Goal: Complete application form: Complete application form

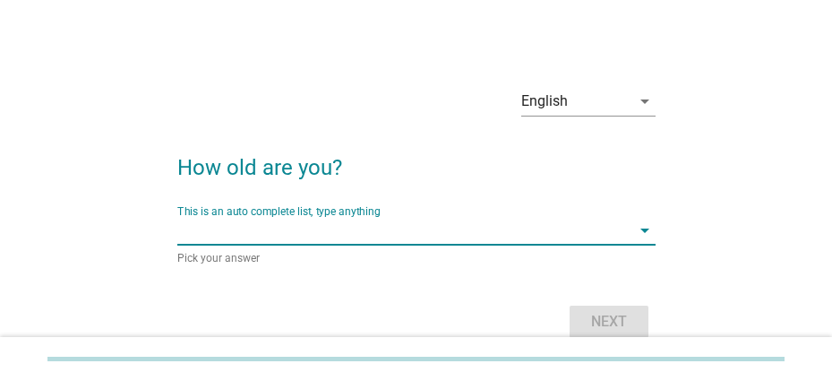
click at [329, 230] on input "This is an auto complete list, type anything" at bounding box center [403, 230] width 453 height 29
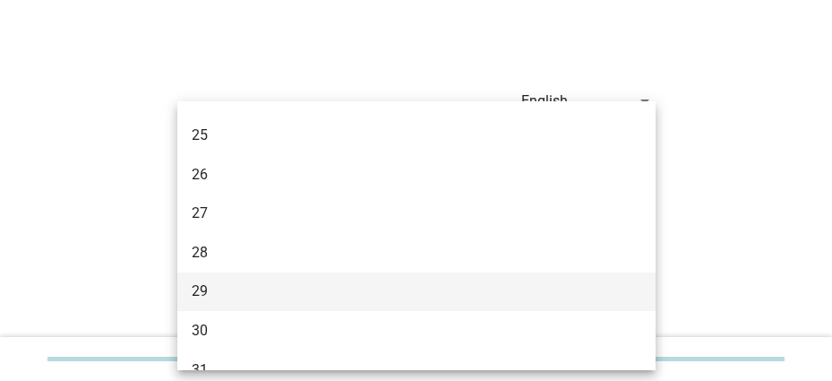
scroll to position [269, 0]
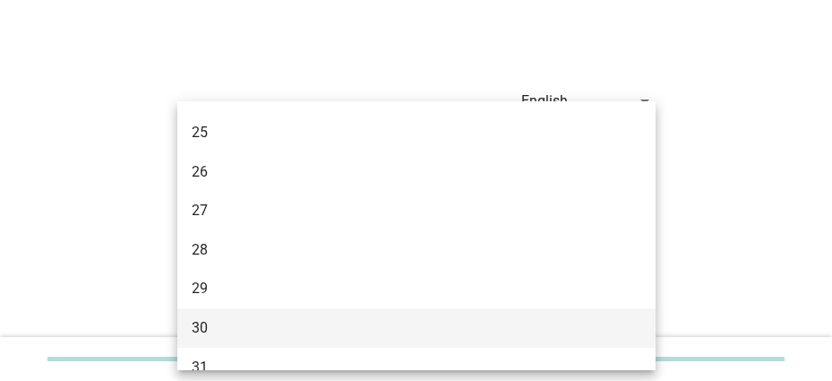
click at [219, 321] on div "30" at bounding box center [398, 327] width 412 height 21
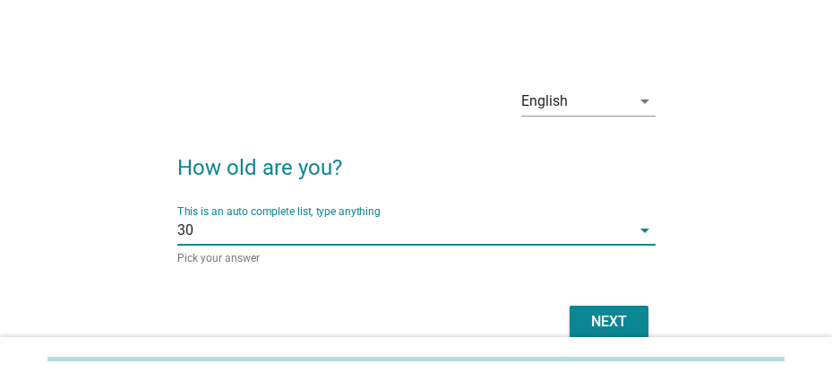
click at [593, 324] on div "Next" at bounding box center [609, 321] width 50 height 21
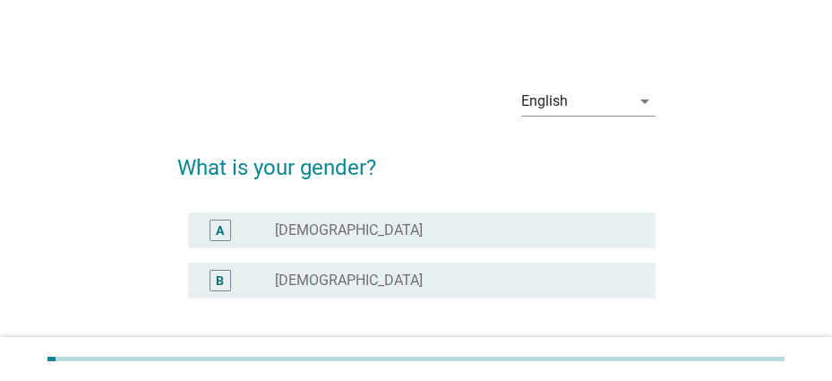
click at [334, 272] on div "radio_button_unchecked [DEMOGRAPHIC_DATA]" at bounding box center [450, 280] width 351 height 18
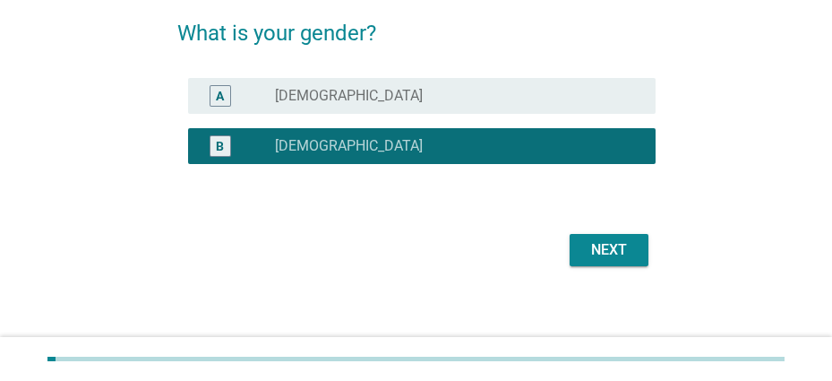
scroll to position [141, 0]
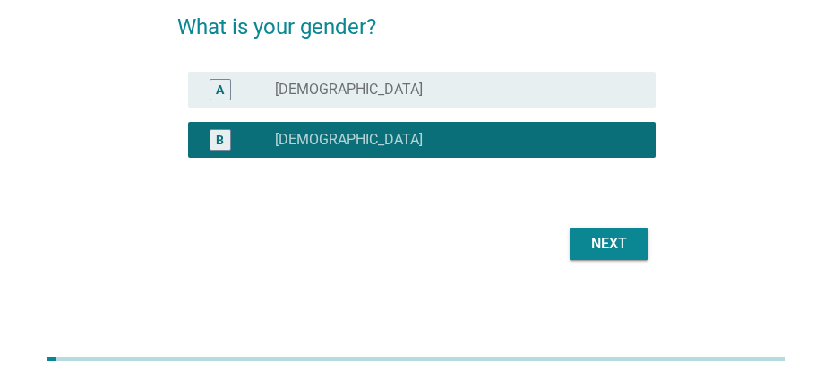
click at [618, 250] on div "Next" at bounding box center [609, 243] width 50 height 21
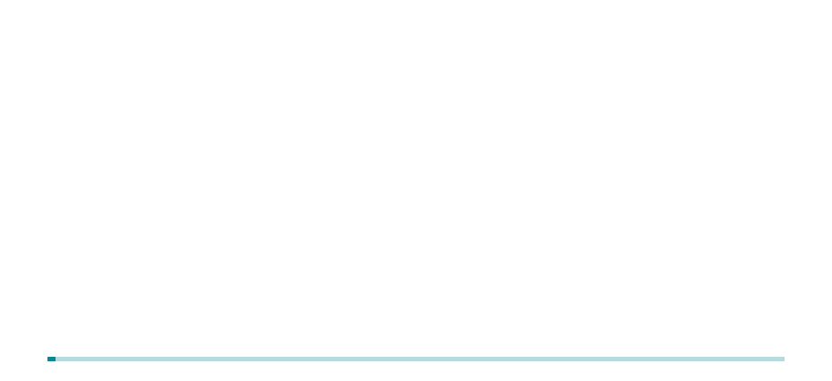
scroll to position [0, 0]
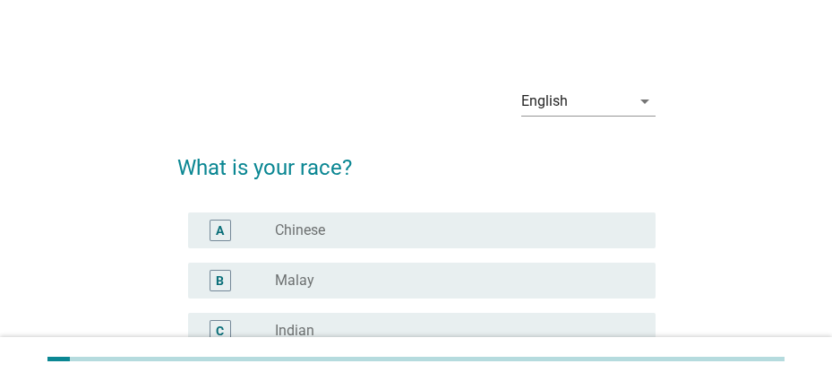
click at [350, 272] on div "radio_button_unchecked Malay" at bounding box center [450, 280] width 351 height 18
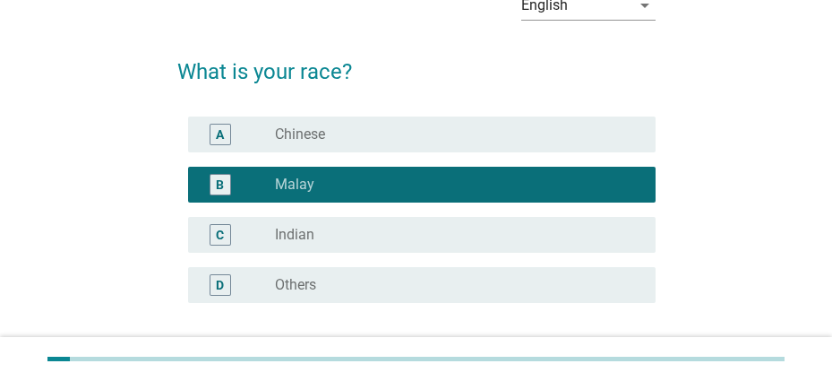
scroll to position [241, 0]
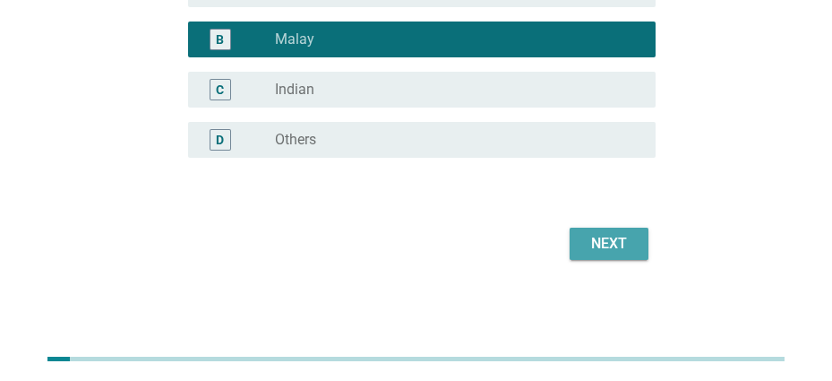
click at [607, 236] on div "Next" at bounding box center [609, 243] width 50 height 21
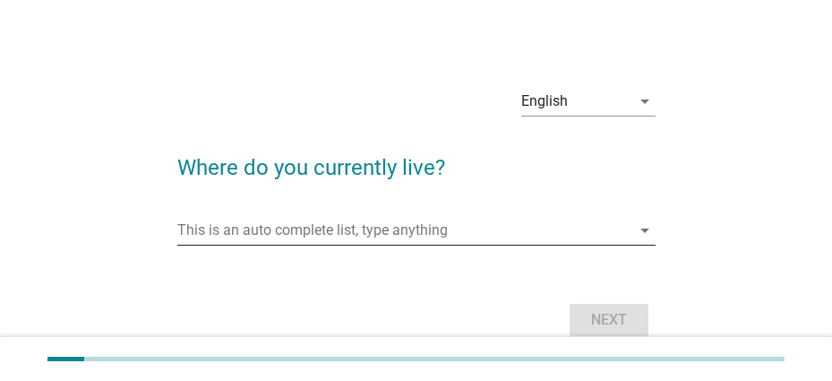
drag, startPoint x: 377, startPoint y: 225, endPoint x: 364, endPoint y: 195, distance: 32.1
click at [376, 225] on input "This is an auto complete list, type anything" at bounding box center [403, 230] width 453 height 29
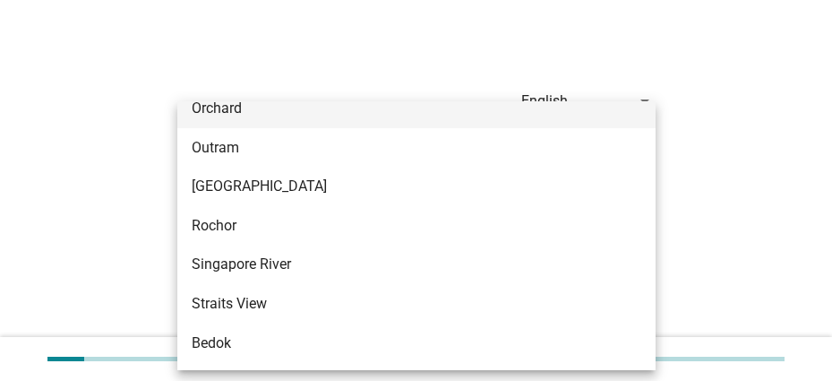
scroll to position [806, 0]
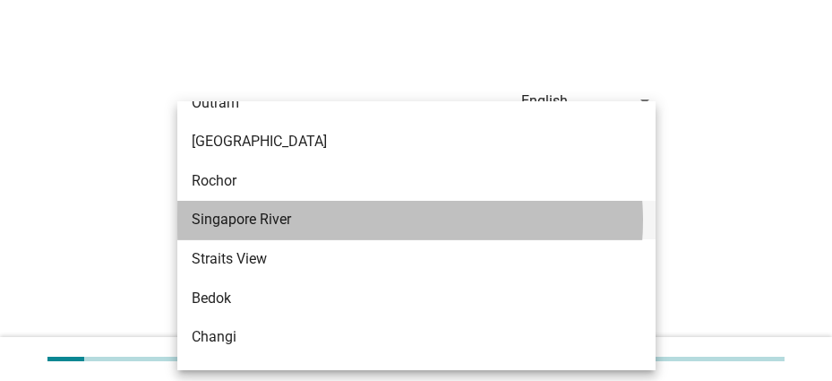
click at [290, 220] on div "Singapore River" at bounding box center [398, 219] width 412 height 21
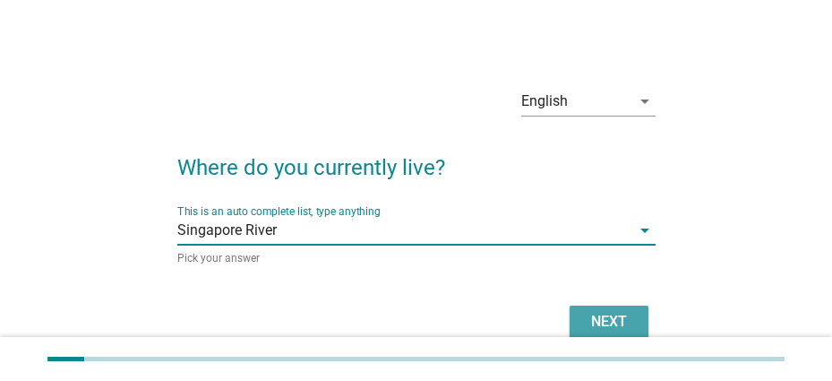
click at [614, 305] on button "Next" at bounding box center [609, 321] width 79 height 32
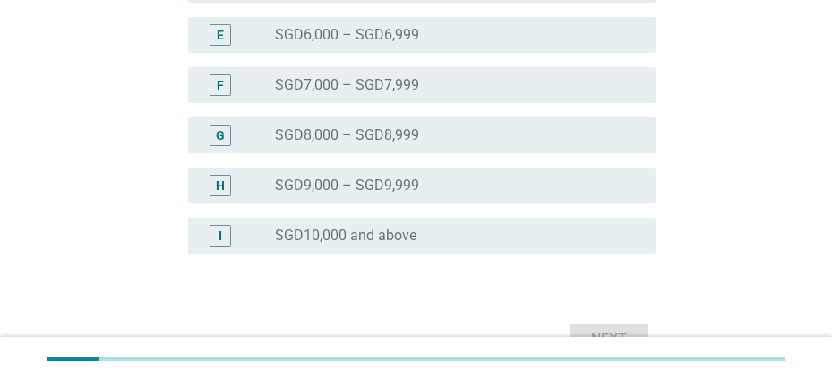
scroll to position [685, 0]
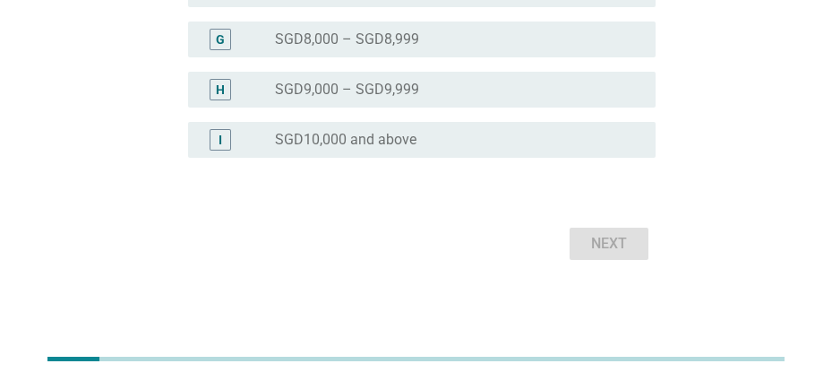
click at [422, 92] on div "radio_button_unchecked SGD9,000 – SGD9,999" at bounding box center [450, 90] width 351 height 18
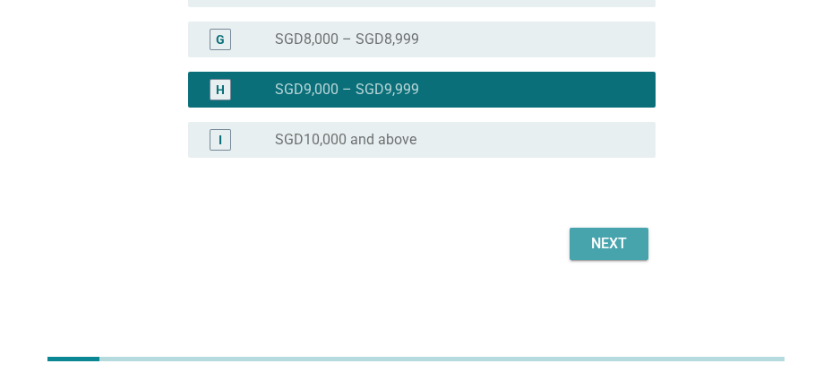
click at [606, 243] on div "Next" at bounding box center [609, 243] width 50 height 21
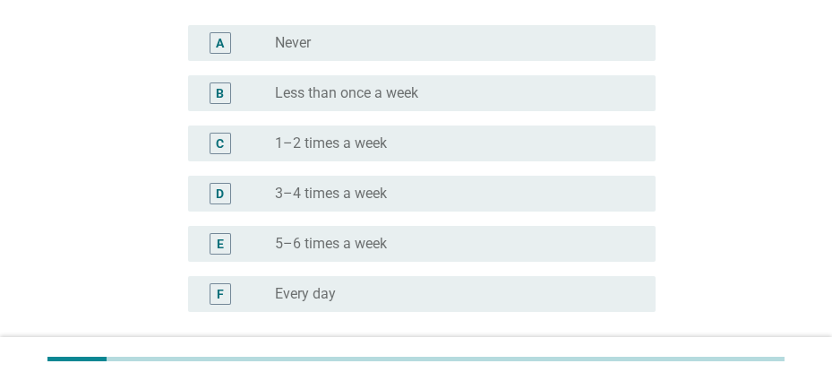
scroll to position [373, 0]
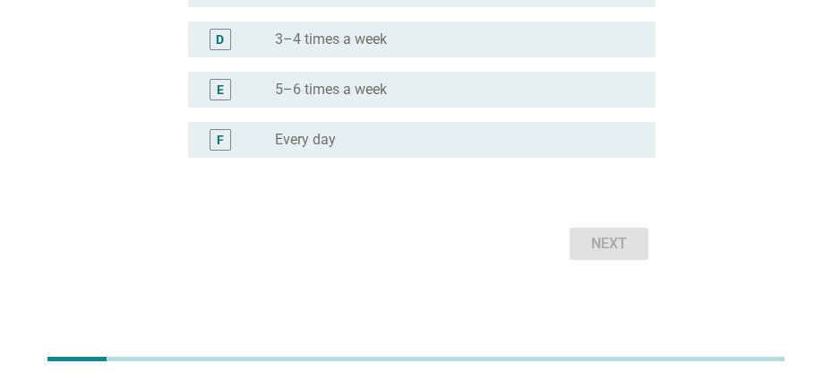
click at [368, 151] on div "F radio_button_unchecked Every day" at bounding box center [421, 140] width 467 height 36
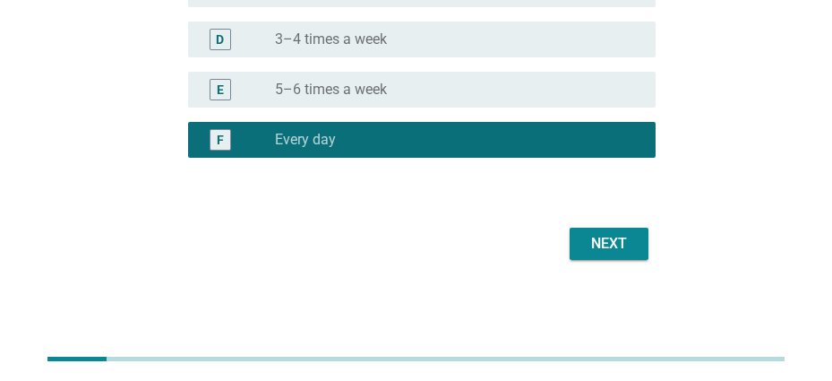
click at [632, 243] on div "Next" at bounding box center [609, 243] width 50 height 21
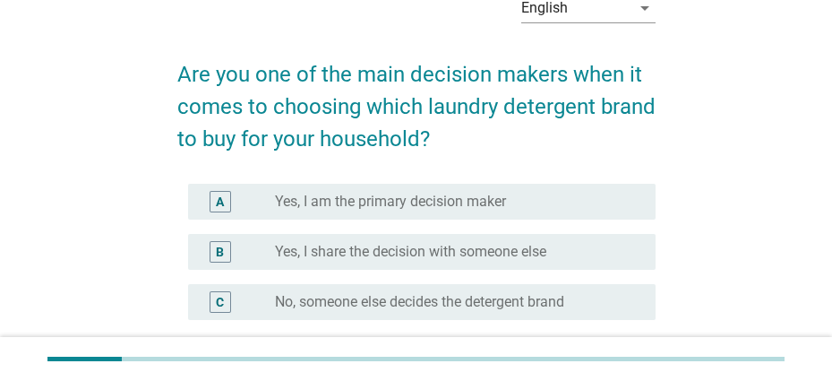
scroll to position [90, 0]
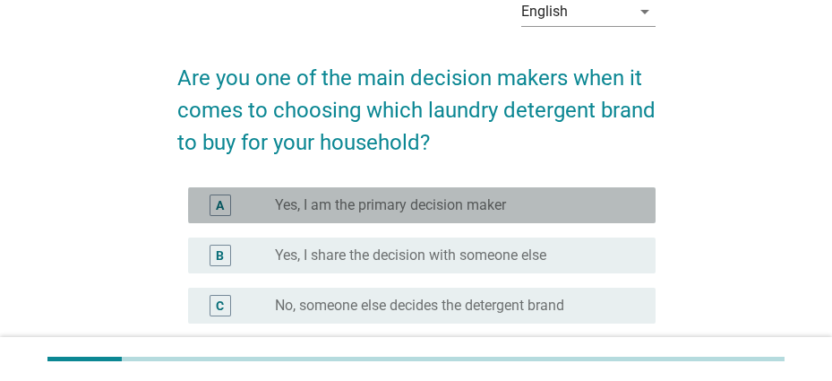
click at [505, 217] on div "A radio_button_unchecked Yes, I am the primary decision maker" at bounding box center [421, 205] width 467 height 36
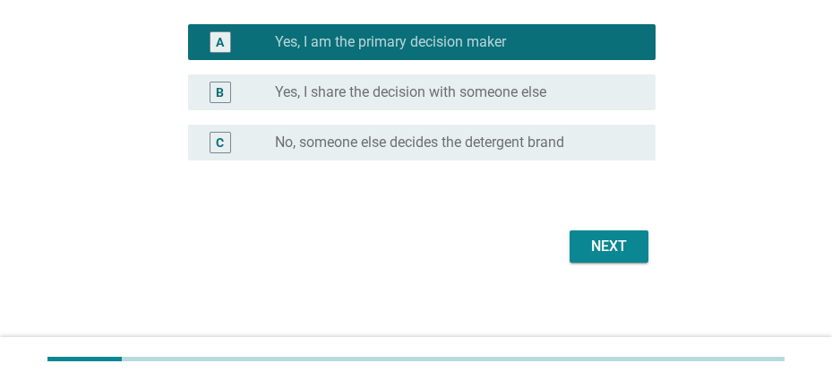
scroll to position [255, 0]
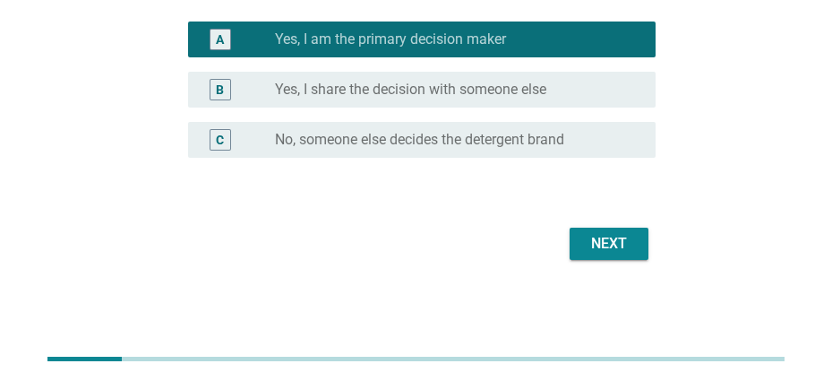
click at [617, 248] on div "Next" at bounding box center [609, 243] width 50 height 21
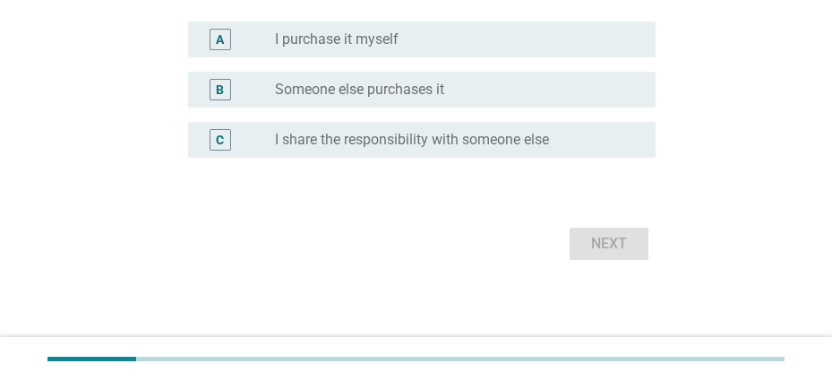
scroll to position [0, 0]
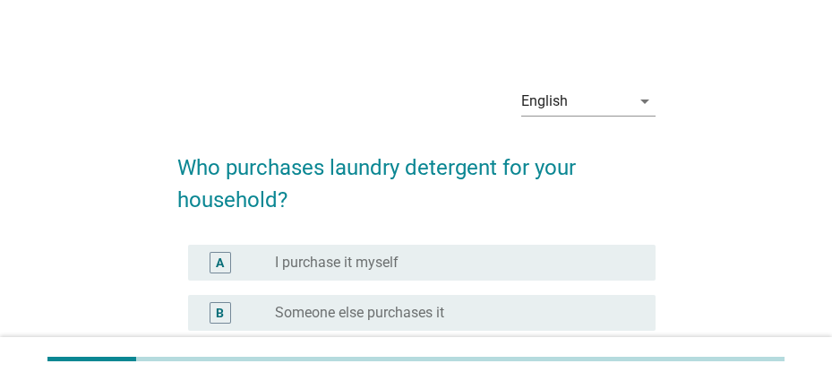
click at [354, 259] on label "I purchase it myself" at bounding box center [337, 262] width 124 height 18
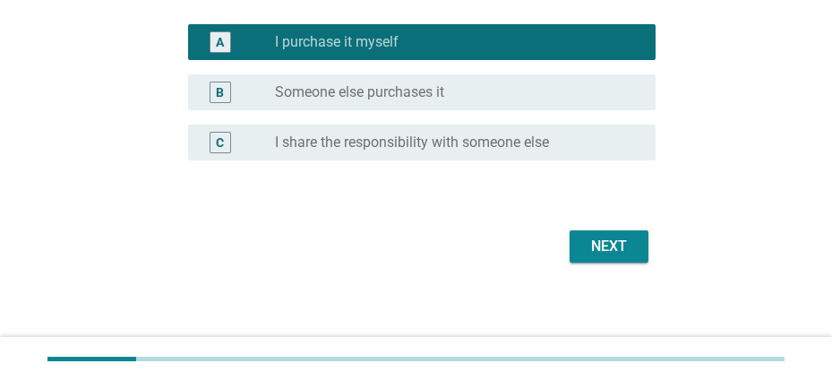
scroll to position [223, 0]
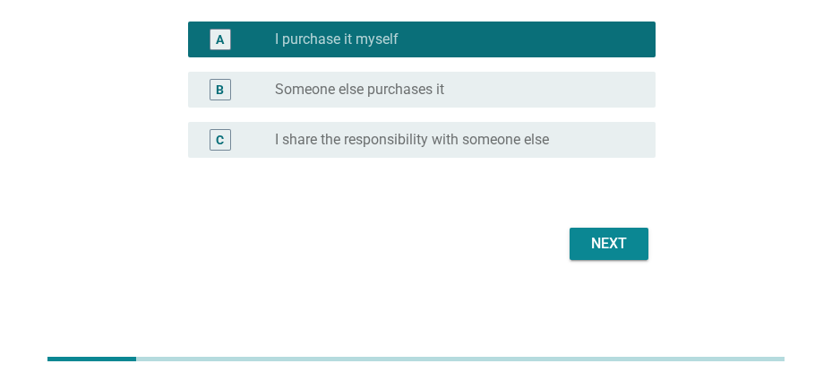
click at [607, 250] on div "Next" at bounding box center [609, 243] width 50 height 21
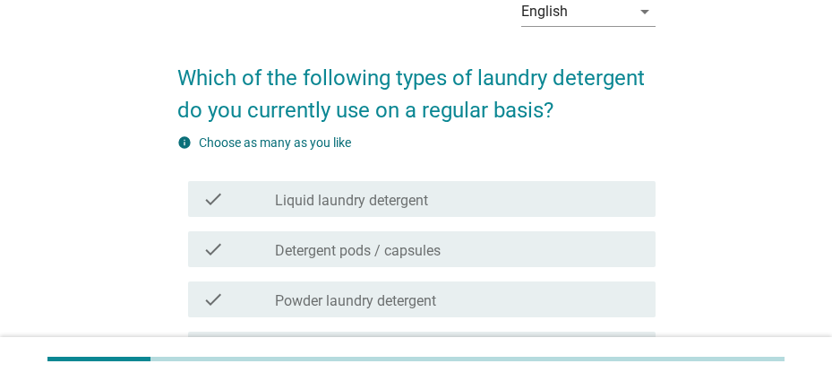
scroll to position [179, 0]
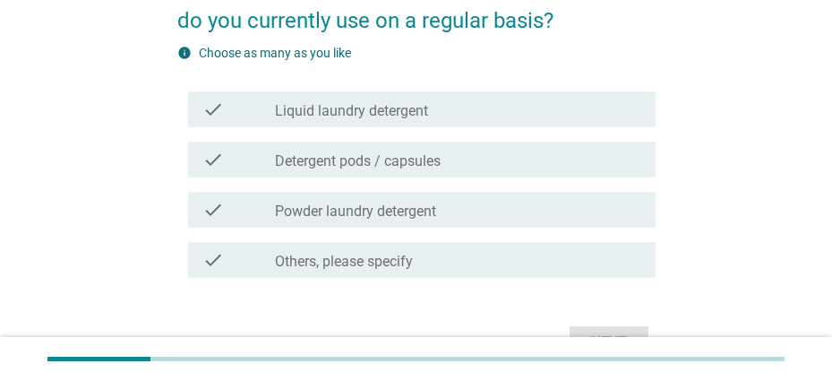
click at [371, 110] on label "Liquid laundry detergent" at bounding box center [351, 111] width 153 height 18
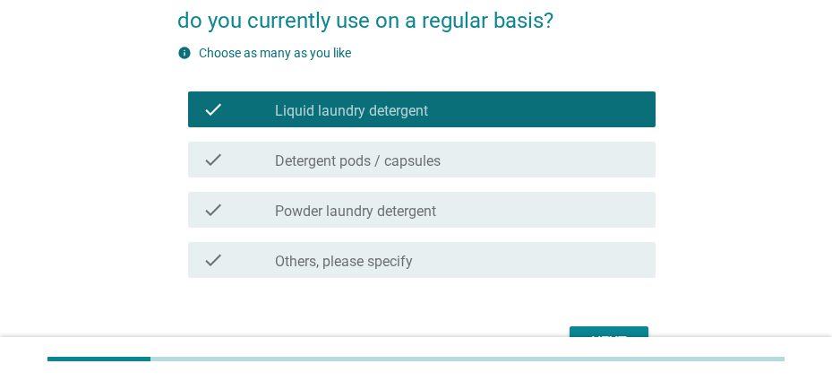
click at [606, 328] on button "Next" at bounding box center [609, 342] width 79 height 32
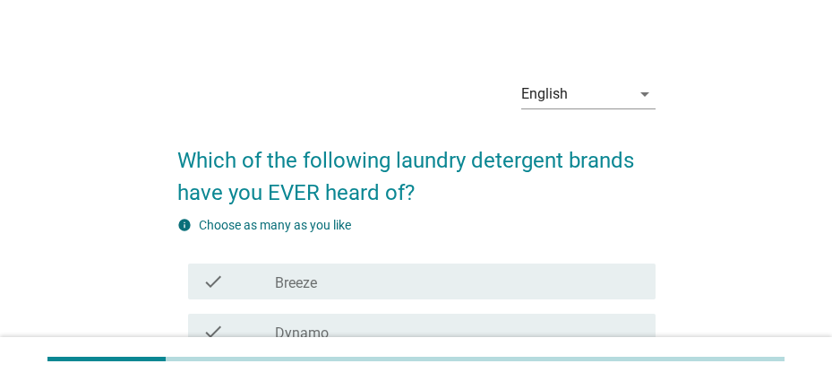
scroll to position [0, 0]
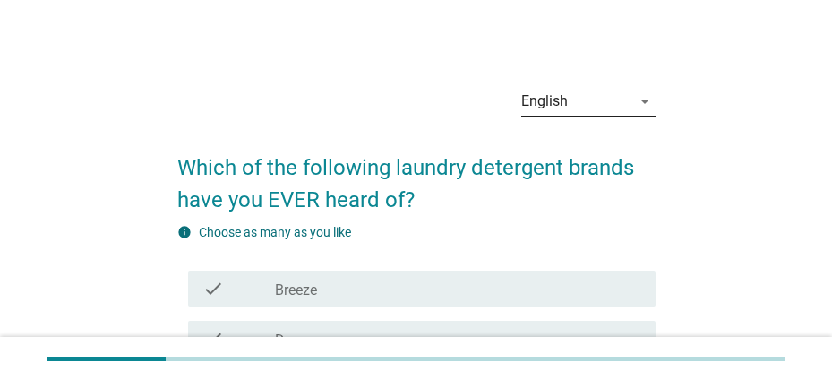
click at [578, 105] on div "English" at bounding box center [575, 101] width 109 height 29
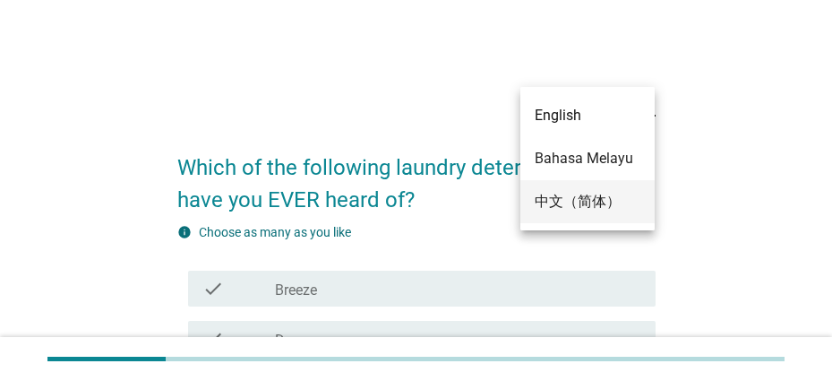
click at [601, 199] on div "中文（简体）" at bounding box center [588, 201] width 106 height 21
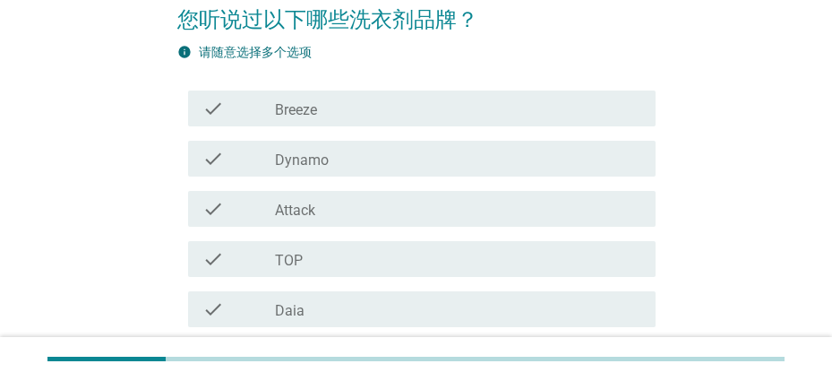
scroll to position [179, 0]
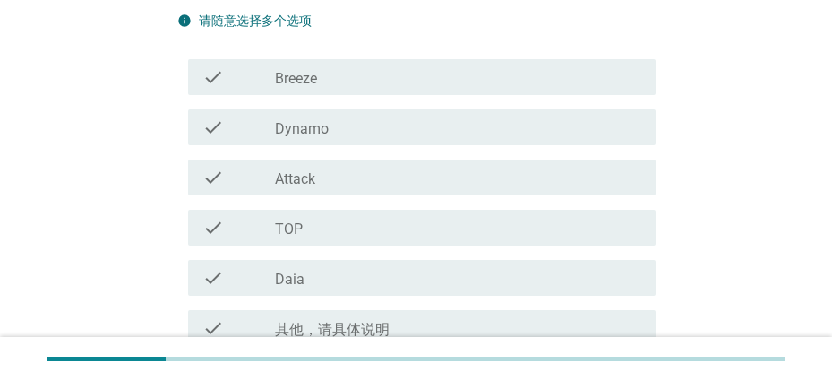
click at [312, 145] on div "check check_box_outline_blank Dynamo" at bounding box center [416, 127] width 478 height 50
click at [330, 134] on div "check_box_outline_blank Dynamo" at bounding box center [457, 126] width 365 height 21
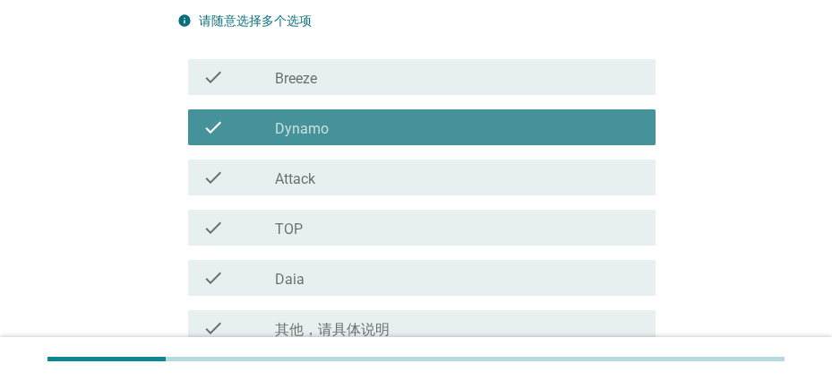
click at [322, 173] on div "check_box_outline_blank Attack" at bounding box center [457, 177] width 365 height 21
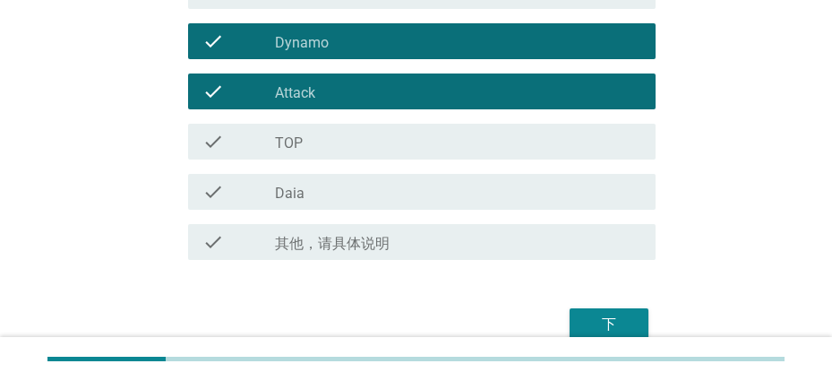
scroll to position [346, 0]
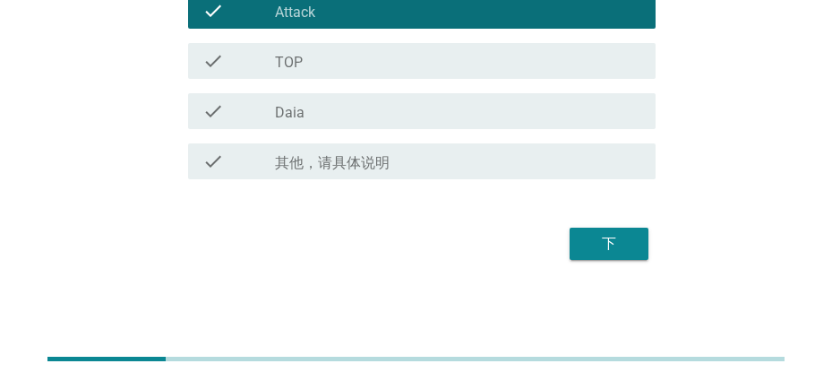
click at [613, 259] on button "下" at bounding box center [609, 243] width 79 height 32
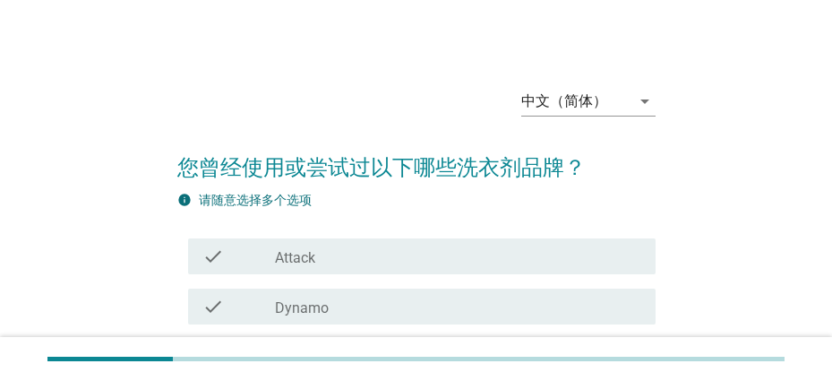
click at [440, 253] on div "check_box_outline_blank Attack" at bounding box center [457, 255] width 365 height 21
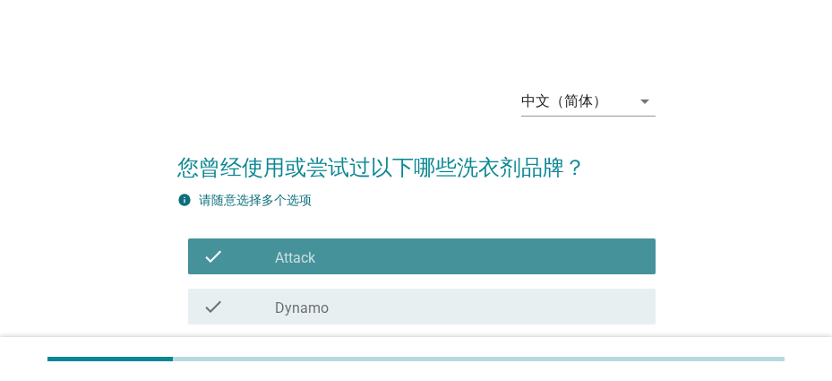
click at [394, 300] on div "check_box_outline_blank Dynamo" at bounding box center [457, 306] width 365 height 21
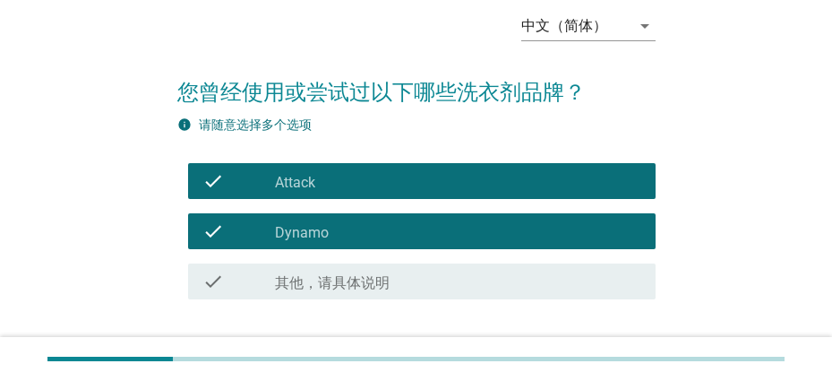
scroll to position [195, 0]
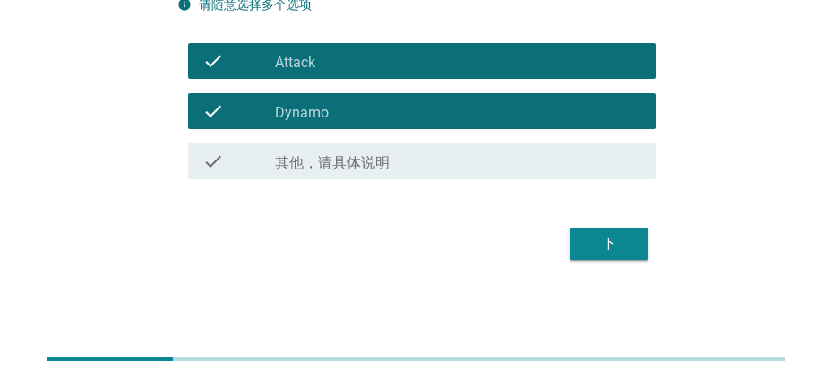
click at [612, 253] on div "下" at bounding box center [609, 243] width 50 height 21
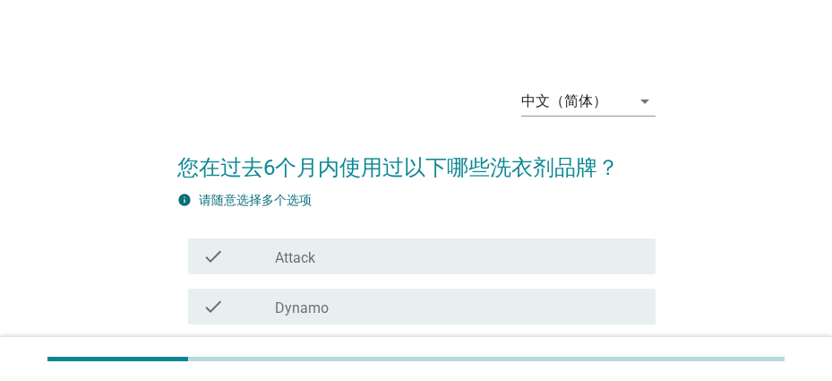
click at [492, 279] on div "check check_box_outline_blank Attack" at bounding box center [416, 256] width 478 height 50
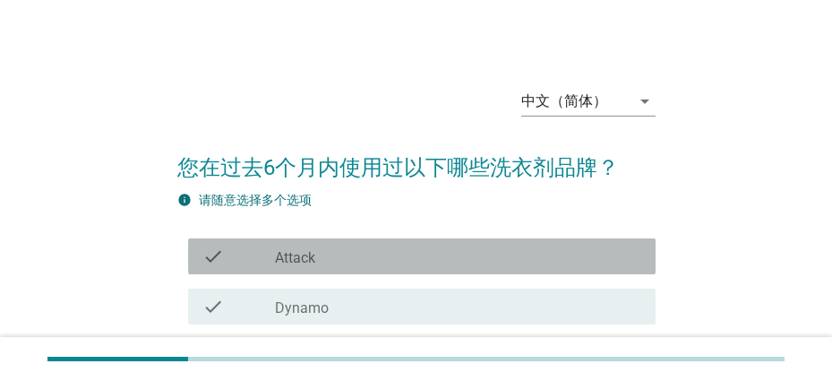
click at [508, 259] on div "check_box_outline_blank Attack" at bounding box center [457, 255] width 365 height 21
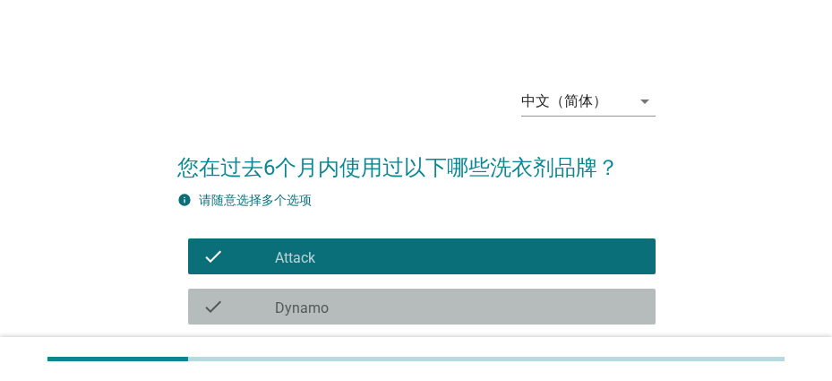
click at [485, 302] on div "check_box_outline_blank Dynamo" at bounding box center [457, 306] width 365 height 21
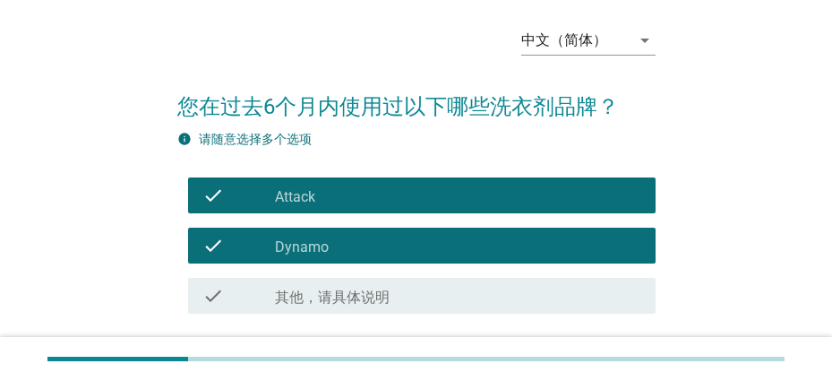
scroll to position [195, 0]
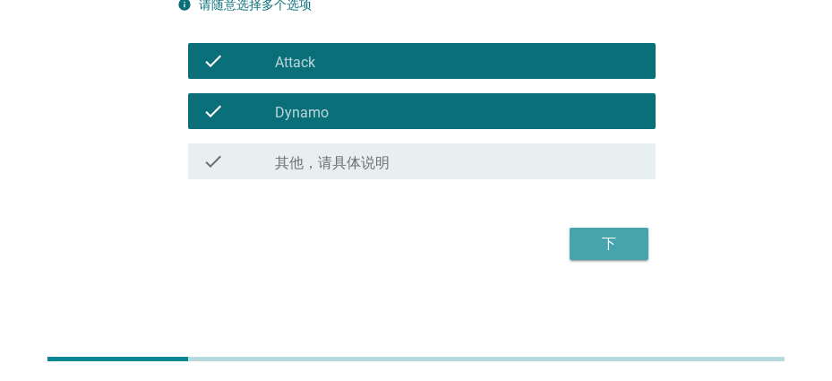
click at [571, 236] on button "下" at bounding box center [609, 243] width 79 height 32
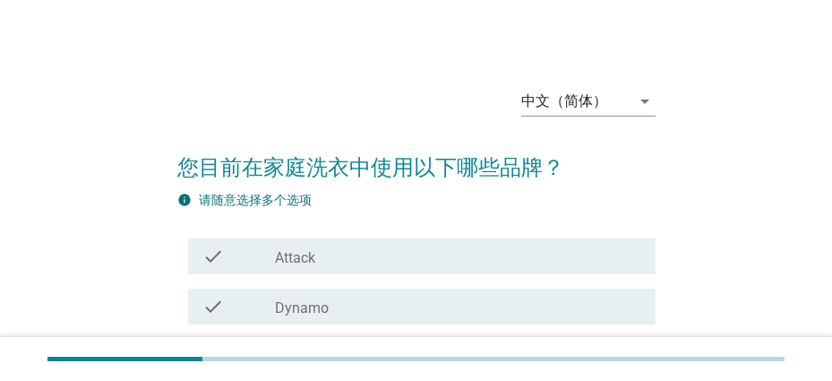
click at [526, 306] on div "check_box_outline_blank Dynamo" at bounding box center [457, 306] width 365 height 21
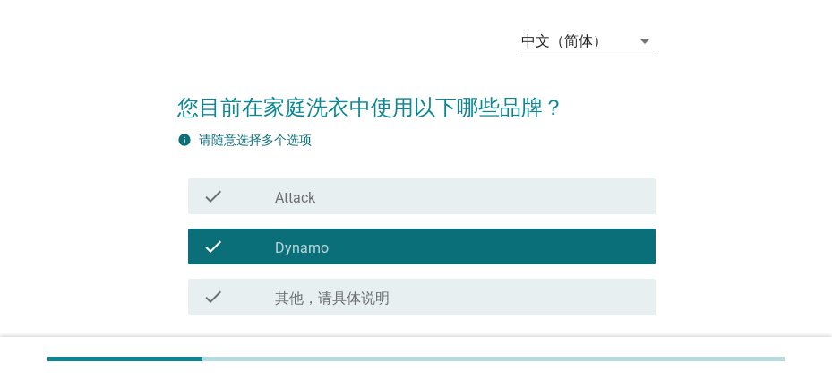
scroll to position [195, 0]
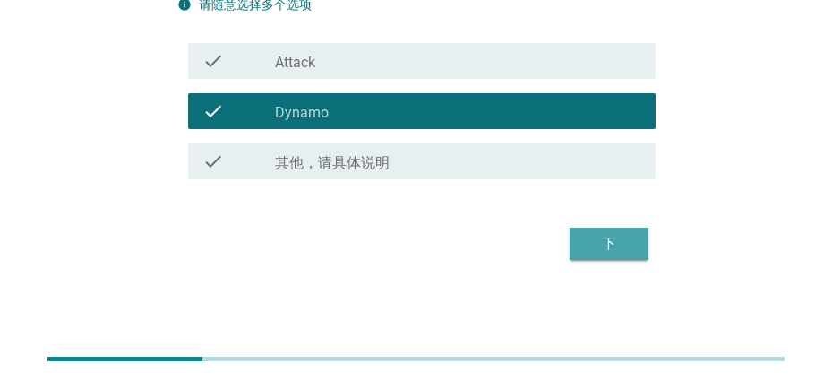
click at [610, 242] on div "下" at bounding box center [609, 243] width 50 height 21
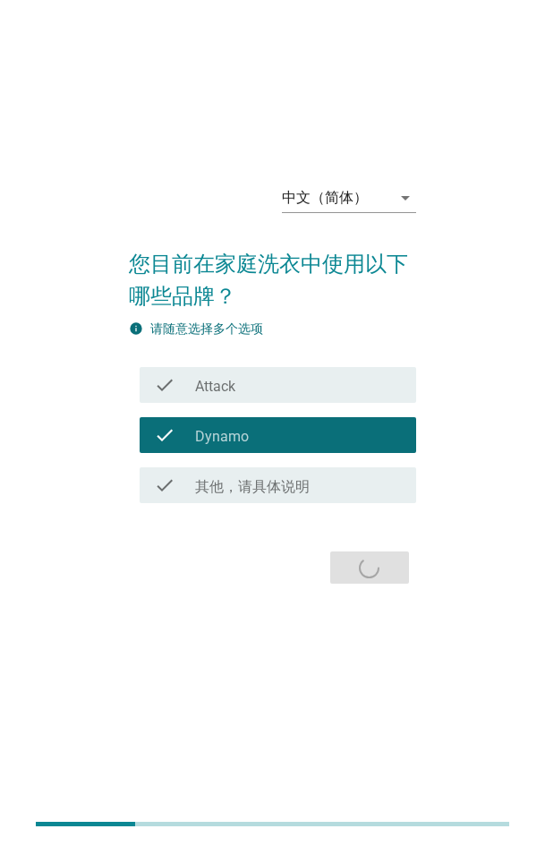
scroll to position [0, 0]
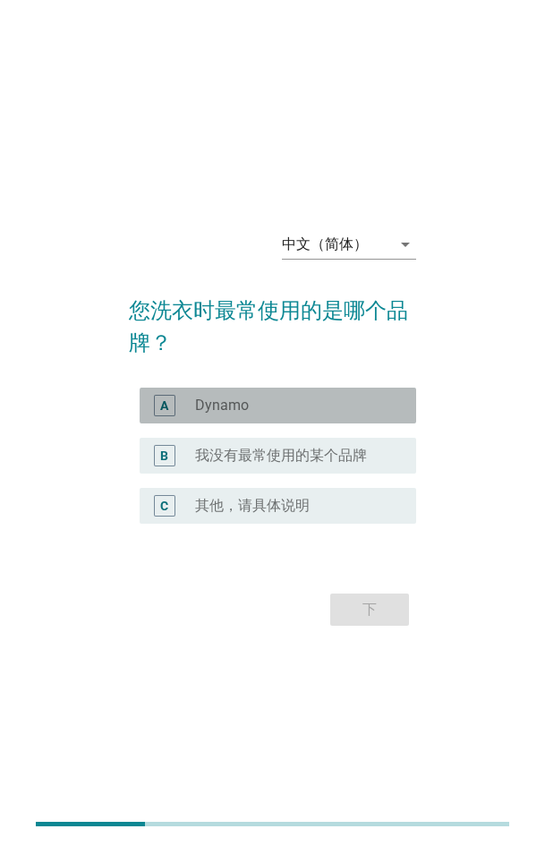
click at [251, 380] on div "radio_button_unchecked Dynamo" at bounding box center [291, 406] width 193 height 18
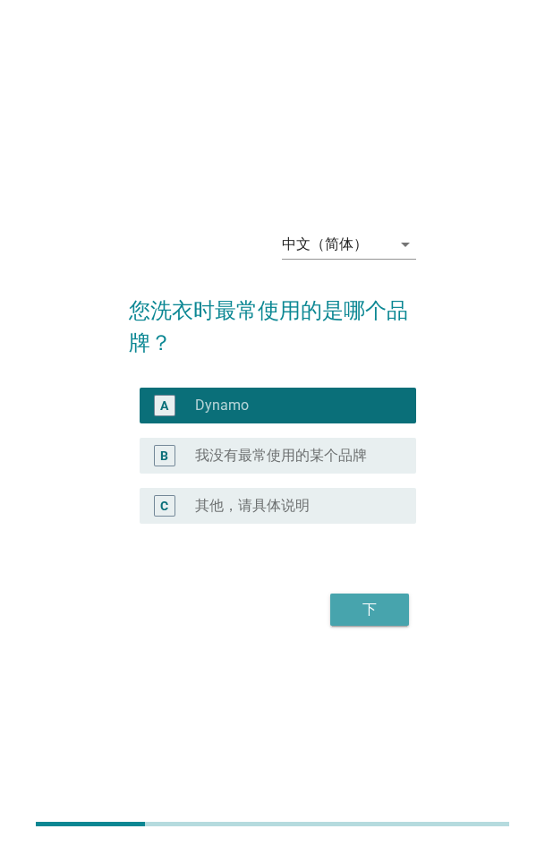
click at [387, 380] on div "下" at bounding box center [370, 609] width 50 height 21
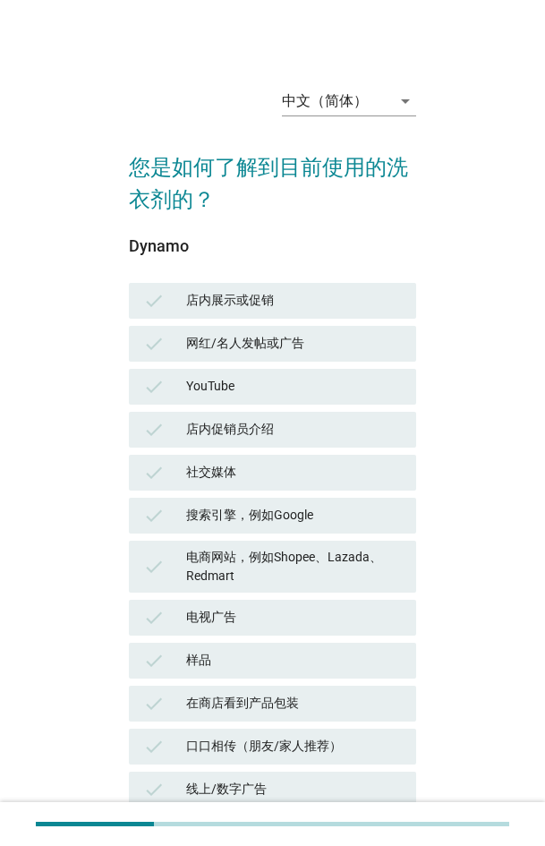
click at [403, 347] on div "check 网红/名人发帖或广告" at bounding box center [272, 344] width 287 height 36
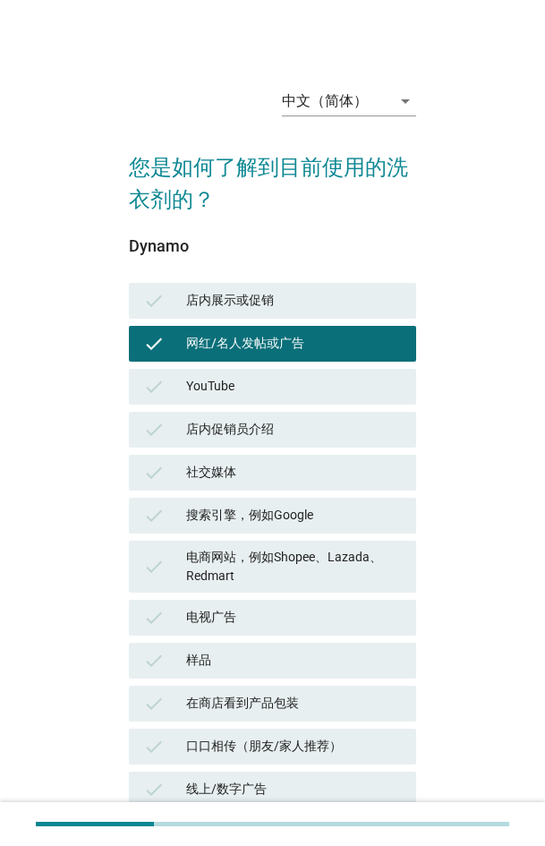
drag, startPoint x: 356, startPoint y: 453, endPoint x: 418, endPoint y: 529, distance: 98.0
click at [356, 380] on div "check 社交媒体" at bounding box center [272, 472] width 295 height 43
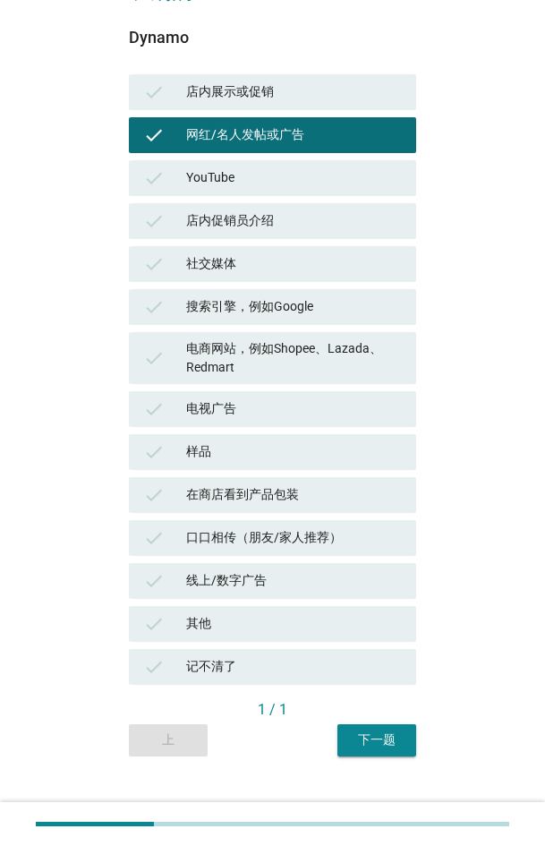
scroll to position [235, 0]
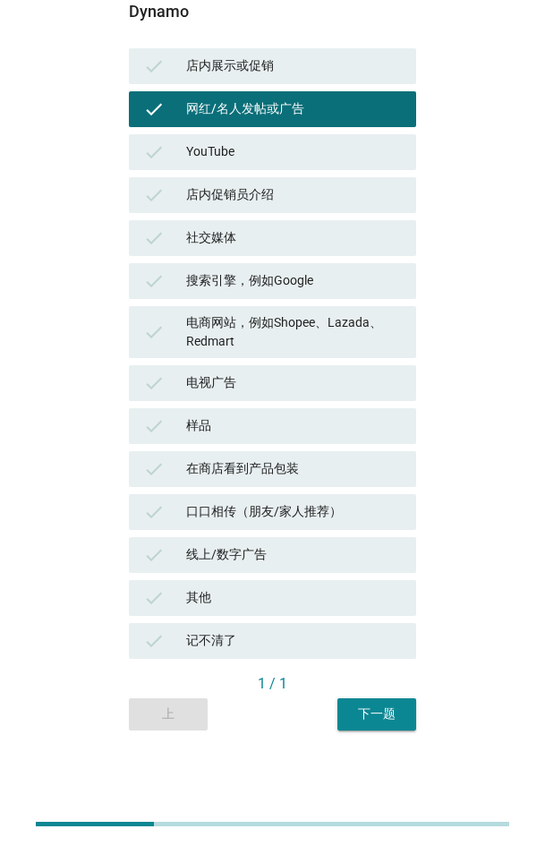
drag, startPoint x: 359, startPoint y: 332, endPoint x: 360, endPoint y: 341, distance: 9.0
click at [359, 332] on div "电商网站，例如Shopee、Lazada、Redmart" at bounding box center [294, 332] width 216 height 38
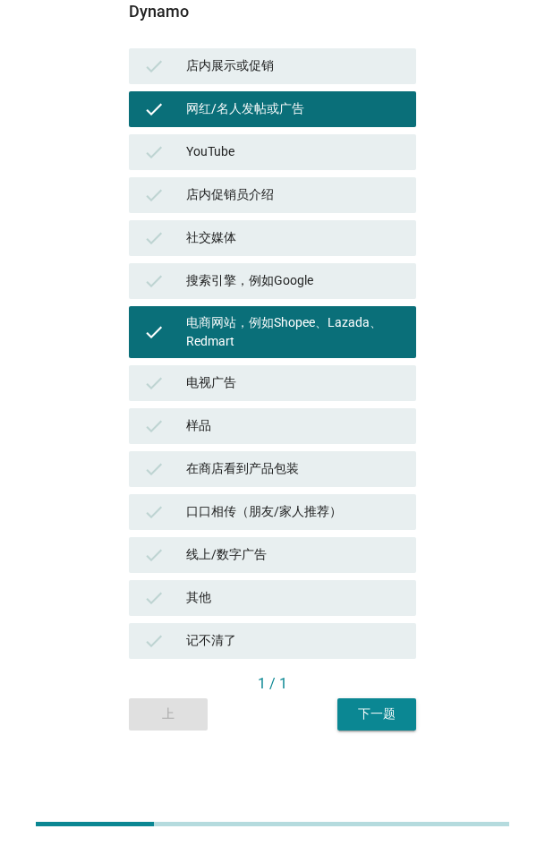
click at [371, 380] on div "下一题" at bounding box center [377, 714] width 50 height 19
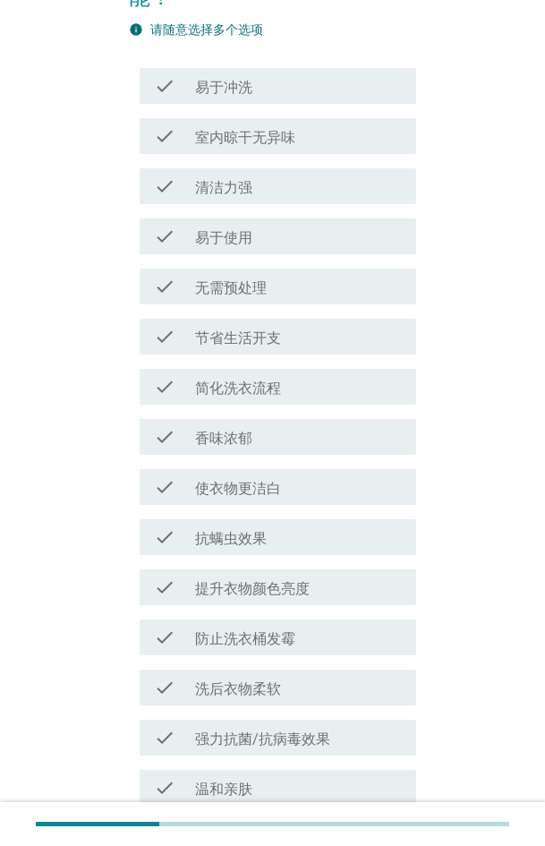
scroll to position [0, 0]
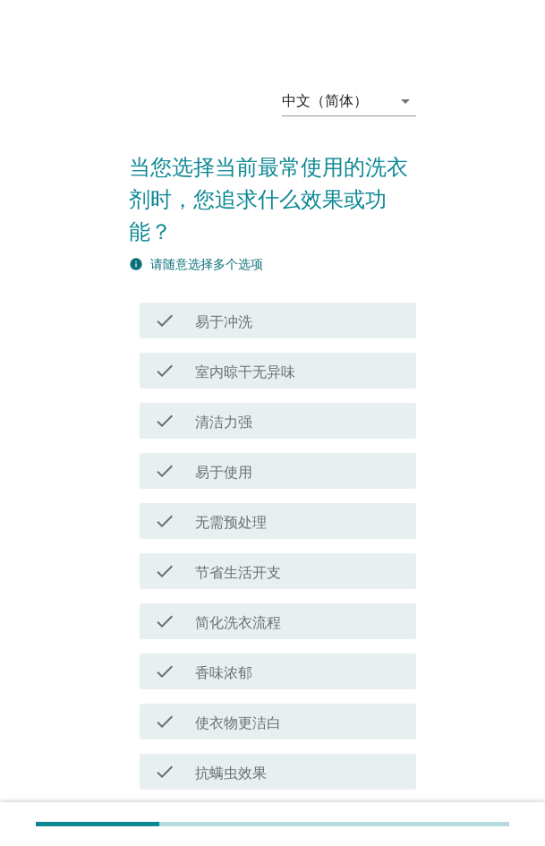
drag, startPoint x: 270, startPoint y: 508, endPoint x: 291, endPoint y: 532, distance: 31.8
click at [270, 380] on div "check check_box_outline_blank 无需预处理" at bounding box center [278, 521] width 277 height 36
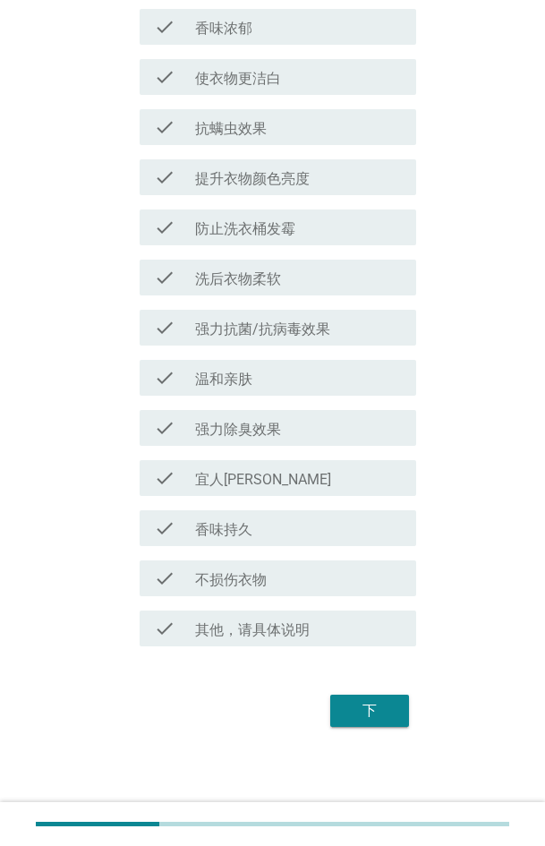
scroll to position [647, 0]
click at [358, 380] on button "下" at bounding box center [369, 709] width 79 height 32
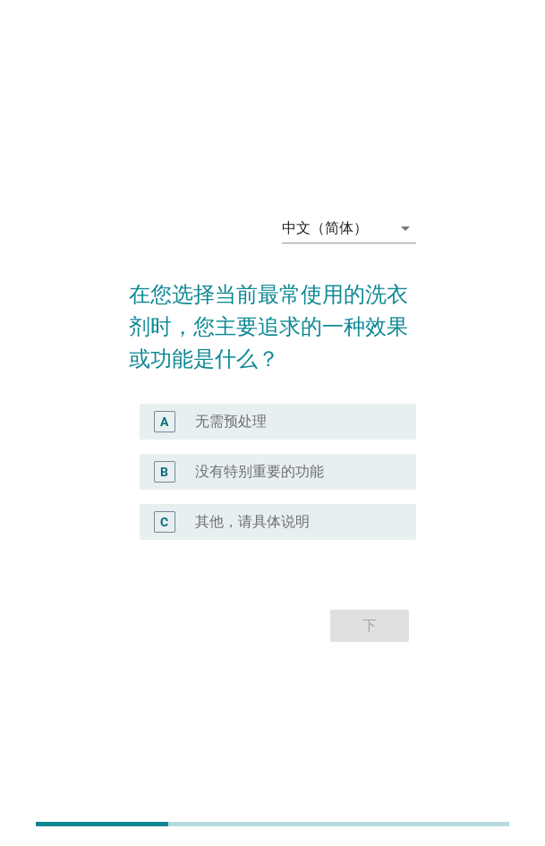
drag, startPoint x: 259, startPoint y: 425, endPoint x: 285, endPoint y: 445, distance: 32.6
click at [259, 380] on label "无需预处理" at bounding box center [231, 422] width 72 height 18
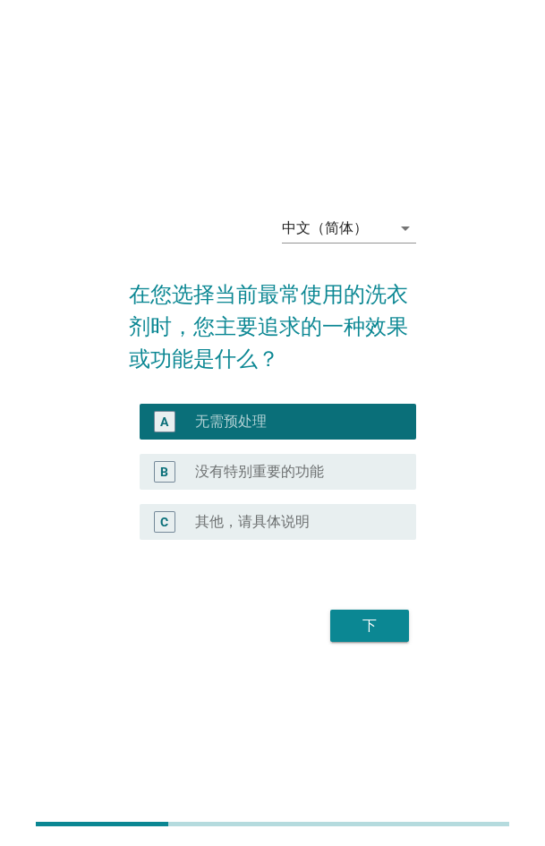
click at [381, 380] on div "下" at bounding box center [370, 625] width 50 height 21
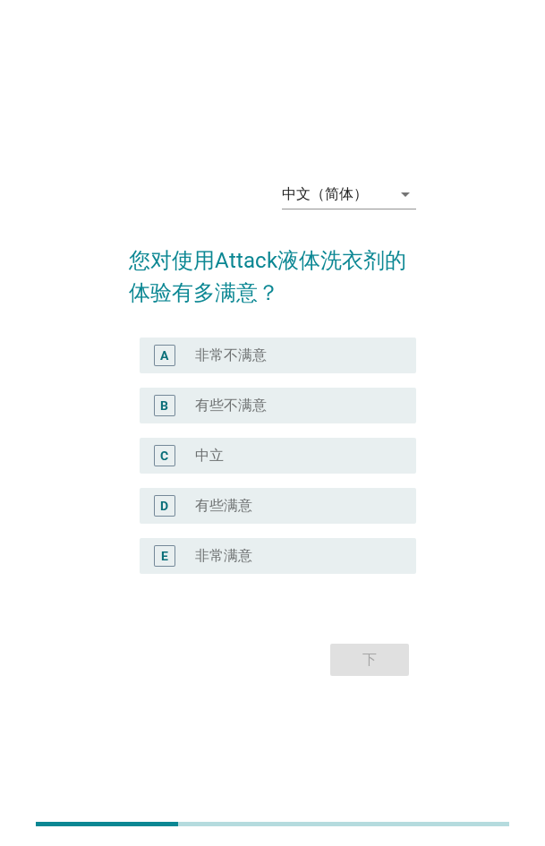
click at [333, 380] on div "radio_button_unchecked 中立" at bounding box center [291, 456] width 193 height 18
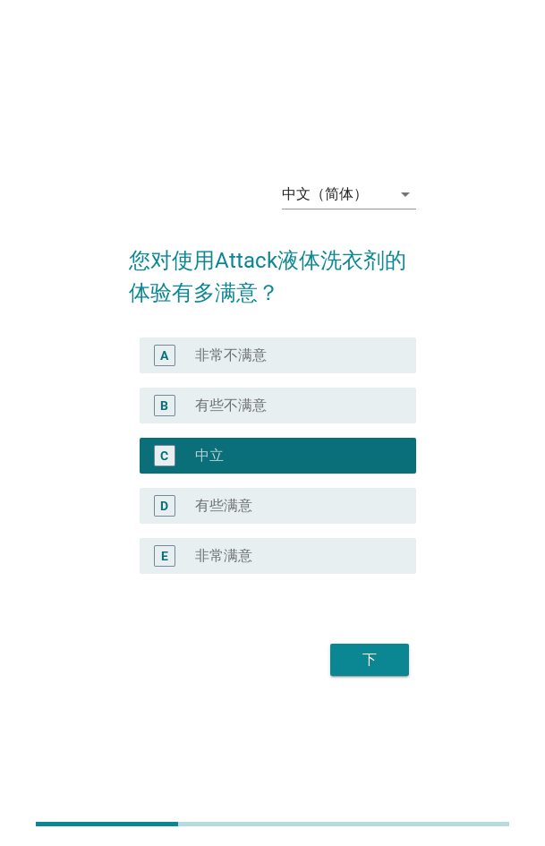
click at [298, 380] on div "D radio_button_unchecked 有些满意" at bounding box center [272, 506] width 287 height 50
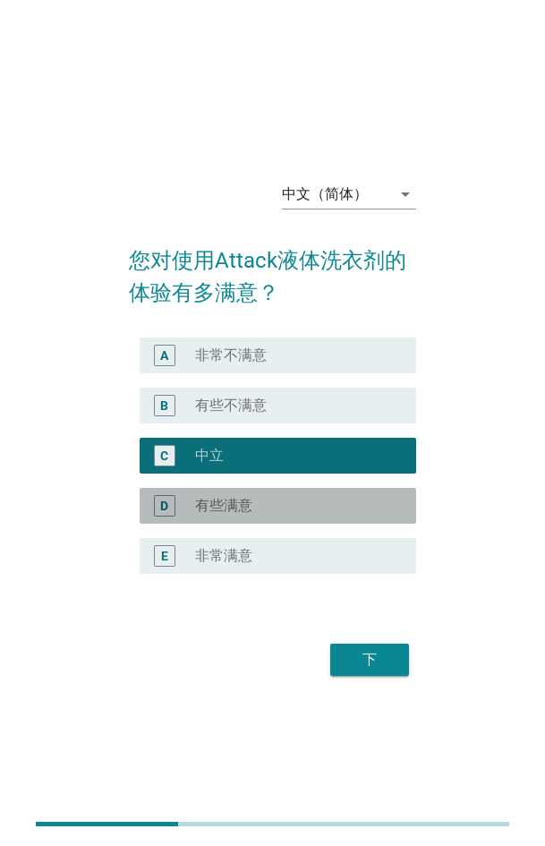
click at [296, 380] on div "radio_button_unchecked 有些满意" at bounding box center [291, 506] width 193 height 18
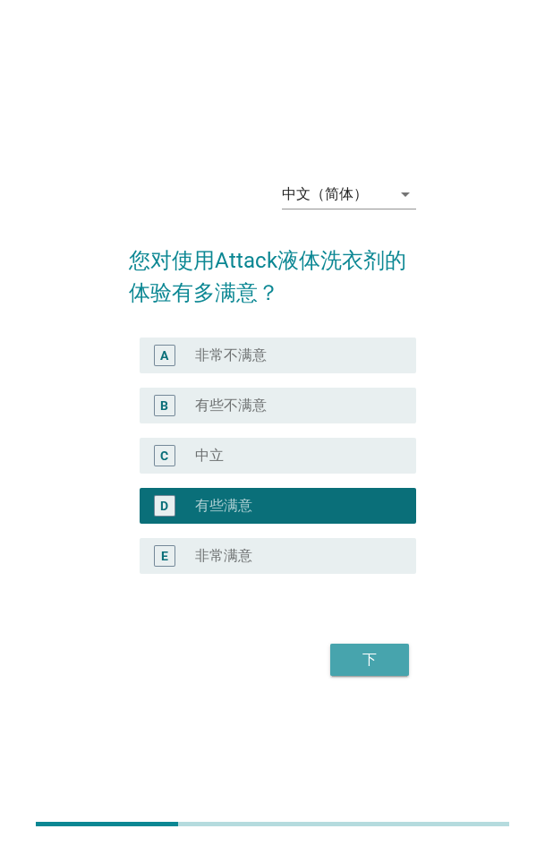
drag, startPoint x: 370, startPoint y: 650, endPoint x: 526, endPoint y: 612, distance: 160.5
click at [373, 380] on div "下" at bounding box center [370, 659] width 50 height 21
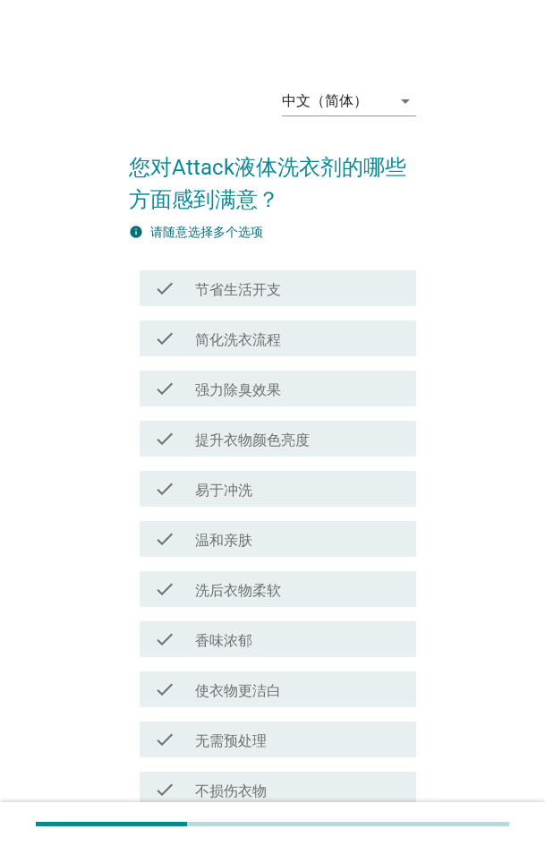
click at [237, 380] on label "香味浓郁" at bounding box center [223, 641] width 57 height 18
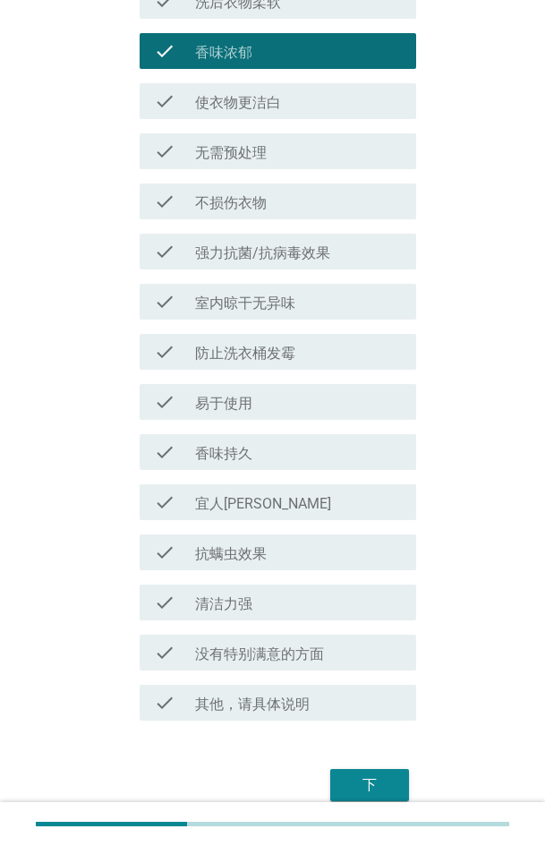
scroll to position [664, 0]
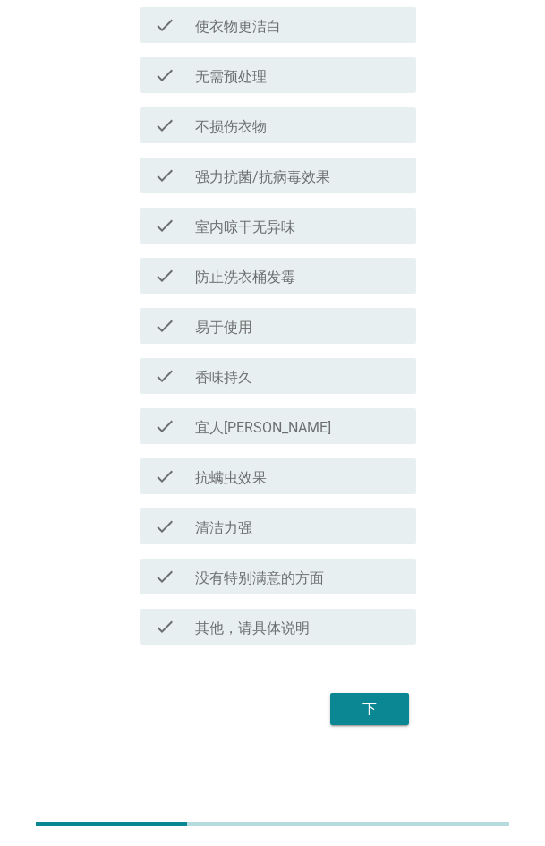
drag, startPoint x: 392, startPoint y: 728, endPoint x: 416, endPoint y: 711, distance: 29.6
click at [394, 380] on div "下" at bounding box center [272, 709] width 287 height 43
click at [380, 380] on button "下" at bounding box center [369, 709] width 79 height 32
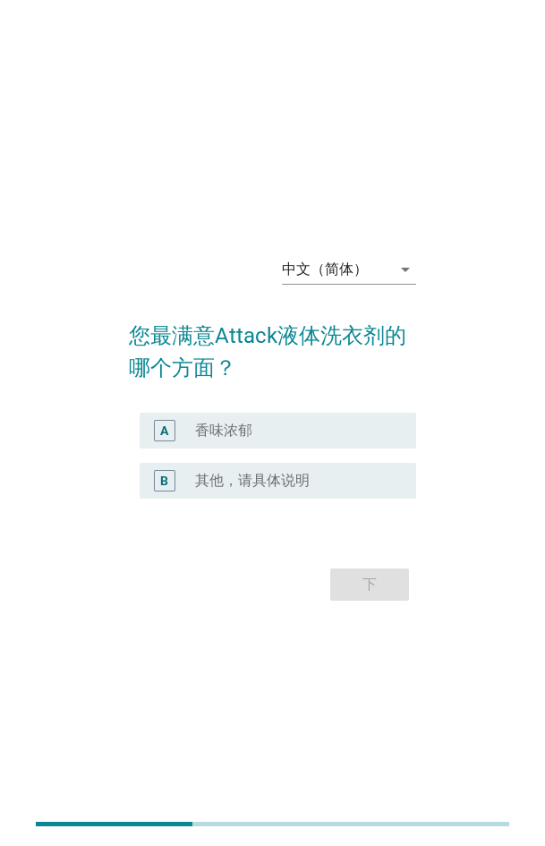
click at [267, 380] on div "radio_button_unchecked 香味浓郁" at bounding box center [291, 431] width 193 height 18
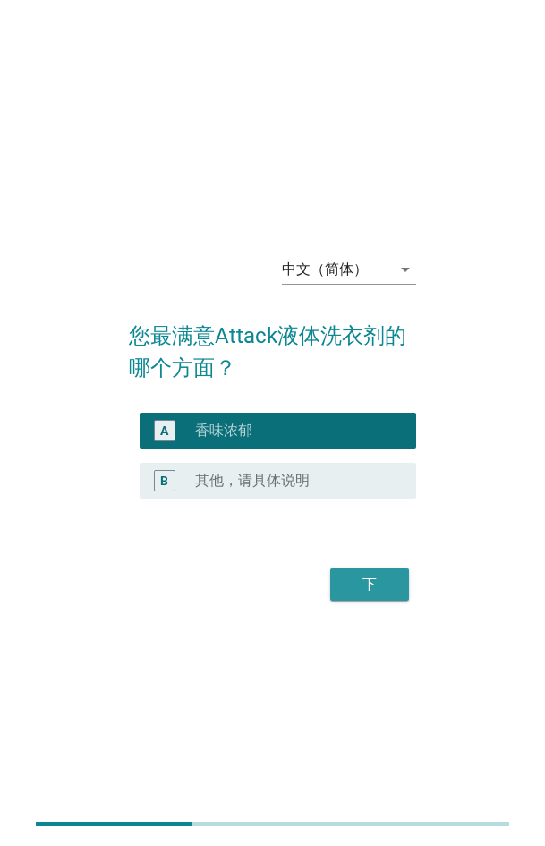
drag, startPoint x: 378, startPoint y: 579, endPoint x: 423, endPoint y: 576, distance: 44.9
click at [384, 380] on div "下" at bounding box center [370, 584] width 50 height 21
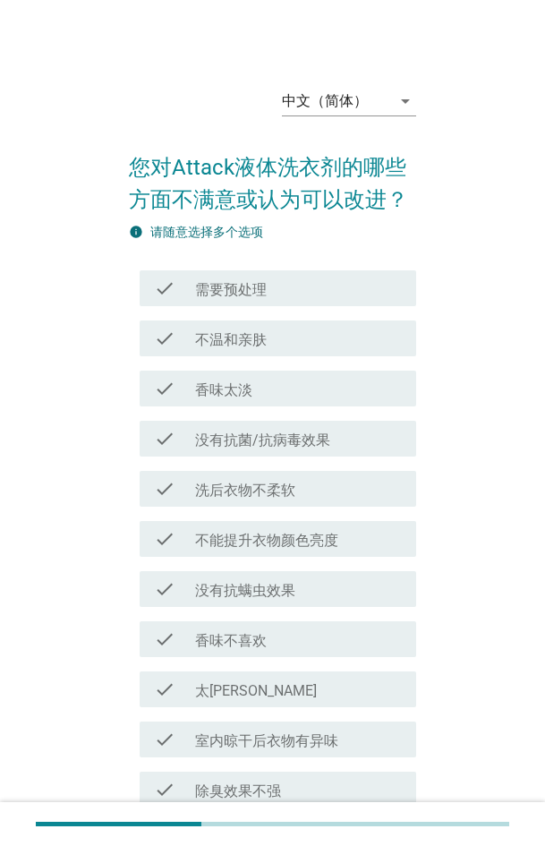
click at [275, 380] on div "check_box_outline_blank 太[PERSON_NAME]" at bounding box center [298, 689] width 207 height 21
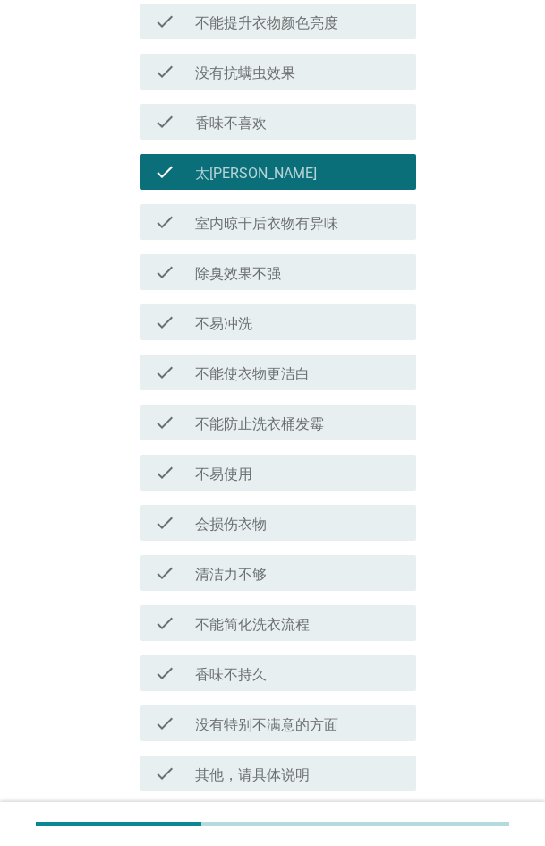
scroll to position [664, 0]
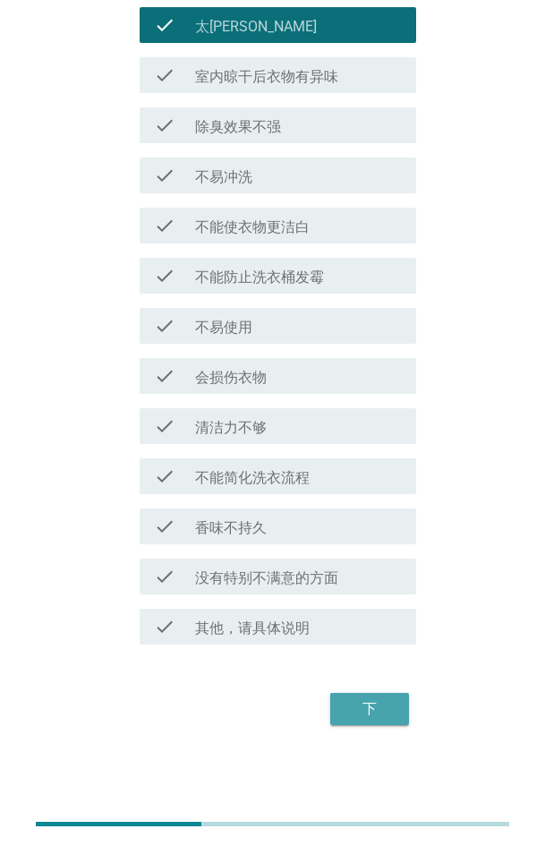
click at [386, 380] on div "下" at bounding box center [370, 709] width 50 height 21
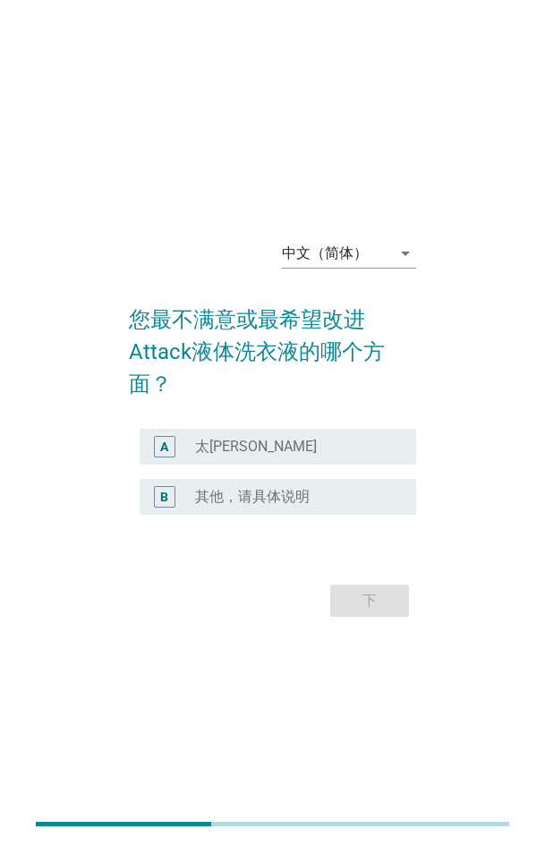
click at [268, 380] on div "radio_button_unchecked 太[PERSON_NAME]" at bounding box center [291, 447] width 193 height 18
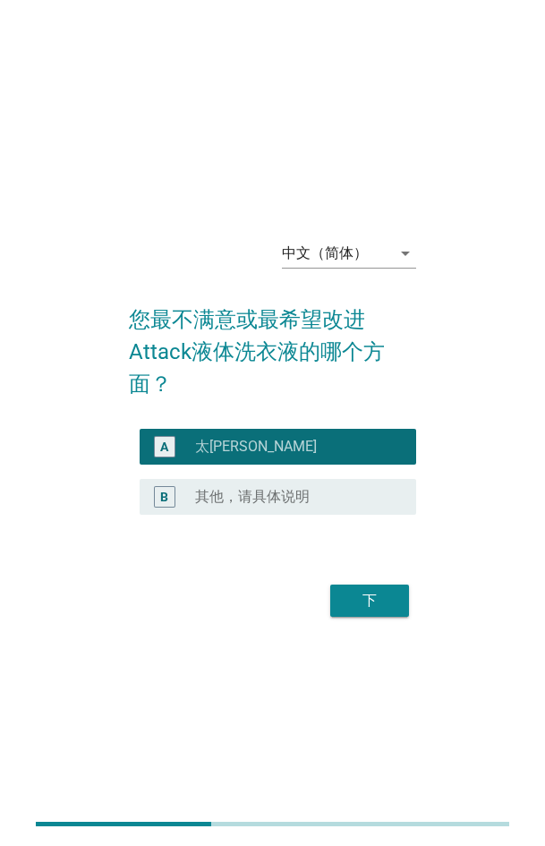
click at [340, 380] on button "下" at bounding box center [369, 601] width 79 height 32
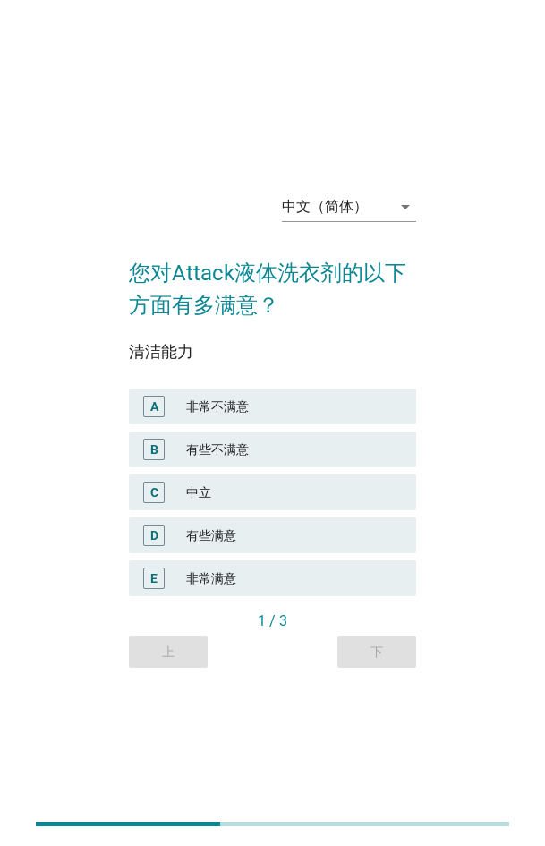
click at [287, 380] on div "C 中立" at bounding box center [272, 493] width 287 height 36
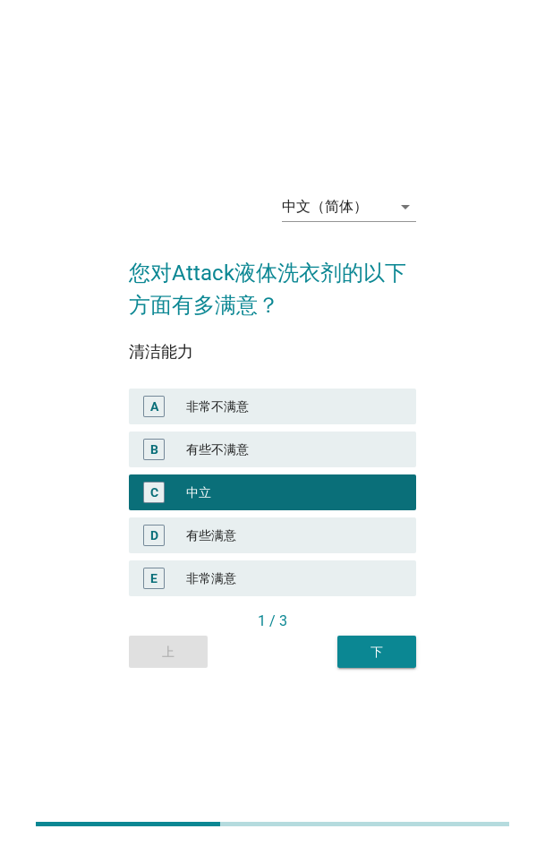
click at [257, 380] on div "有些满意" at bounding box center [294, 535] width 216 height 21
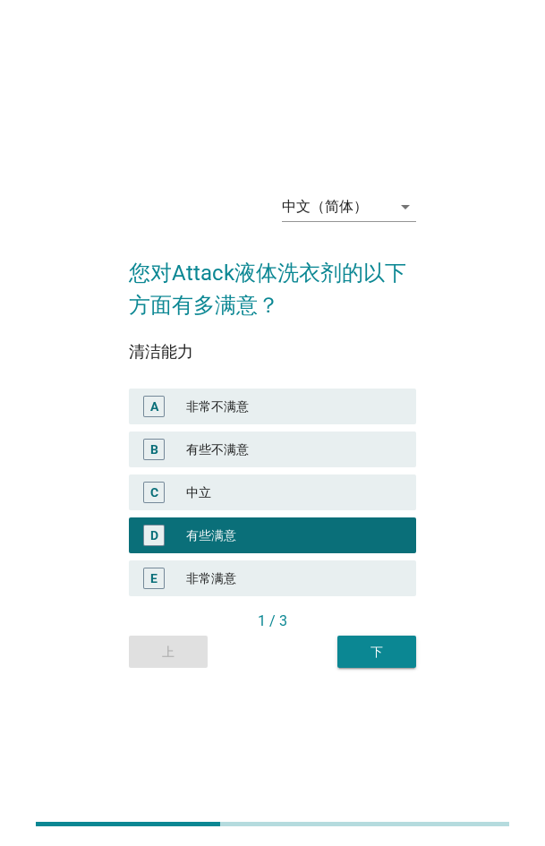
click at [364, 380] on button "下" at bounding box center [377, 652] width 79 height 32
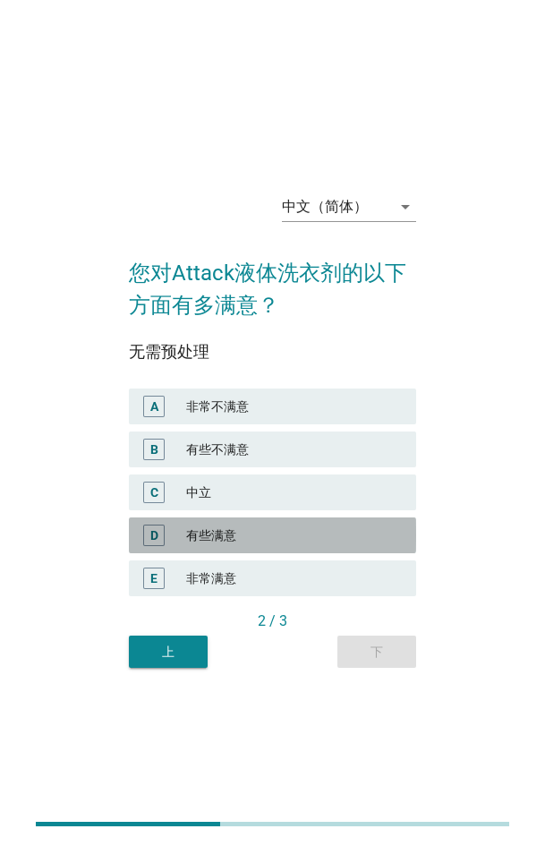
click at [287, 380] on div "有些满意" at bounding box center [294, 535] width 216 height 21
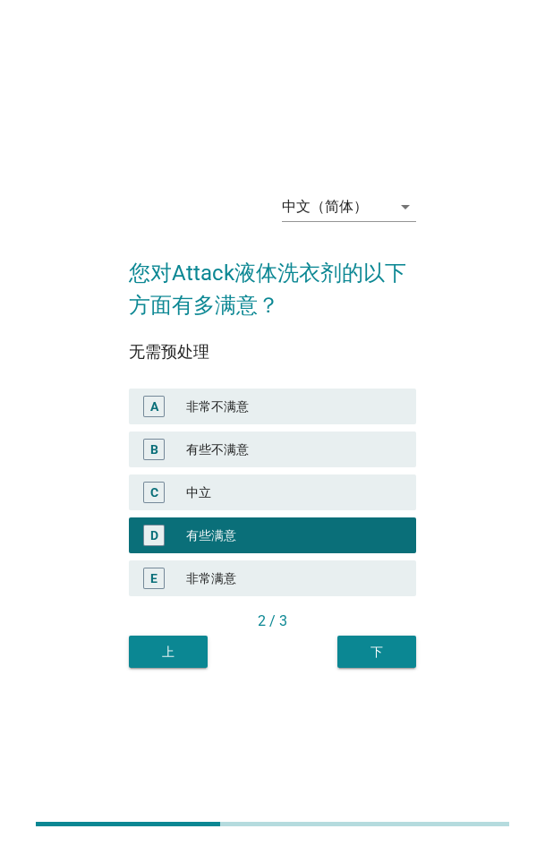
click at [373, 380] on div "2 / 3" at bounding box center [272, 623] width 287 height 25
click at [367, 380] on div "下" at bounding box center [377, 652] width 50 height 19
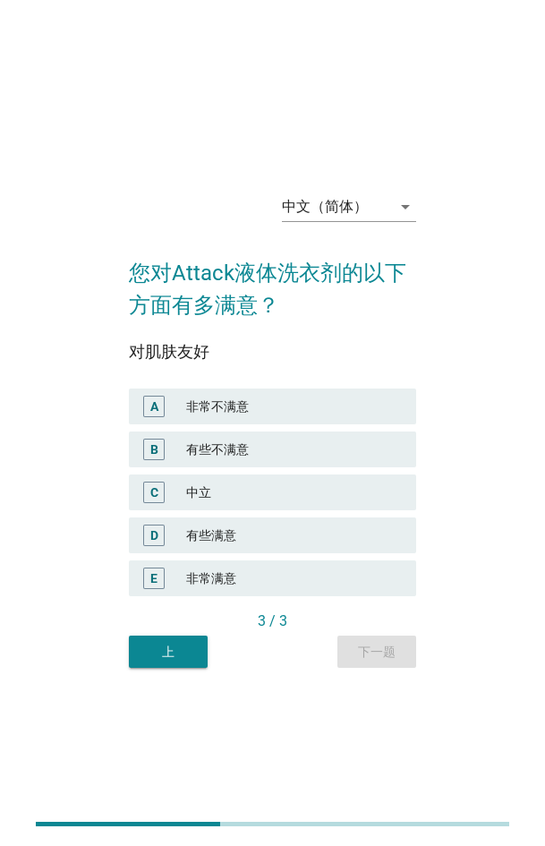
click at [243, 380] on div "有些满意" at bounding box center [294, 535] width 216 height 21
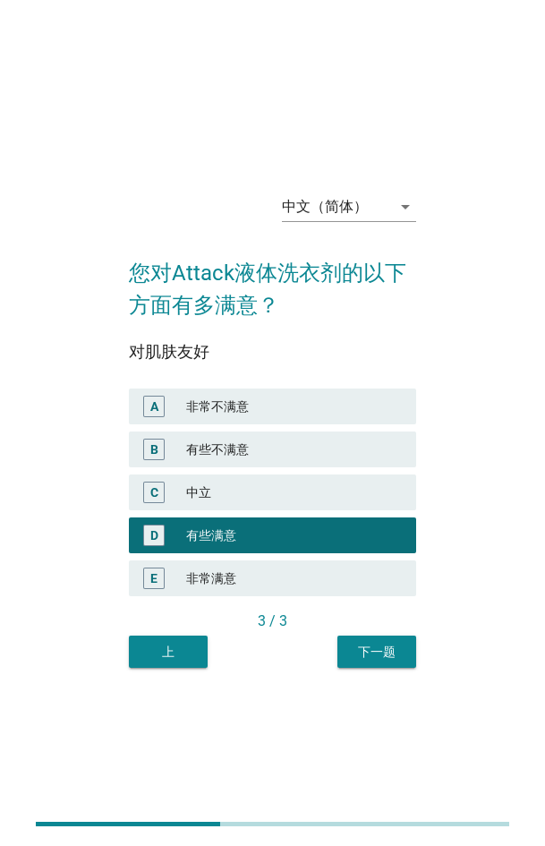
click at [385, 380] on button "下一题" at bounding box center [377, 652] width 79 height 32
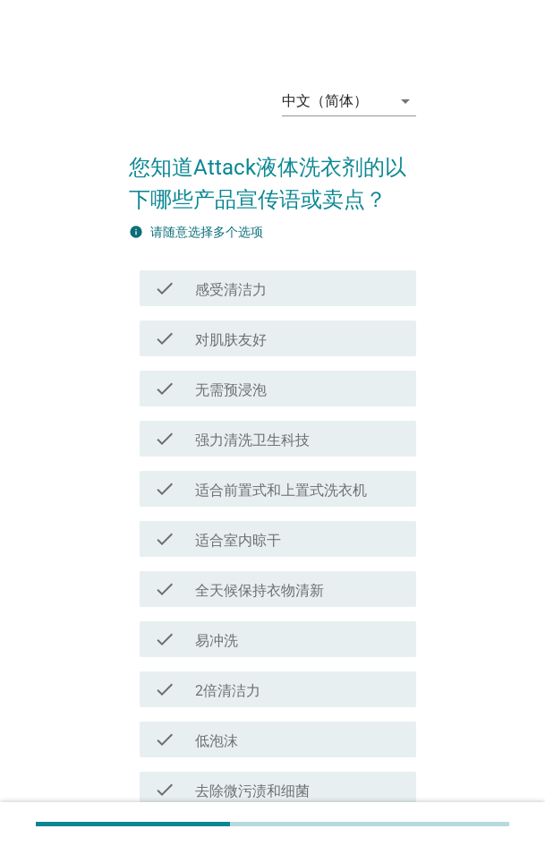
click at [330, 380] on div "check check_box_outline_blank 全天候保持衣物清新" at bounding box center [278, 589] width 277 height 36
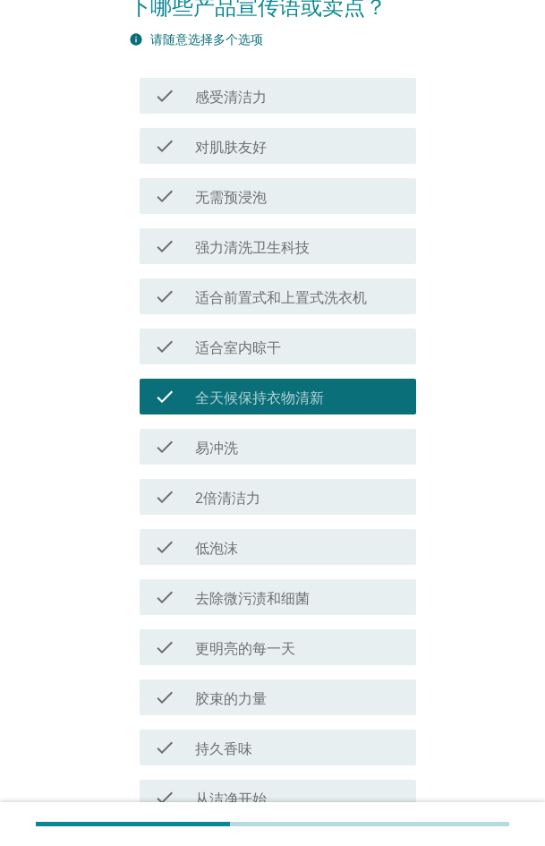
scroll to position [627, 0]
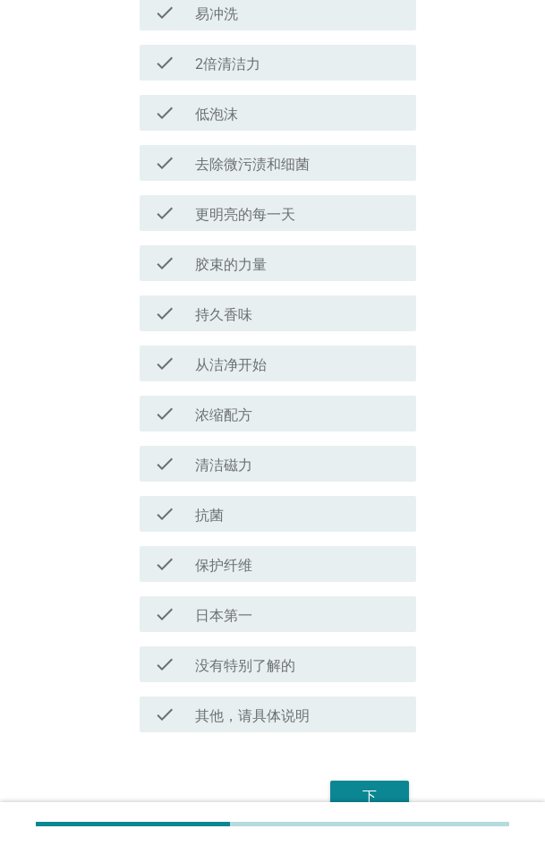
click at [379, 380] on div "下" at bounding box center [370, 796] width 50 height 21
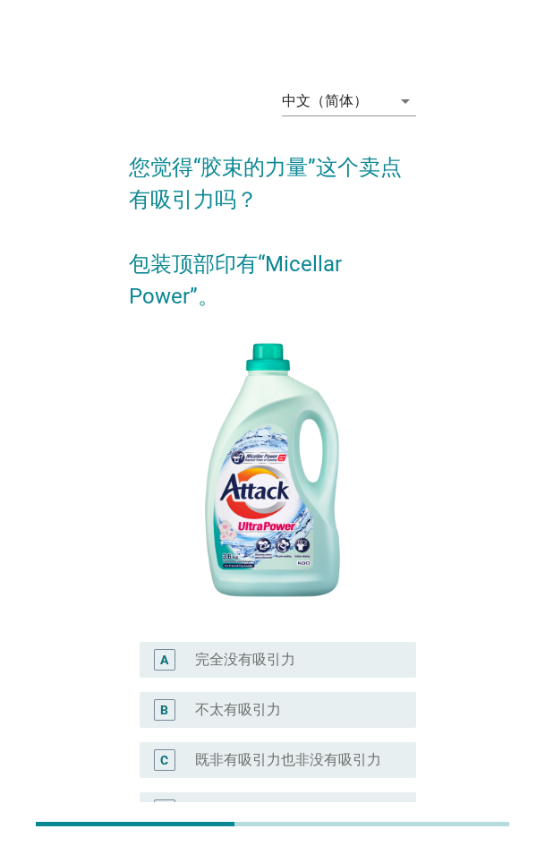
drag, startPoint x: 279, startPoint y: 565, endPoint x: 296, endPoint y: 589, distance: 30.1
click at [279, 380] on label "有些有吸引力" at bounding box center [238, 811] width 86 height 18
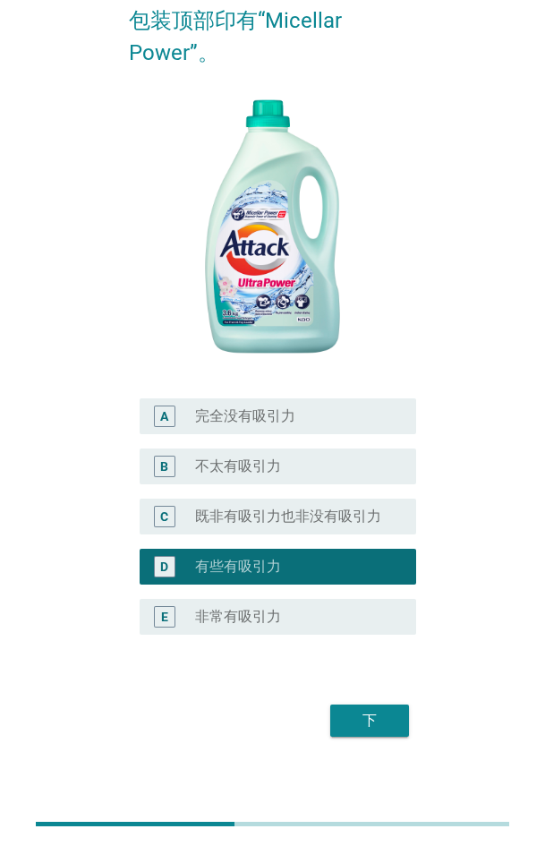
scroll to position [256, 0]
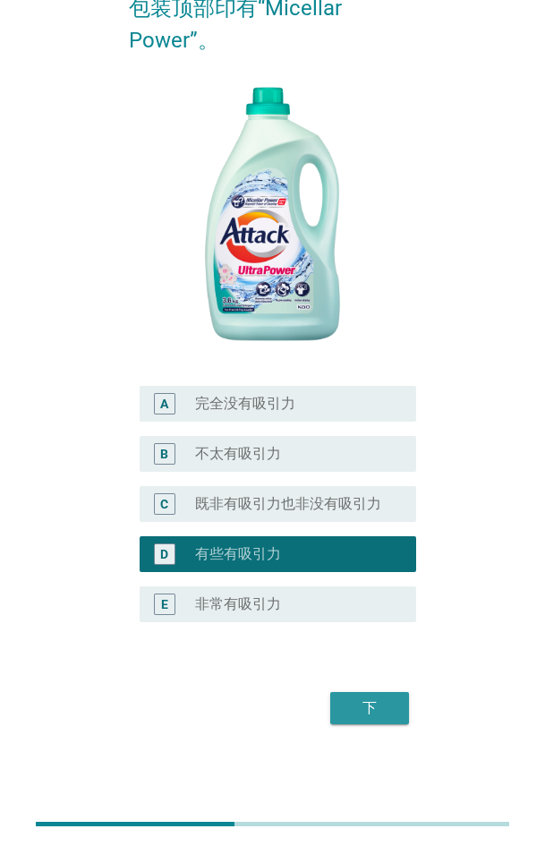
drag, startPoint x: 393, startPoint y: 712, endPoint x: 514, endPoint y: 678, distance: 125.6
click at [393, 380] on div "下" at bounding box center [370, 708] width 50 height 21
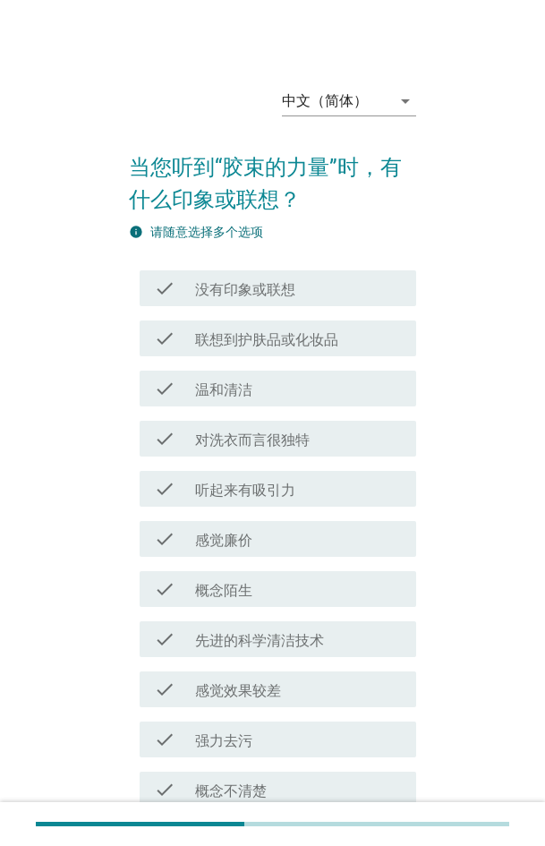
click at [252, 380] on div "check check_box_outline_blank 概念陌生" at bounding box center [278, 589] width 277 height 36
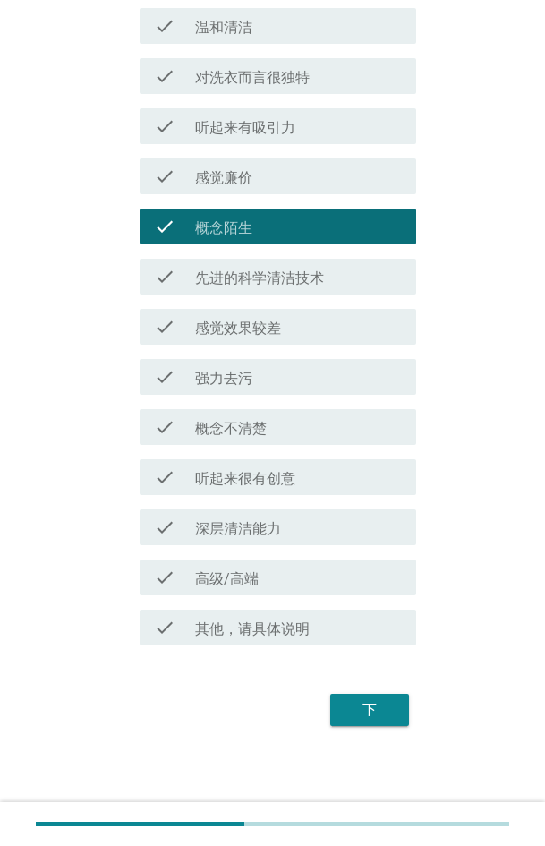
scroll to position [364, 0]
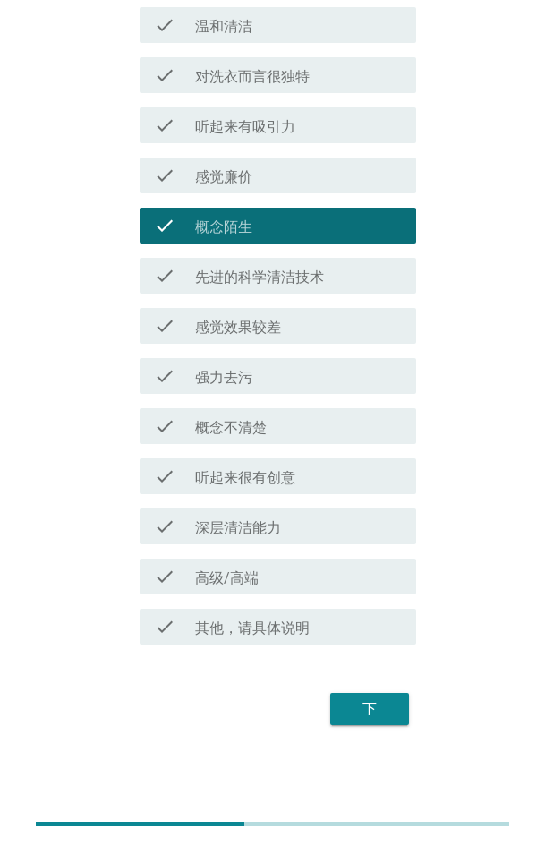
click at [375, 380] on div "下" at bounding box center [370, 709] width 50 height 21
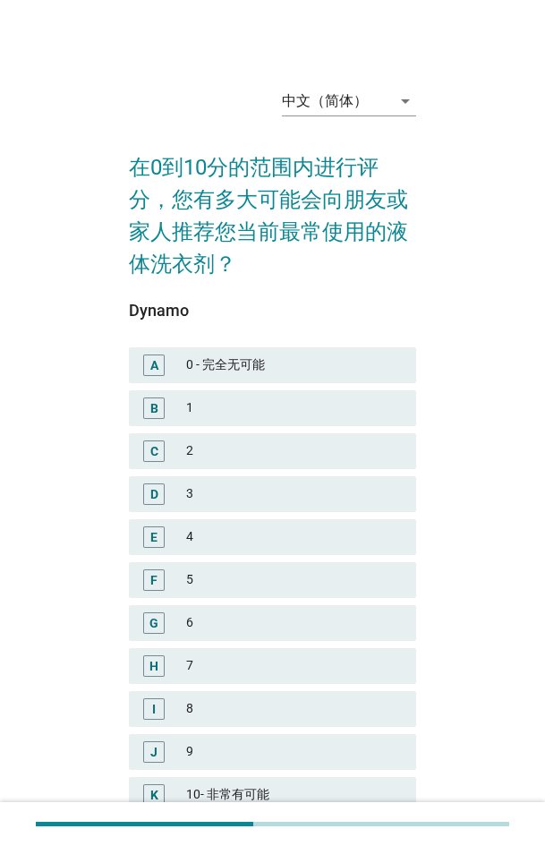
click at [242, 380] on div "J 9" at bounding box center [272, 752] width 287 height 36
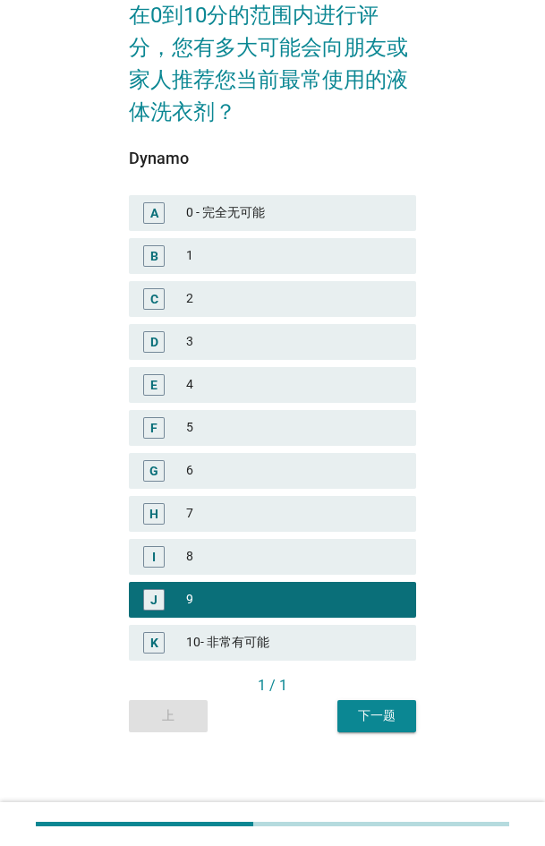
scroll to position [154, 0]
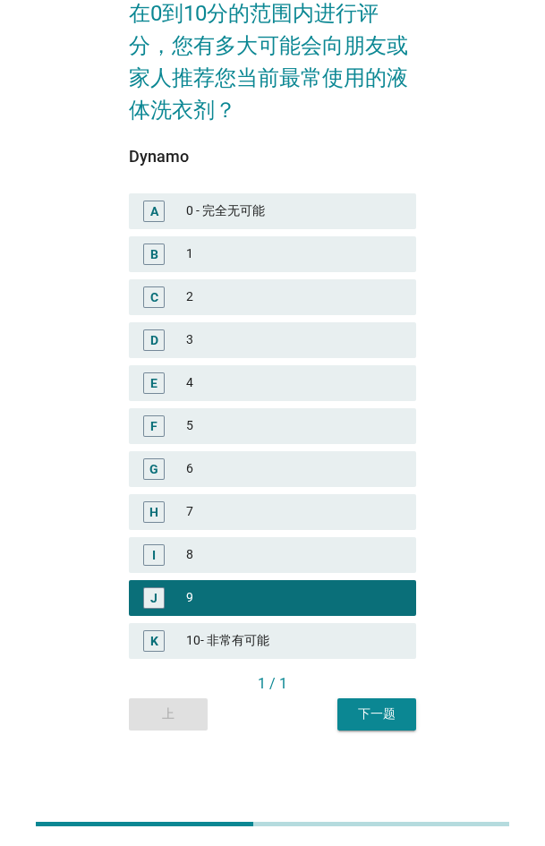
click at [399, 380] on div "下一题" at bounding box center [377, 714] width 50 height 19
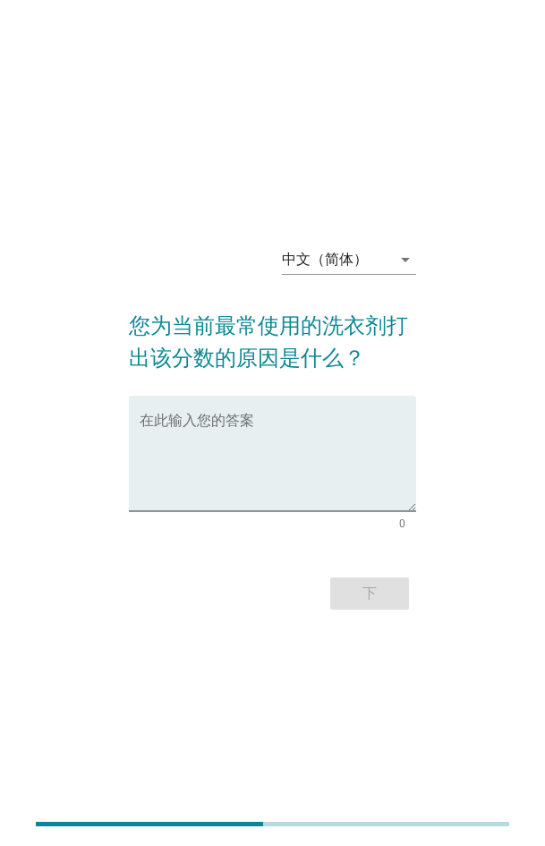
drag, startPoint x: 313, startPoint y: 454, endPoint x: 410, endPoint y: 561, distance: 145.2
click at [313, 380] on textarea "在此输入您的答案" at bounding box center [278, 464] width 277 height 94
paste textarea "It uses less but works well, dissolves quickly in water, protects colors and st…"
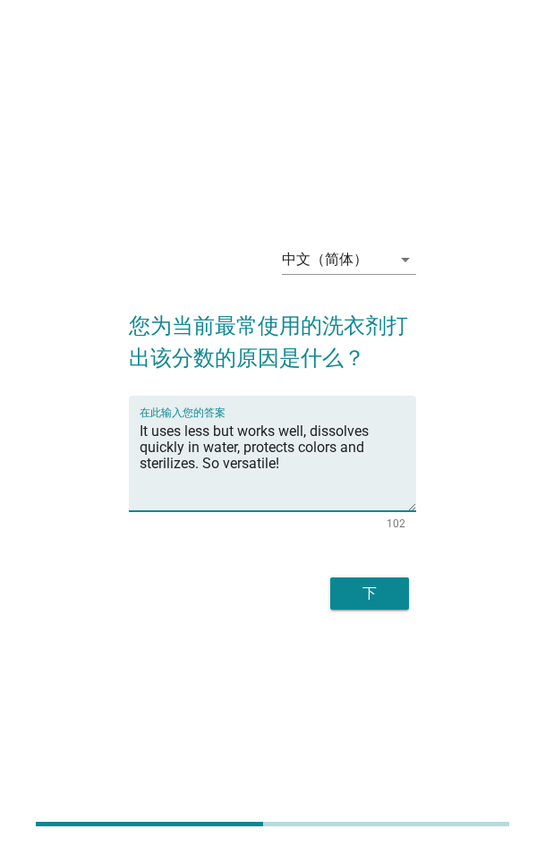
type textarea "It uses less but works well, dissolves quickly in water, protects colors and st…"
click at [373, 380] on div "下" at bounding box center [370, 593] width 50 height 21
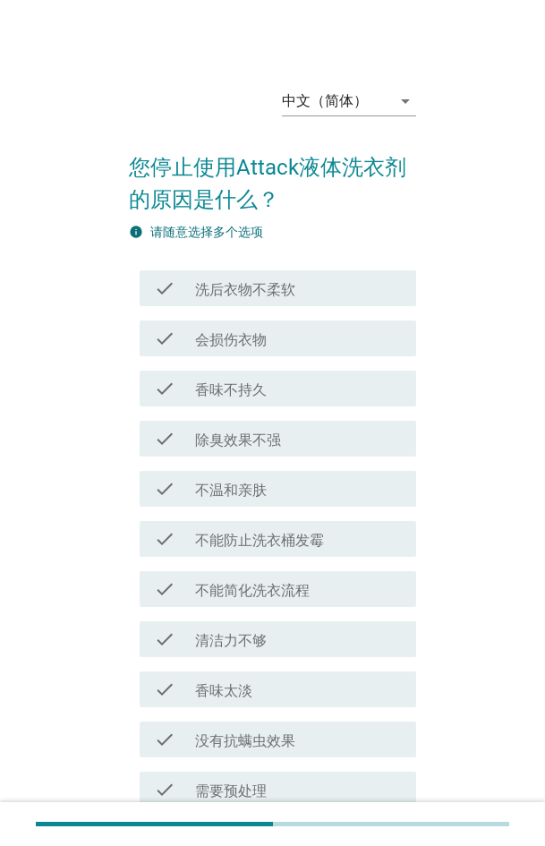
drag, startPoint x: 184, startPoint y: 580, endPoint x: 325, endPoint y: 633, distance: 150.2
click at [185, 380] on div "check" at bounding box center [174, 589] width 41 height 21
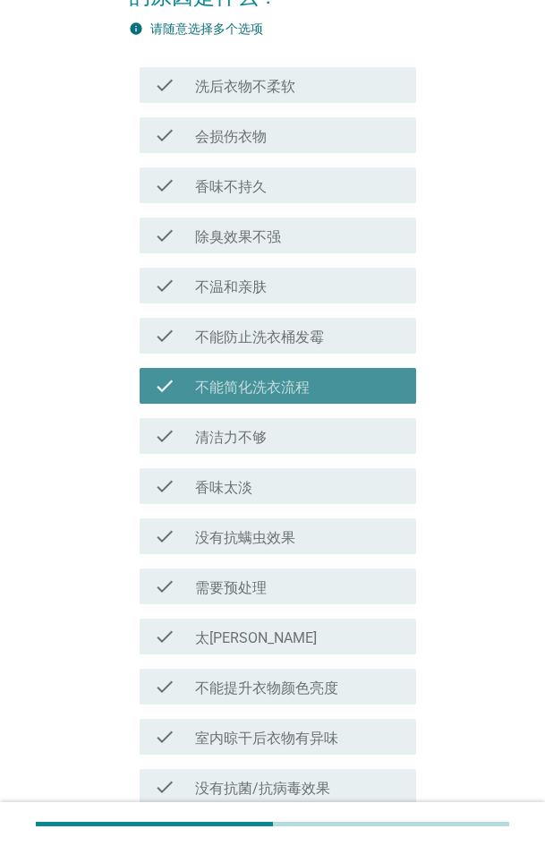
scroll to position [664, 0]
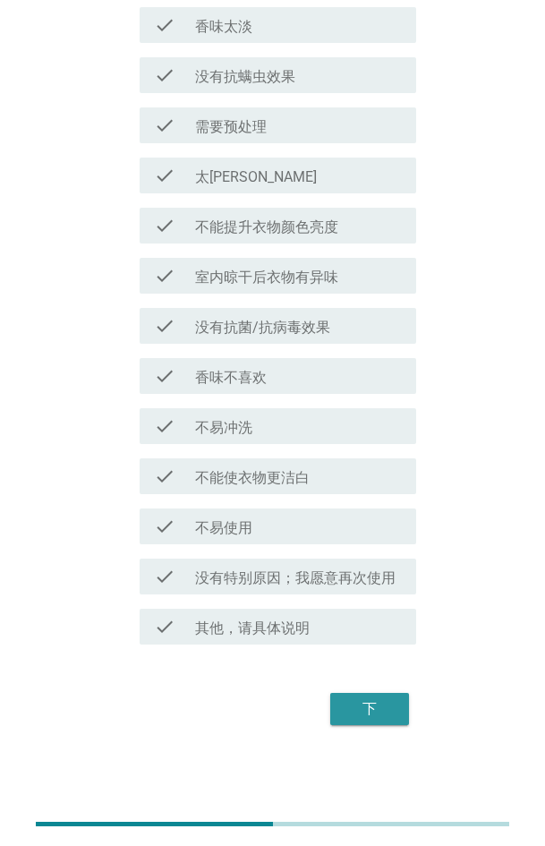
drag, startPoint x: 364, startPoint y: 697, endPoint x: 465, endPoint y: 674, distance: 103.6
click at [369, 380] on button "下" at bounding box center [369, 709] width 79 height 32
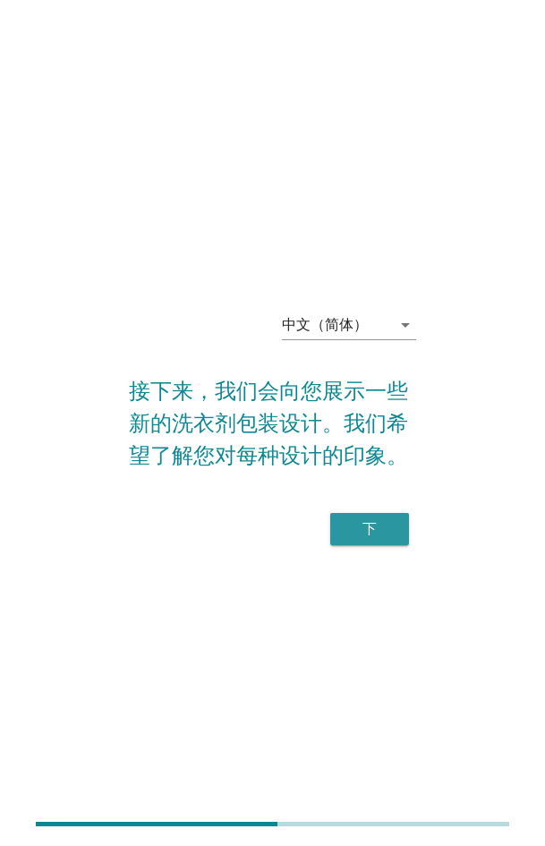
drag, startPoint x: 383, startPoint y: 517, endPoint x: 399, endPoint y: 520, distance: 16.5
click at [383, 380] on button "下" at bounding box center [369, 529] width 79 height 32
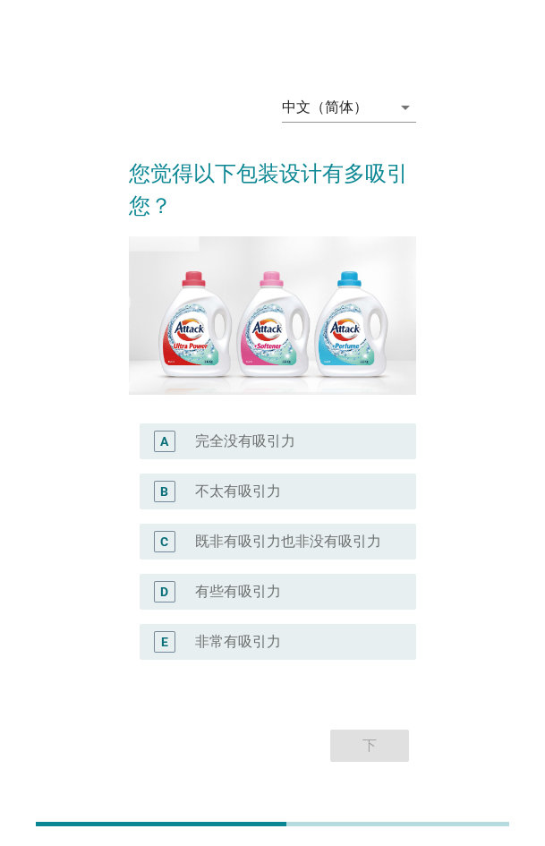
drag, startPoint x: 293, startPoint y: 501, endPoint x: 338, endPoint y: 574, distance: 86.0
click at [294, 380] on div "D radio_button_unchecked 有些有吸引力" at bounding box center [278, 592] width 277 height 36
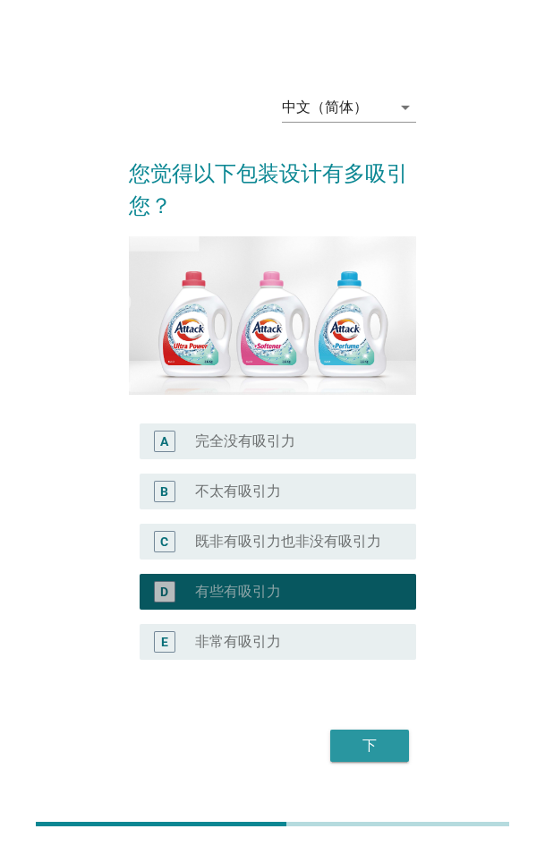
click at [388, 380] on div "下" at bounding box center [370, 745] width 50 height 21
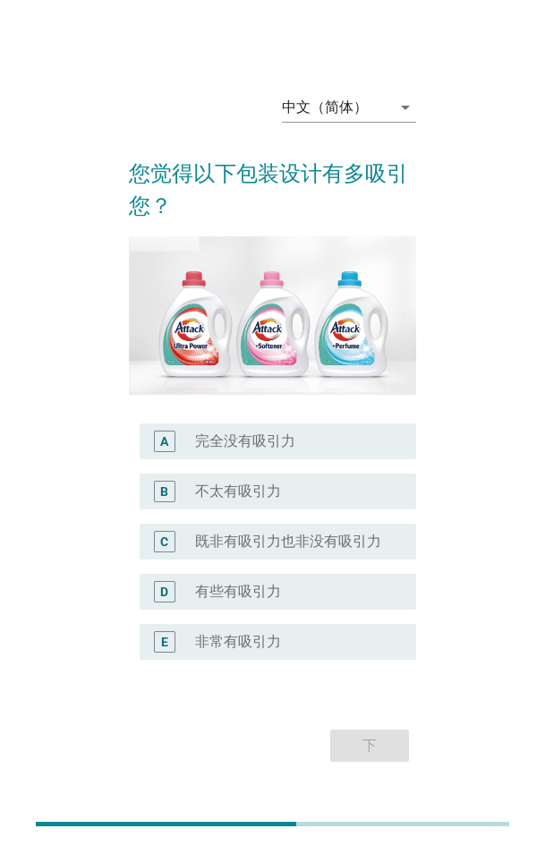
drag, startPoint x: 265, startPoint y: 593, endPoint x: 347, endPoint y: 669, distance: 111.5
click at [267, 380] on label "有些有吸引力" at bounding box center [238, 592] width 86 height 18
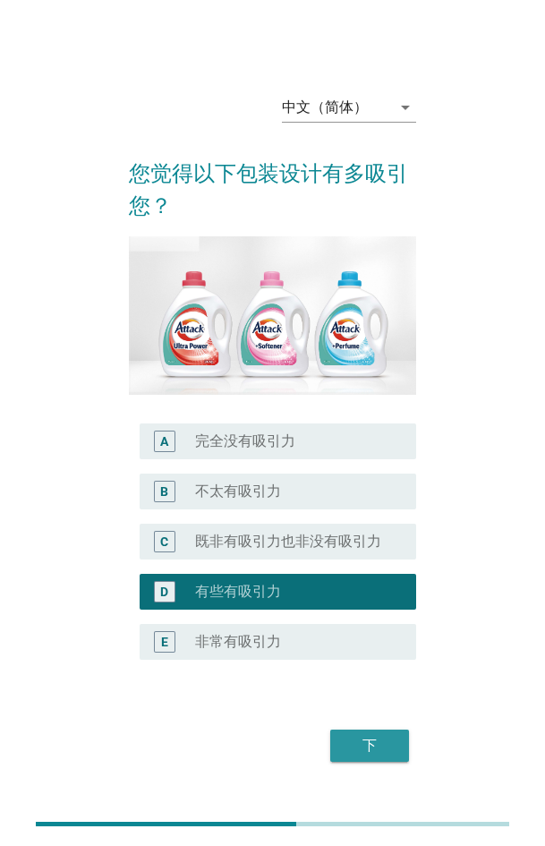
drag, startPoint x: 356, startPoint y: 737, endPoint x: 541, endPoint y: 693, distance: 190.5
click at [362, 380] on div "下" at bounding box center [370, 745] width 50 height 21
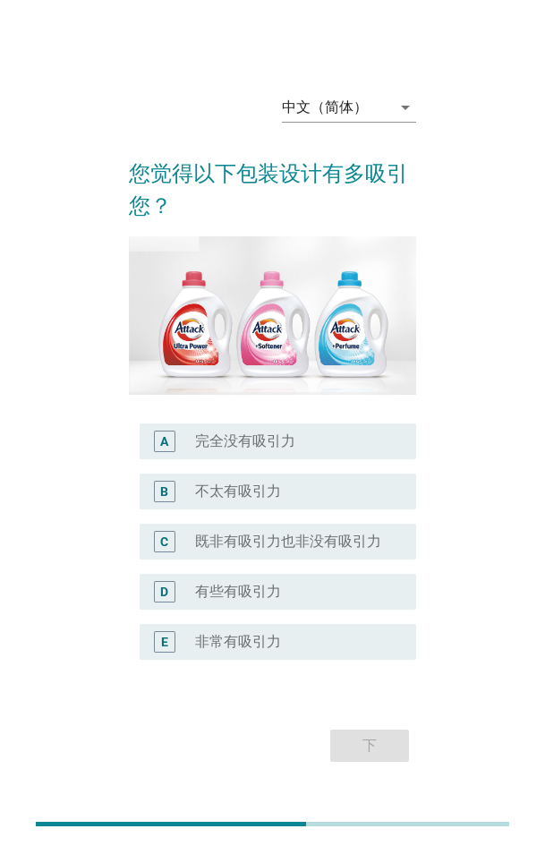
click at [271, 380] on div "D radio_button_unchecked 有些有吸引力" at bounding box center [278, 592] width 277 height 36
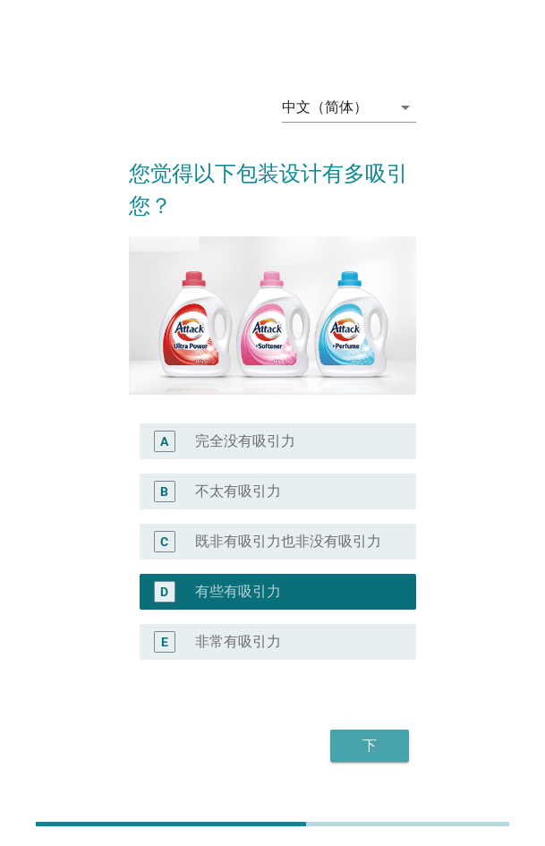
click at [387, 380] on div "下" at bounding box center [370, 745] width 50 height 21
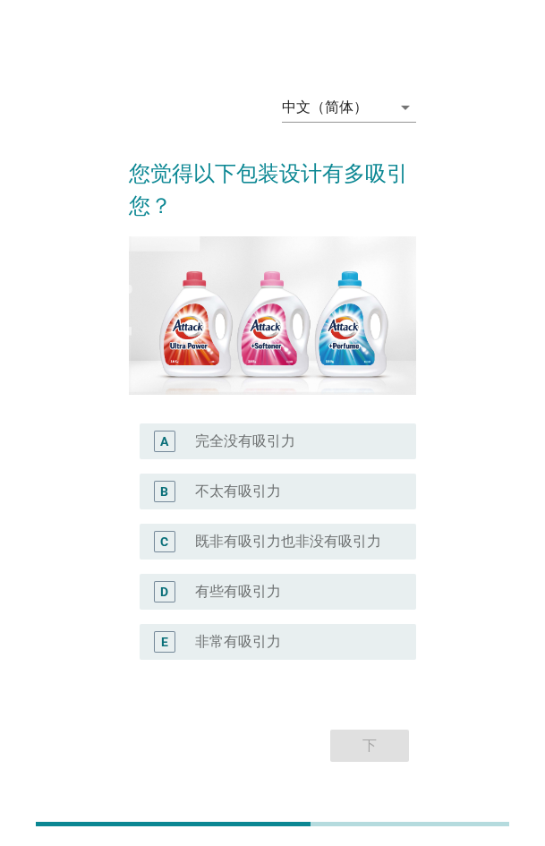
click at [364, 380] on div "C radio_button_unchecked 既非有吸引力也非没有吸引力" at bounding box center [278, 542] width 277 height 36
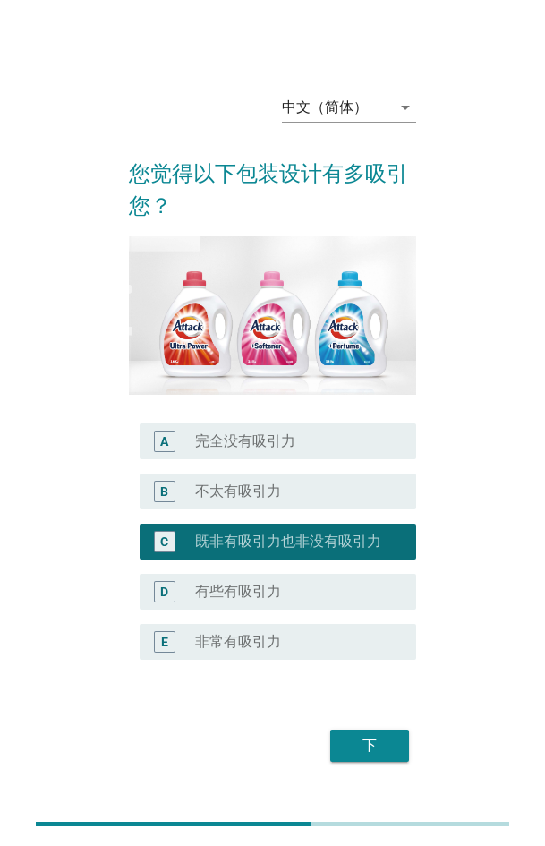
click at [351, 380] on div "D radio_button_unchecked 有些有吸引力" at bounding box center [278, 592] width 277 height 36
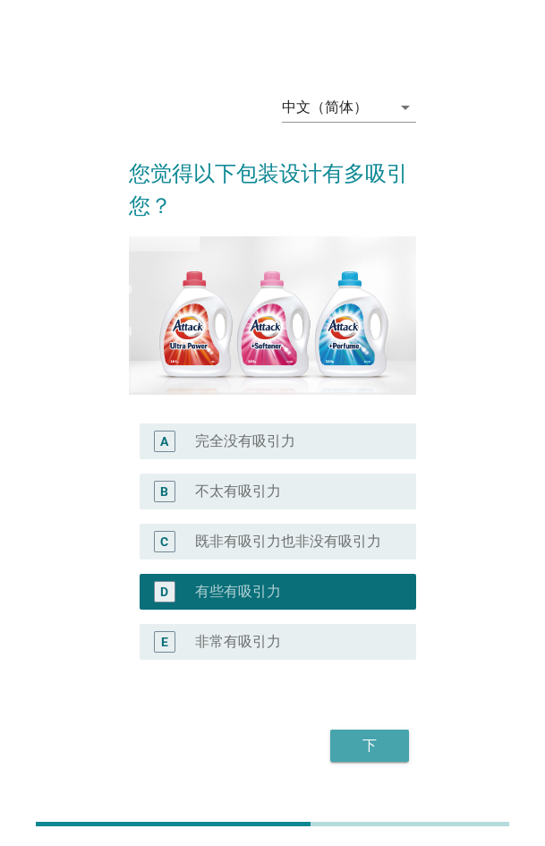
drag, startPoint x: 381, startPoint y: 741, endPoint x: 539, endPoint y: 703, distance: 163.1
click at [386, 380] on div "下" at bounding box center [370, 745] width 50 height 21
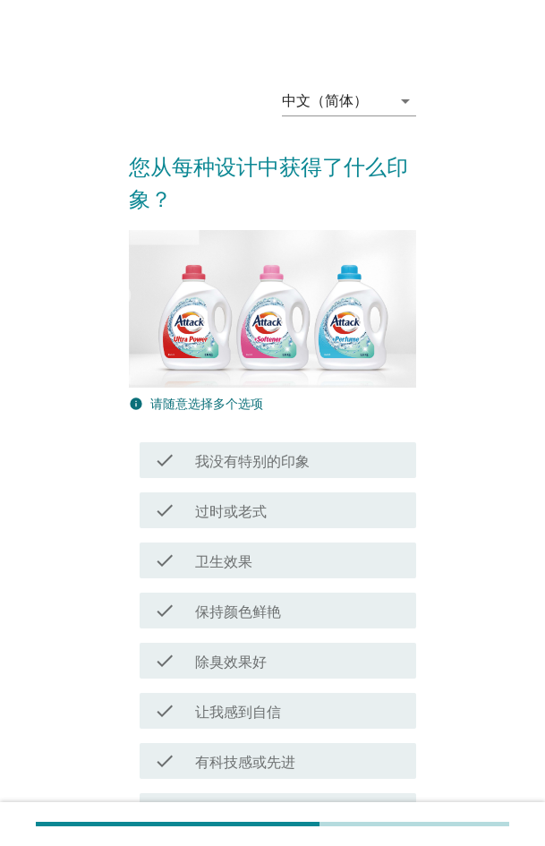
click at [342, 380] on div "check_box_outline_blank 让我感到自信" at bounding box center [298, 710] width 207 height 21
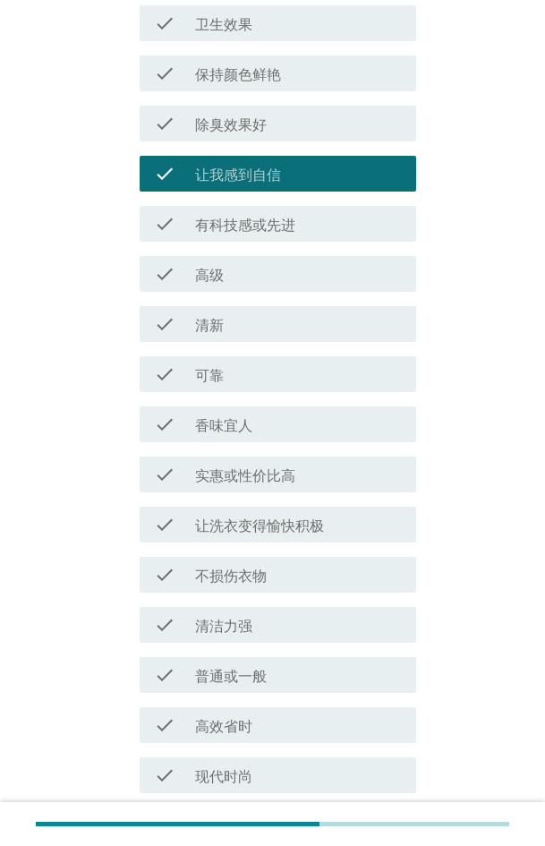
scroll to position [829, 0]
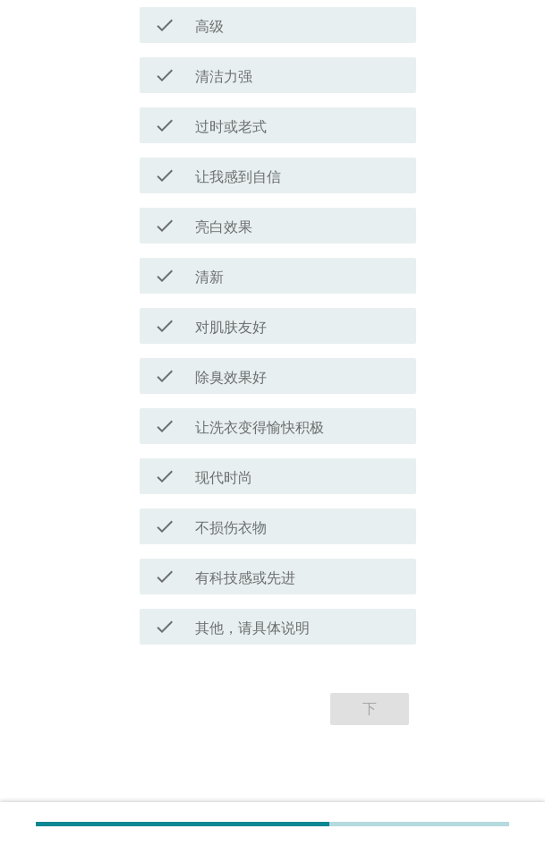
scroll to position [0, 0]
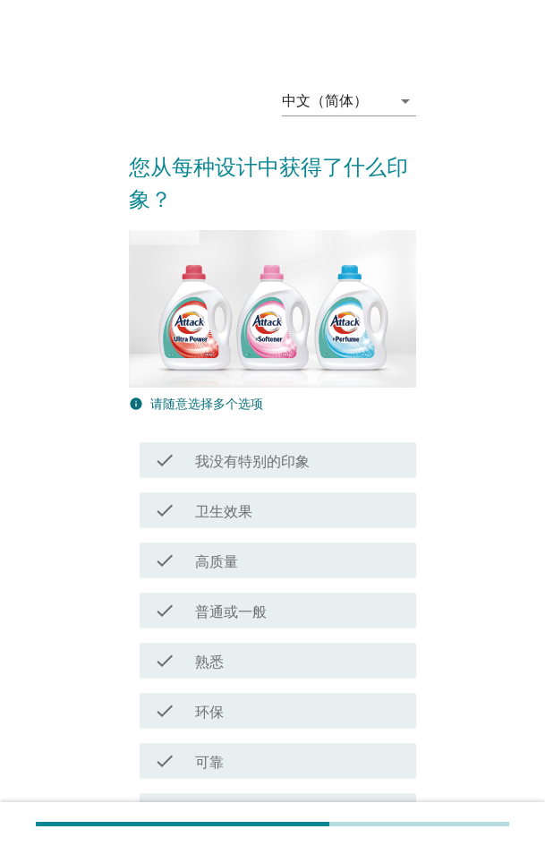
click at [290, 380] on div "check check_box_outline_blank 熟悉" at bounding box center [272, 661] width 287 height 50
click at [266, 380] on div "check_box_outline_blank 熟悉" at bounding box center [298, 660] width 207 height 21
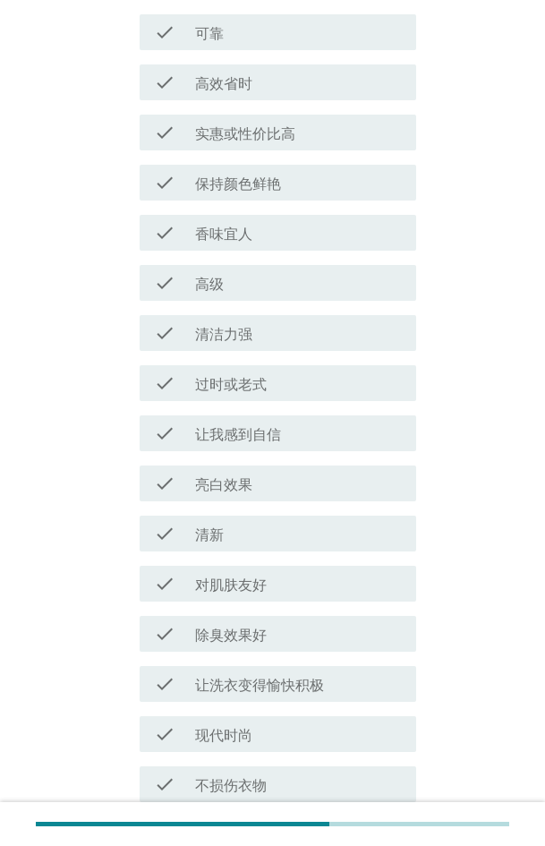
scroll to position [988, 0]
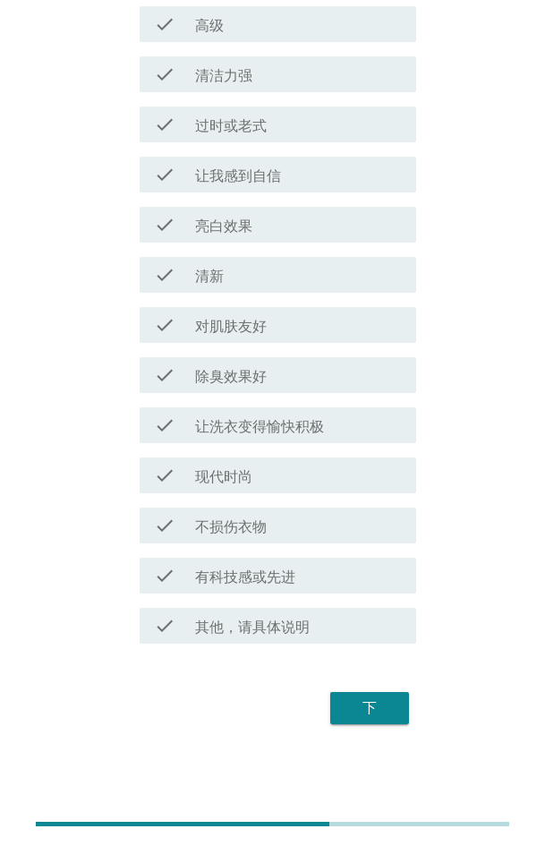
click at [401, 380] on button "下" at bounding box center [369, 708] width 79 height 32
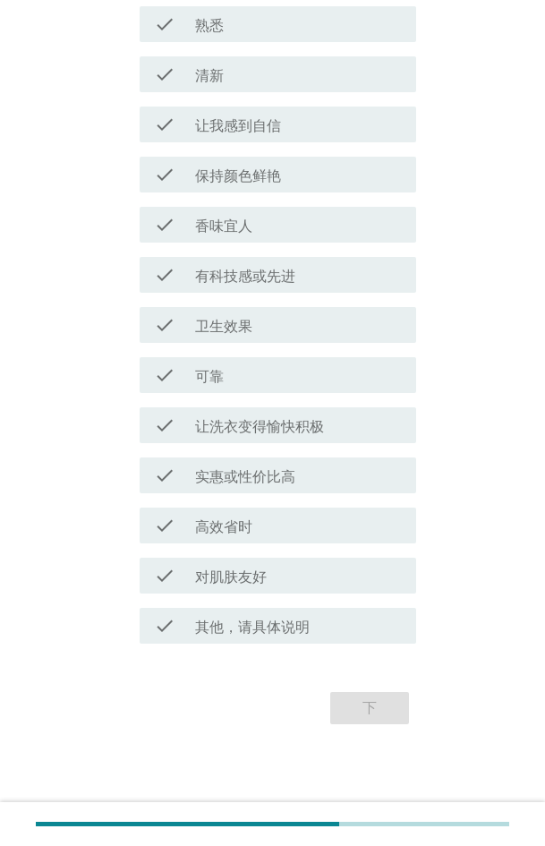
scroll to position [0, 0]
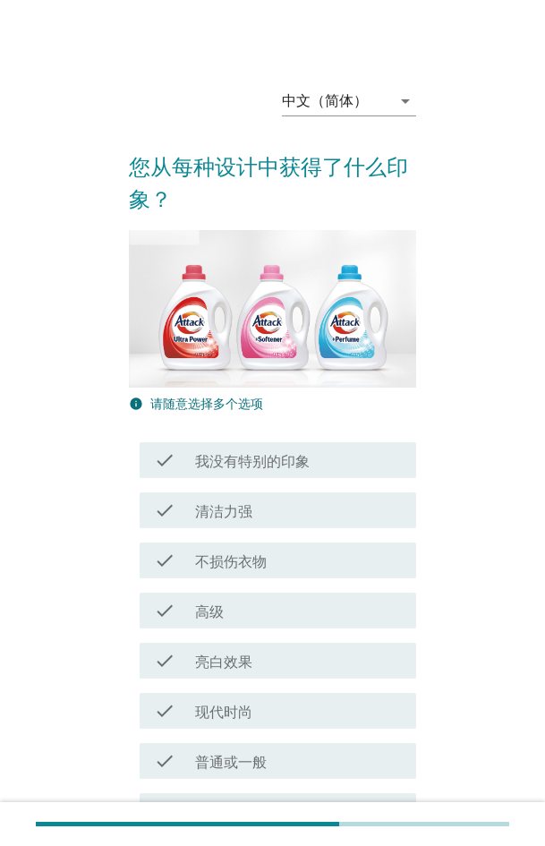
drag, startPoint x: 188, startPoint y: 667, endPoint x: 204, endPoint y: 668, distance: 16.1
click at [188, 380] on div "check" at bounding box center [174, 660] width 41 height 21
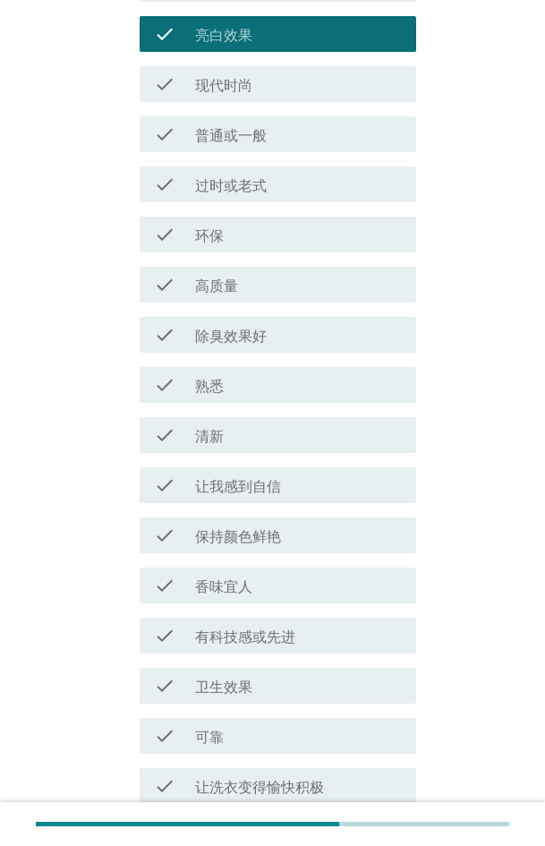
scroll to position [988, 0]
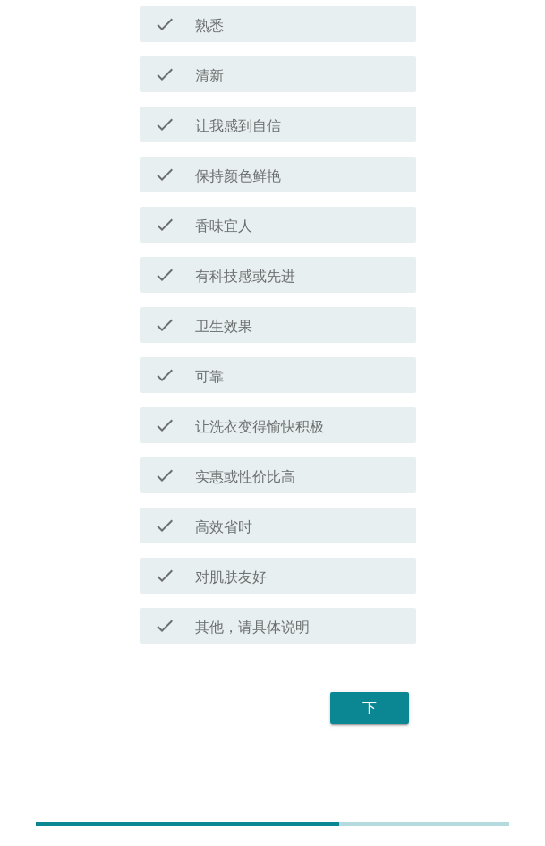
click at [352, 380] on div "下" at bounding box center [370, 708] width 50 height 21
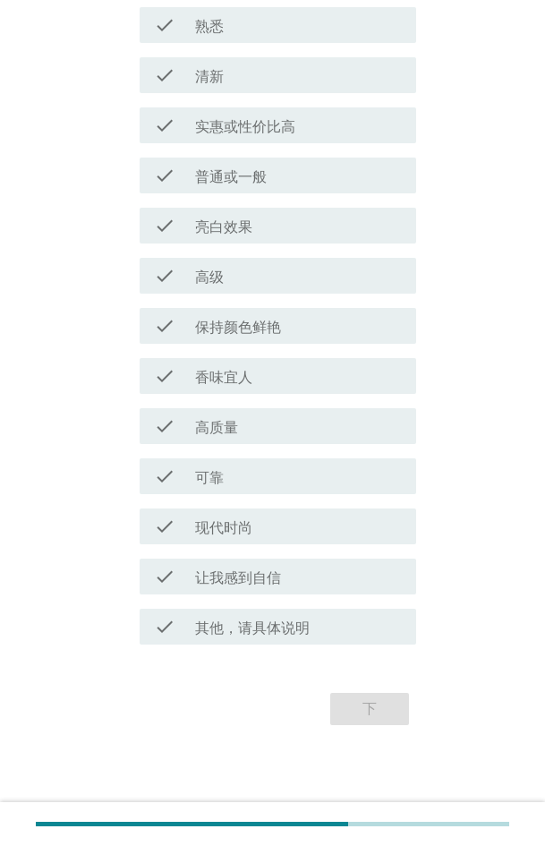
scroll to position [0, 0]
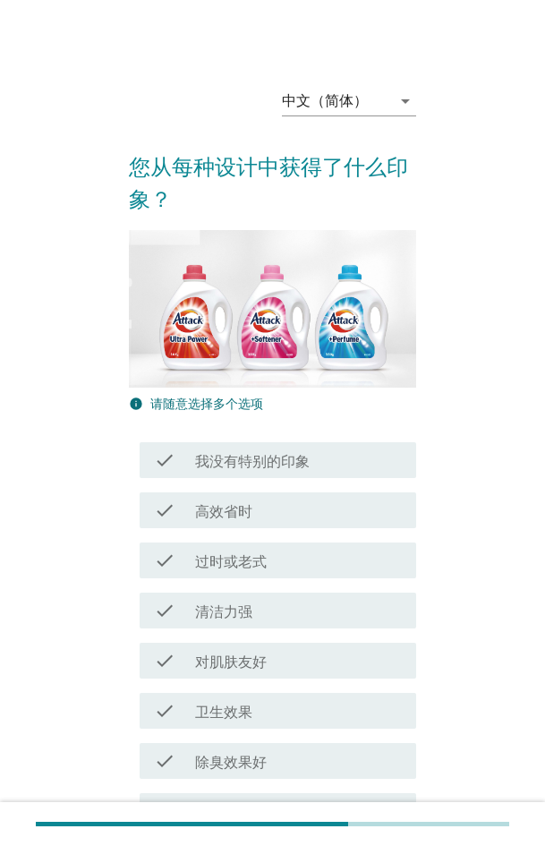
click at [214, 380] on div "check check_box_outline_blank 对肌肤友好" at bounding box center [272, 661] width 287 height 50
click at [240, 380] on label "卫生效果" at bounding box center [223, 713] width 57 height 18
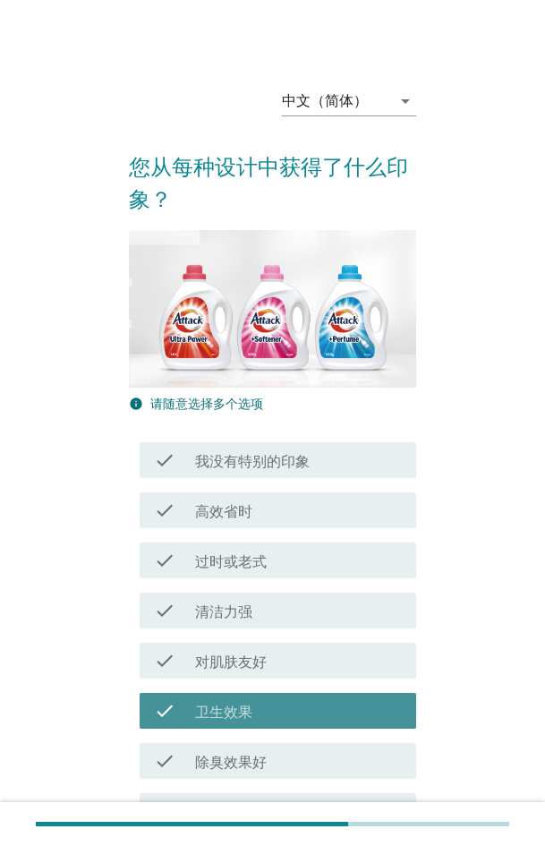
click at [244, 380] on label "对肌肤友好" at bounding box center [231, 663] width 72 height 18
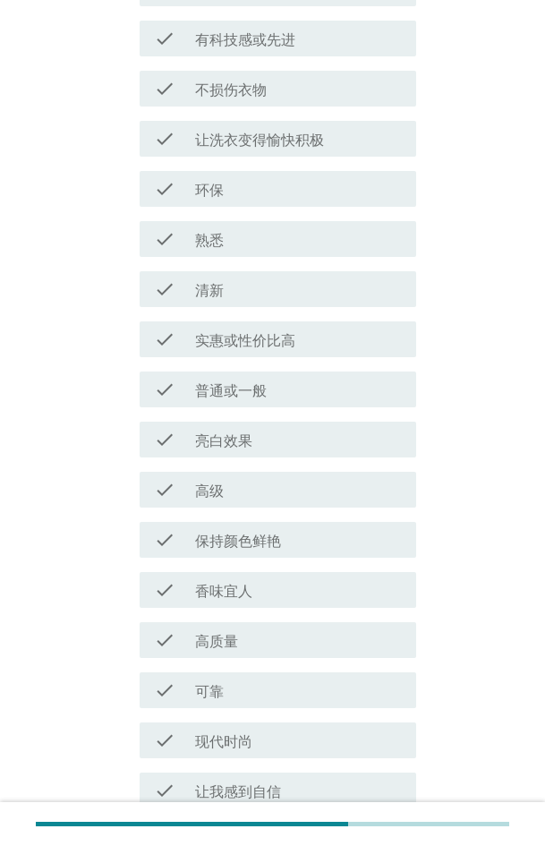
scroll to position [829, 0]
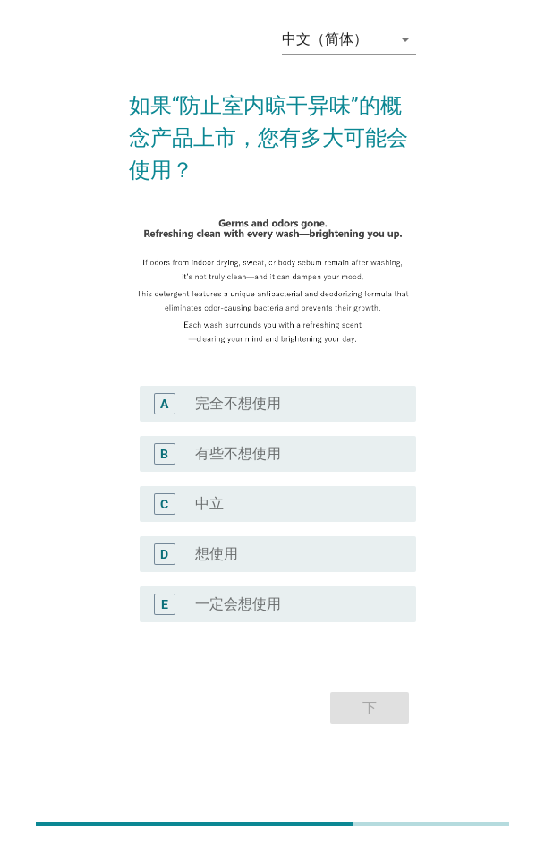
scroll to position [0, 0]
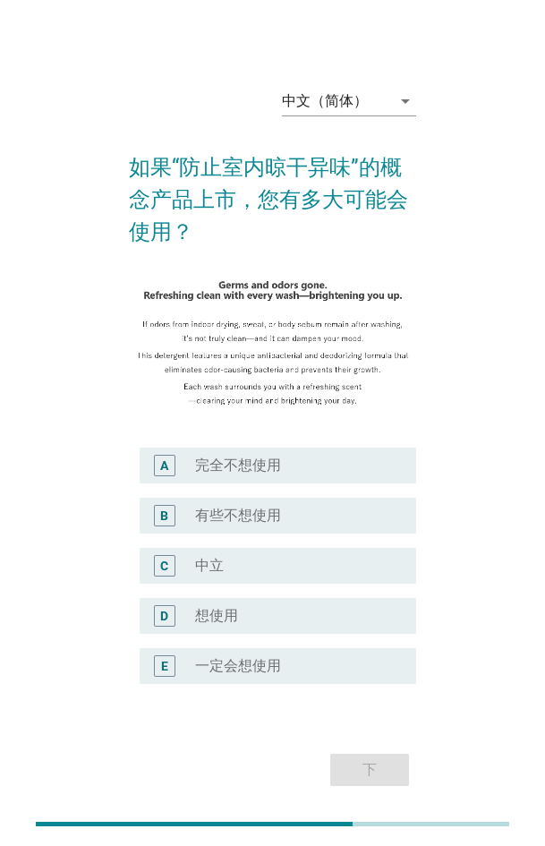
click at [461, 380] on div "中文（简体） arrow_drop_down 如果“防止室内晾干异味”的概念产品上市，您有多大可能会使用？ A radio_button_unchecked …" at bounding box center [273, 432] width 474 height 749
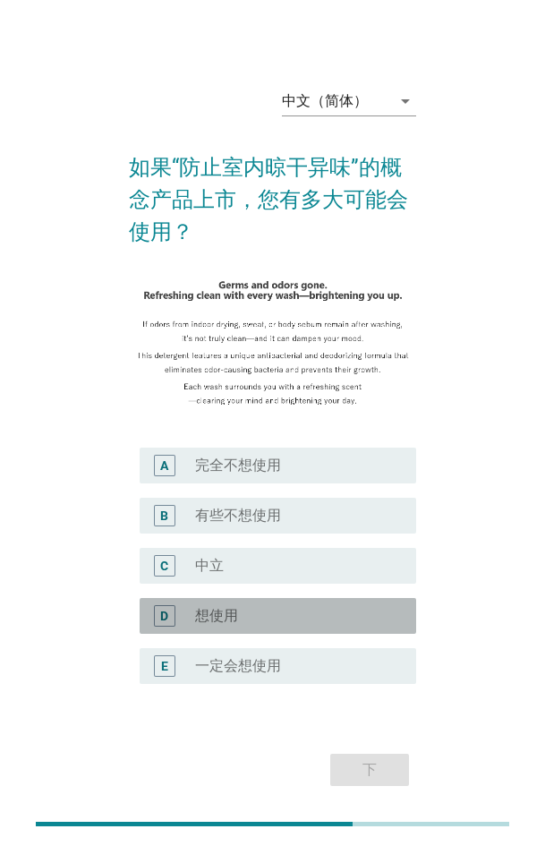
click at [318, 380] on div "radio_button_unchecked 想使用" at bounding box center [291, 616] width 193 height 18
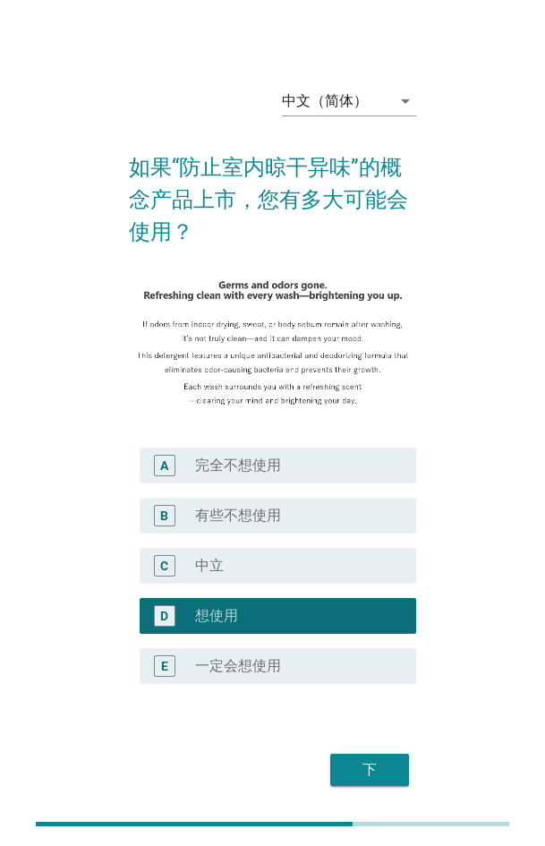
click at [377, 380] on div "下" at bounding box center [370, 769] width 50 height 21
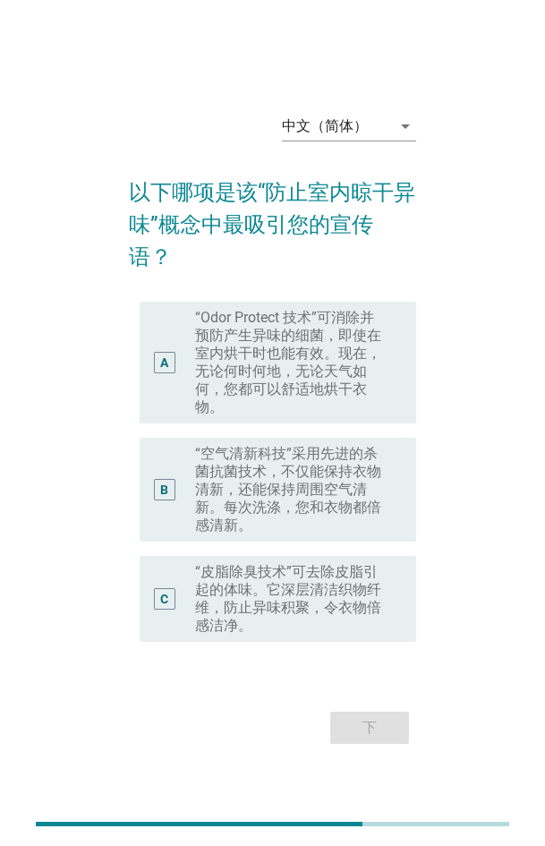
click at [221, 380] on label "“空气清新科技”采用先进的杀菌抗菌技术，不仅能保持衣物清新，还能保持周围空气清新。每次洗涤，您和衣物都倍感清新。" at bounding box center [291, 490] width 193 height 90
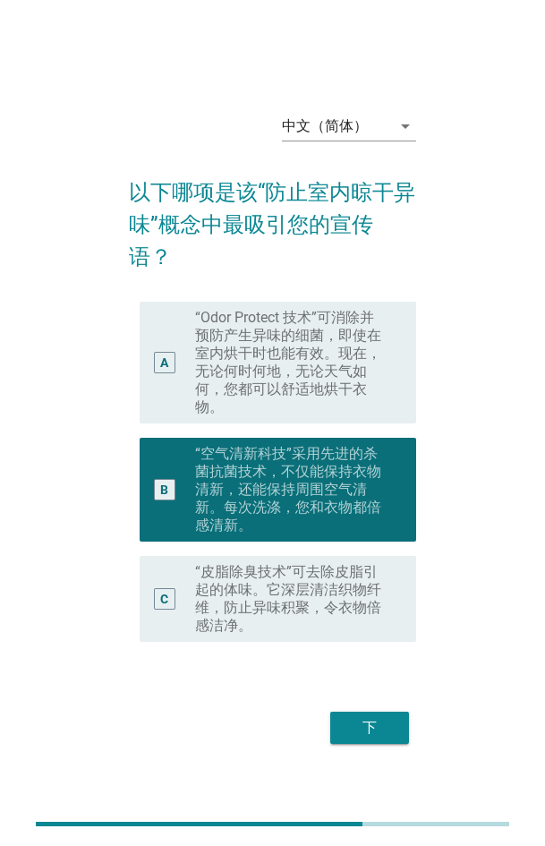
click at [362, 380] on div "下" at bounding box center [370, 727] width 50 height 21
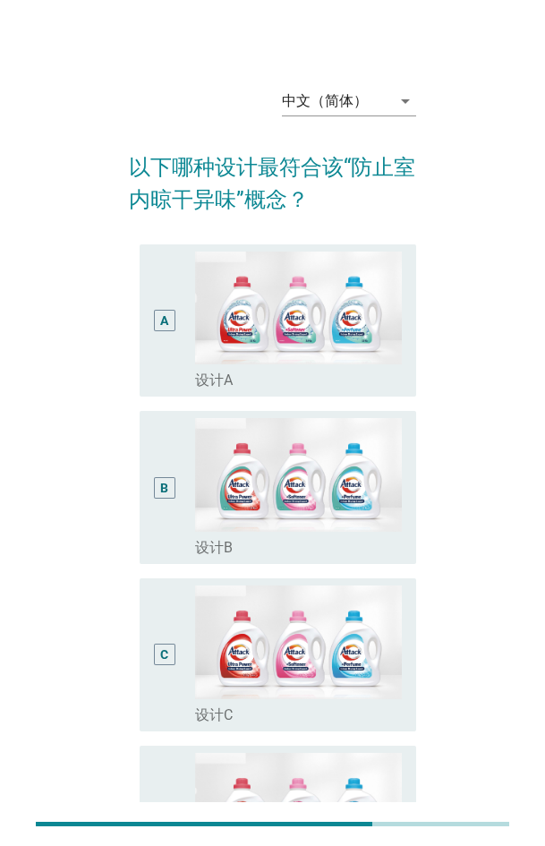
click at [205, 380] on div "B radio_button_unchecked 设计B" at bounding box center [272, 487] width 287 height 167
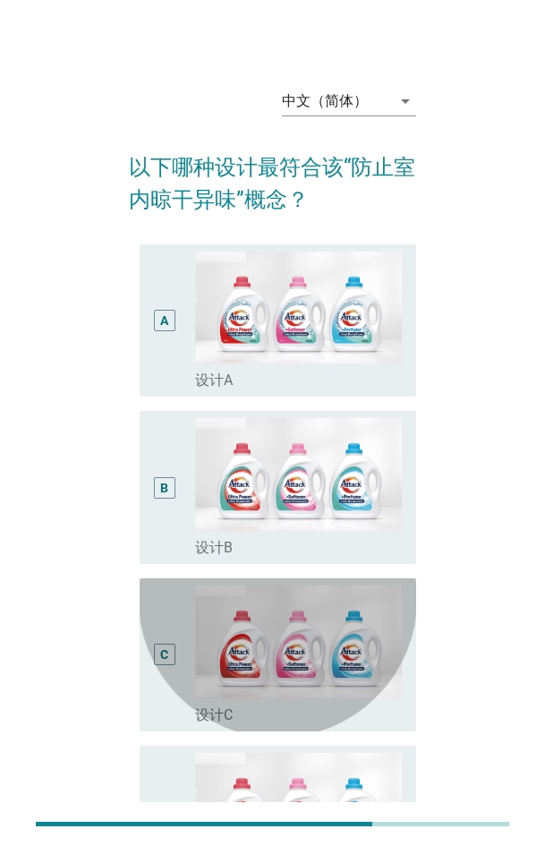
click at [231, 380] on div "C radio_button_unchecked 设计C" at bounding box center [278, 655] width 277 height 153
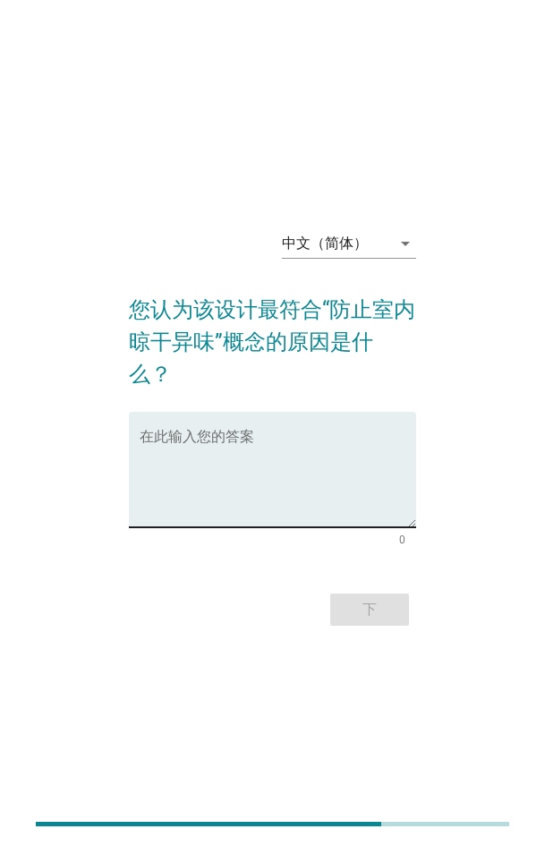
click at [334, 380] on textarea "在此输入您的答案" at bounding box center [278, 480] width 277 height 94
paste textarea "Its structure facilitates air circulation, accelerates water evaporation, and r…"
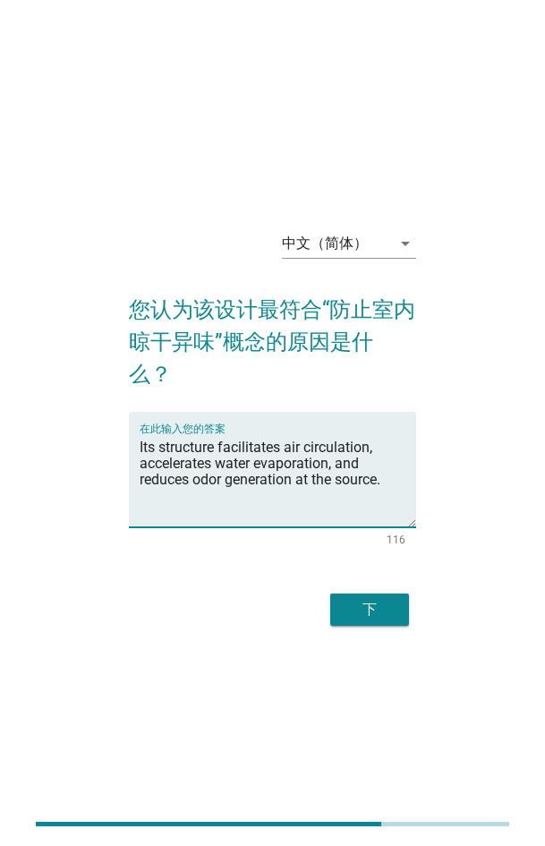
type textarea "Its structure facilitates air circulation, accelerates water evaporation, and r…"
click at [357, 380] on div "下" at bounding box center [370, 609] width 50 height 21
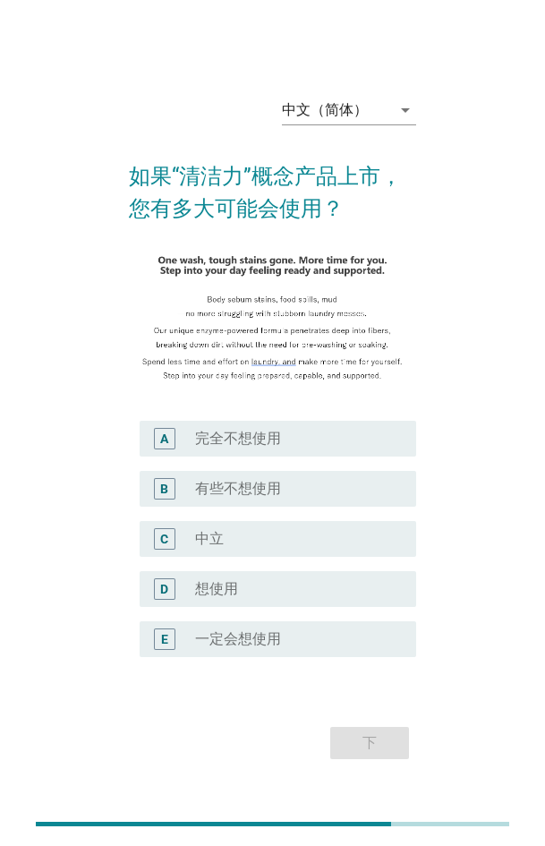
click at [182, 380] on div "D" at bounding box center [174, 589] width 41 height 21
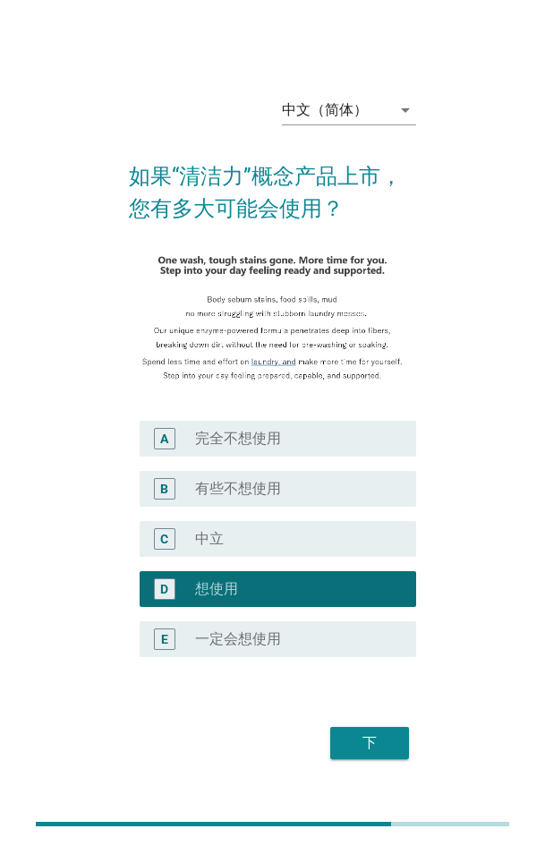
drag, startPoint x: 359, startPoint y: 662, endPoint x: 546, endPoint y: 620, distance: 191.8
click at [360, 380] on div "下" at bounding box center [370, 743] width 50 height 21
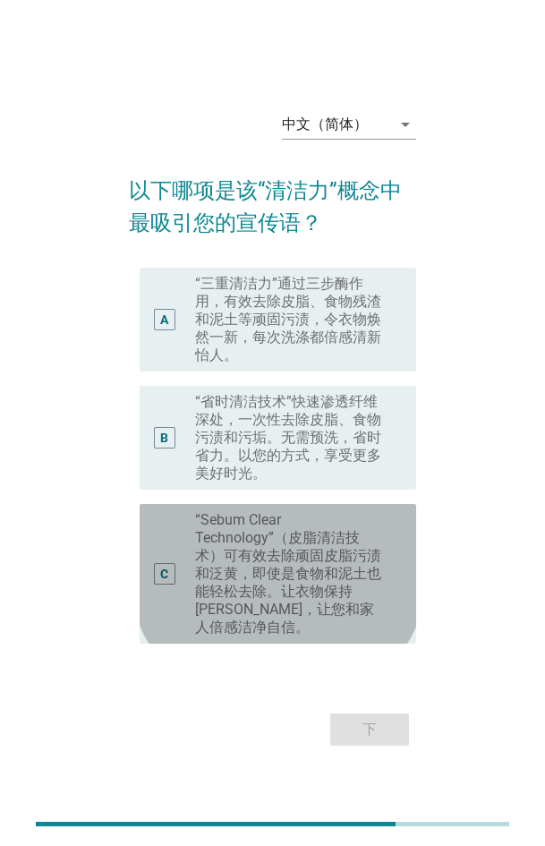
drag, startPoint x: 349, startPoint y: 518, endPoint x: 347, endPoint y: 563, distance: 45.8
click at [349, 380] on div "C radio_button_unchecked “Sebum Clear Technology”（皮脂清洁技术）可有效去除顽固皮脂污渍和泛黄，即使是食物和泥…" at bounding box center [278, 574] width 277 height 140
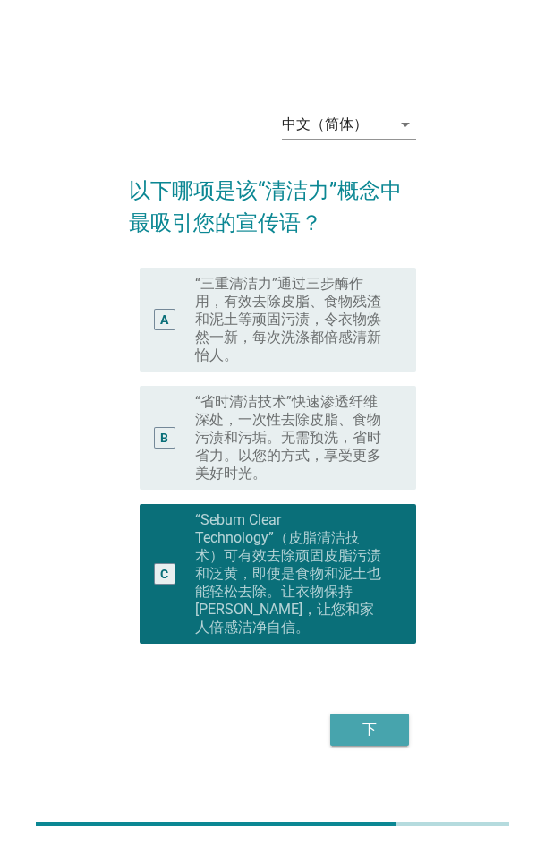
click at [364, 380] on button "下" at bounding box center [369, 730] width 79 height 32
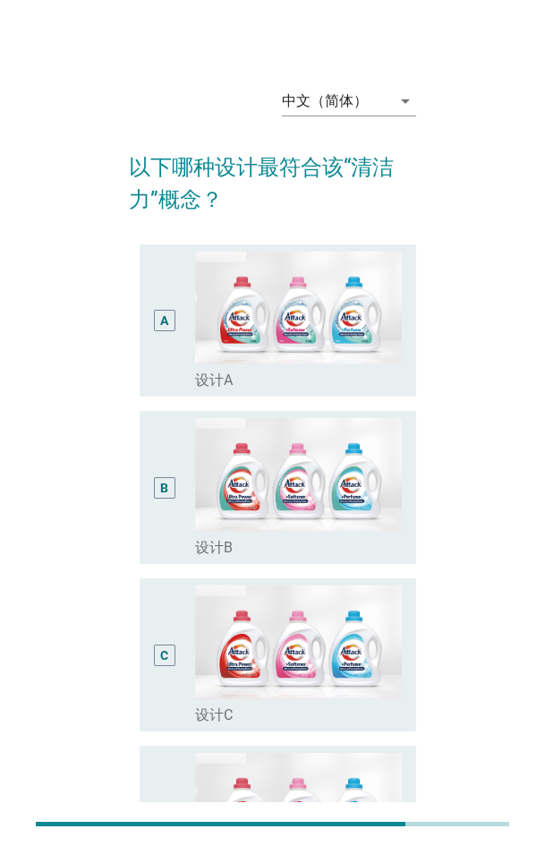
click at [267, 380] on div "radio_button_unchecked 设计C" at bounding box center [291, 716] width 193 height 18
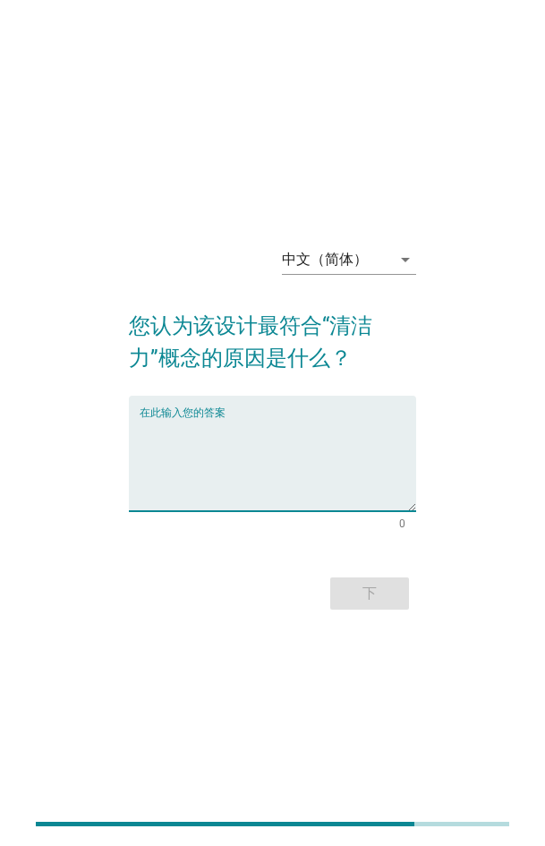
click at [395, 380] on textarea "在此输入您的答案" at bounding box center [278, 464] width 277 height 94
paste textarea "Unique creativity, bringing a new experience."
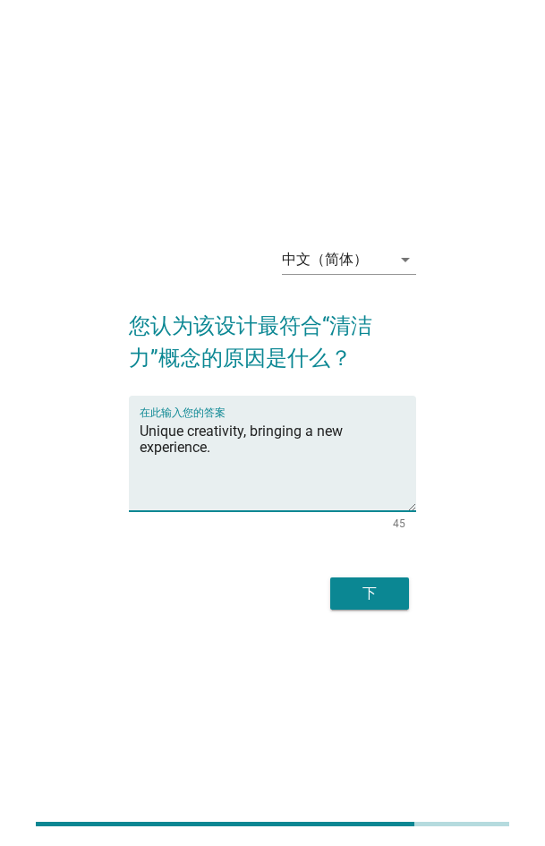
type textarea "Unique creativity, bringing a new experience."
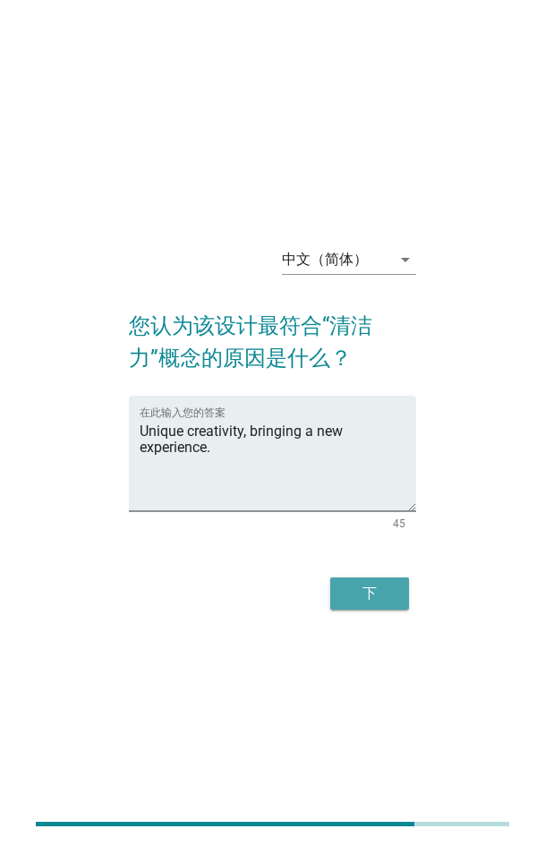
click at [385, 380] on div "下" at bounding box center [370, 593] width 50 height 21
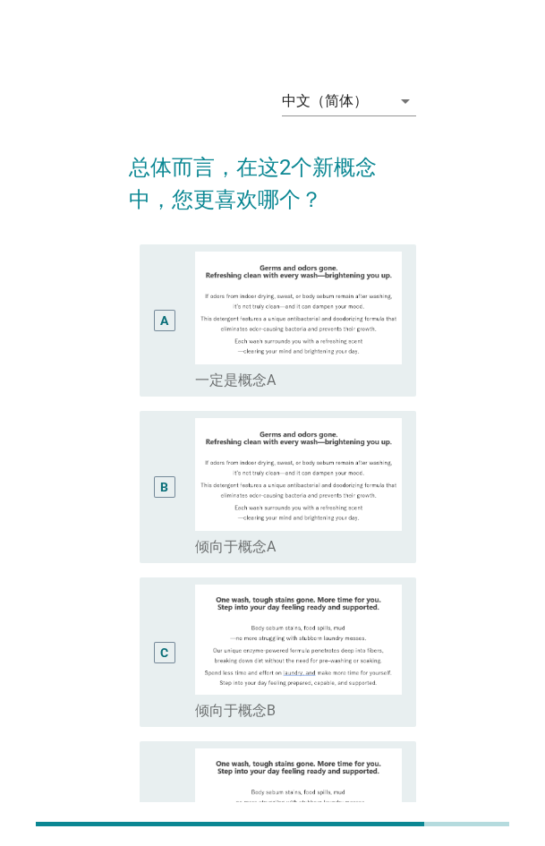
click at [182, 380] on div "C" at bounding box center [174, 653] width 41 height 136
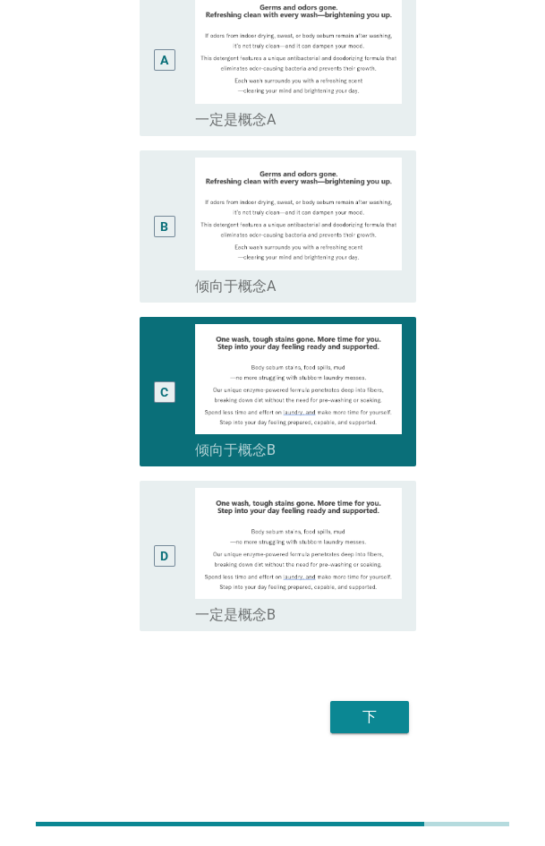
scroll to position [270, 0]
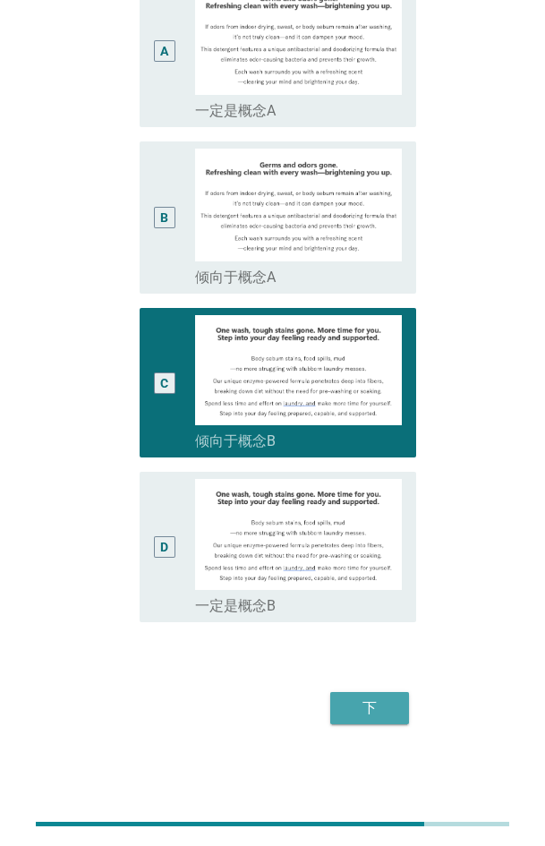
click at [390, 380] on div "下" at bounding box center [370, 708] width 50 height 21
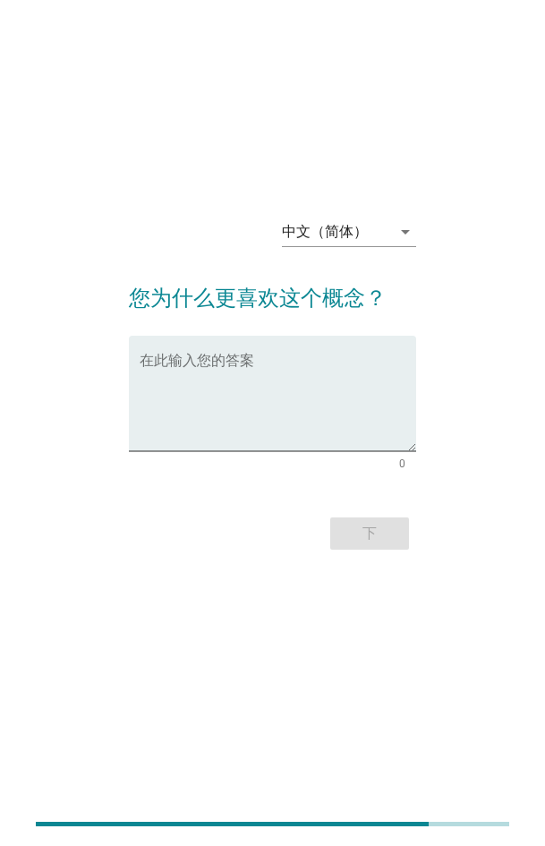
scroll to position [0, 0]
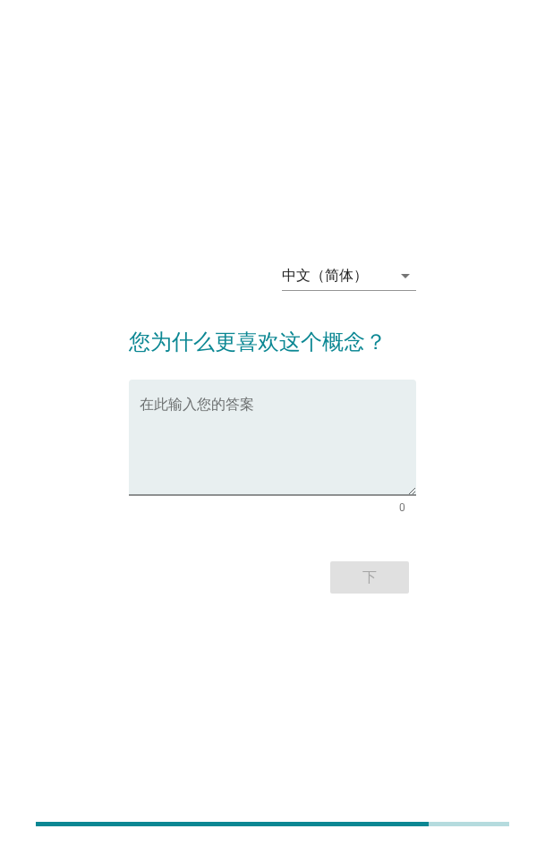
click at [427, 343] on div "中文（简体） arrow_drop_down 您为什么更喜欢这个概念？ 在此输入您的答案 0 下" at bounding box center [273, 423] width 316 height 381
click at [359, 380] on textarea "在此输入您的答案" at bounding box center [278, 448] width 277 height 94
click at [386, 380] on textarea "在此输入您的答案" at bounding box center [278, 448] width 277 height 94
paste textarea "Fit my needs, meeting my expectations."
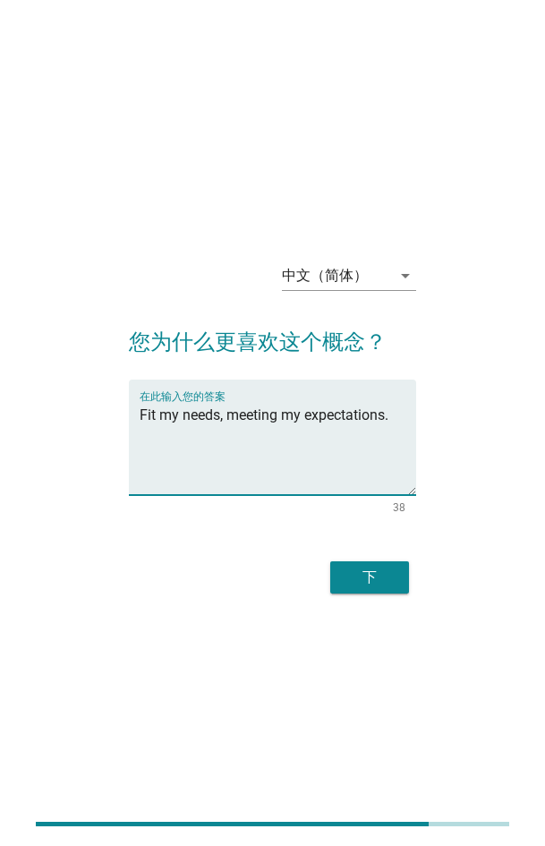
type textarea "Fit my needs, meeting my expectations."
click at [405, 380] on button "下" at bounding box center [369, 577] width 79 height 32
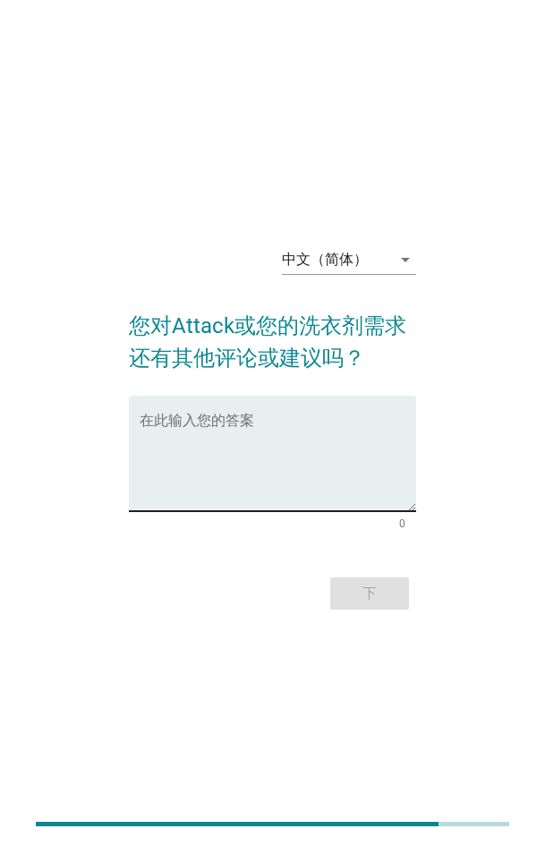
click at [379, 380] on textarea "在此输入您的答案" at bounding box center [278, 464] width 277 height 94
click at [332, 380] on textarea "在此输入您的答案" at bounding box center [278, 464] width 277 height 94
paste textarea "Hope laundry detergents have small packages for easy travel. Attack can conside…"
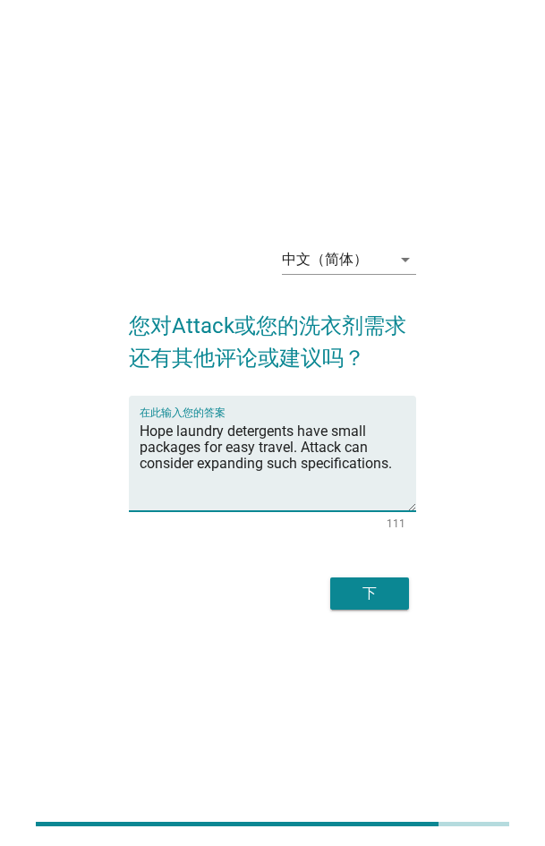
type textarea "Hope laundry detergents have small packages for easy travel. Attack can conside…"
click at [356, 380] on button "下" at bounding box center [369, 594] width 79 height 32
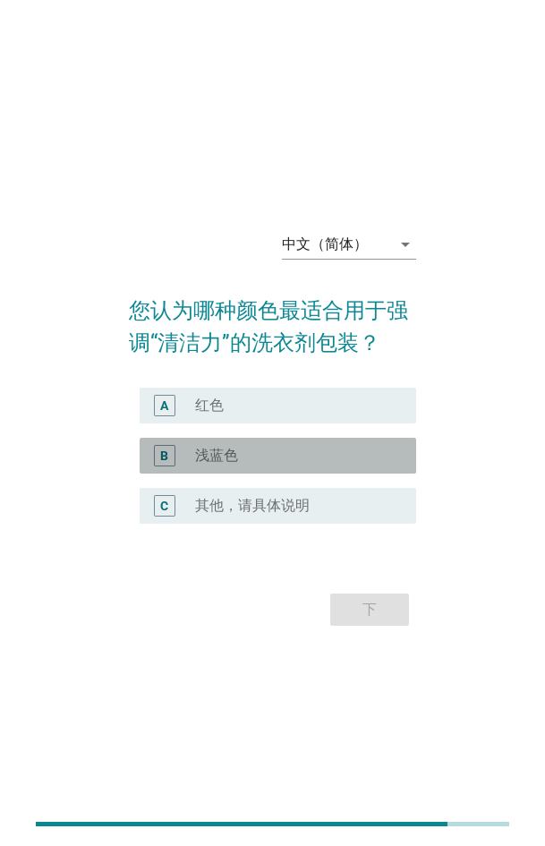
click at [211, 380] on div "B radio_button_unchecked 浅蓝色" at bounding box center [278, 456] width 277 height 36
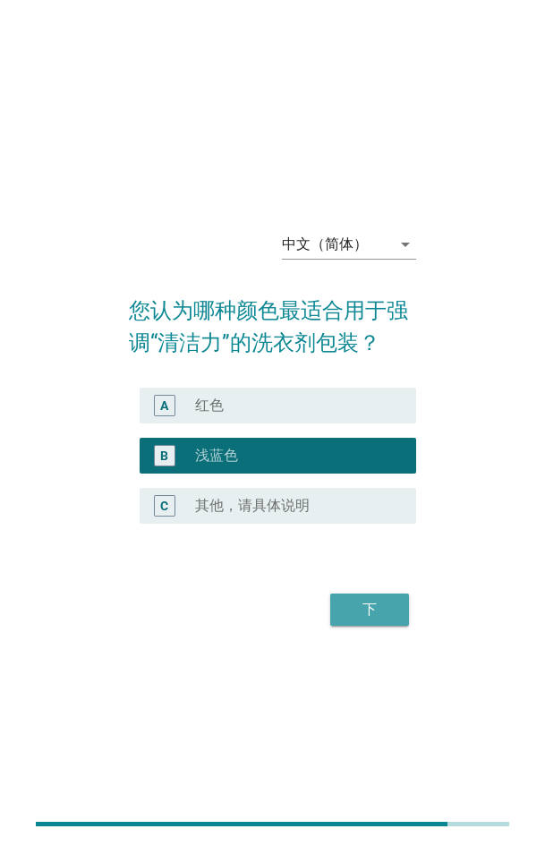
click at [373, 380] on div "下" at bounding box center [370, 609] width 50 height 21
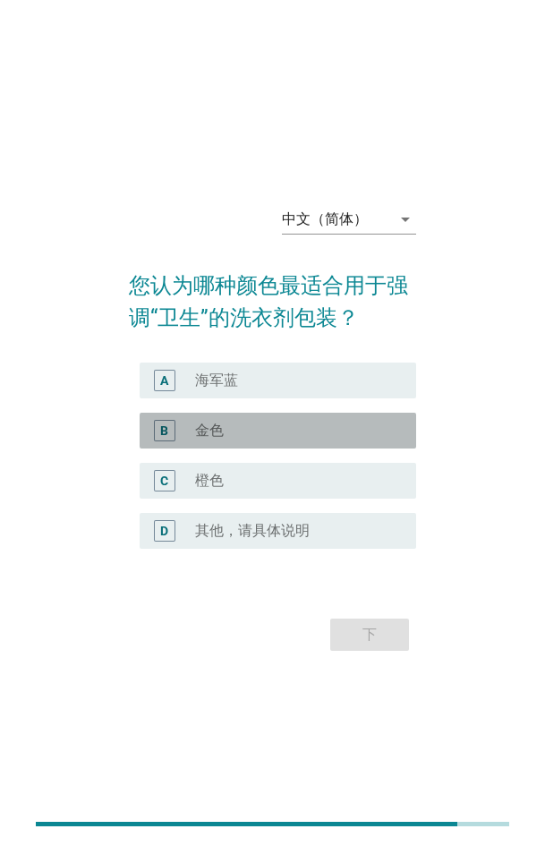
click at [274, 380] on div "radio_button_unchecked 金色" at bounding box center [291, 431] width 193 height 18
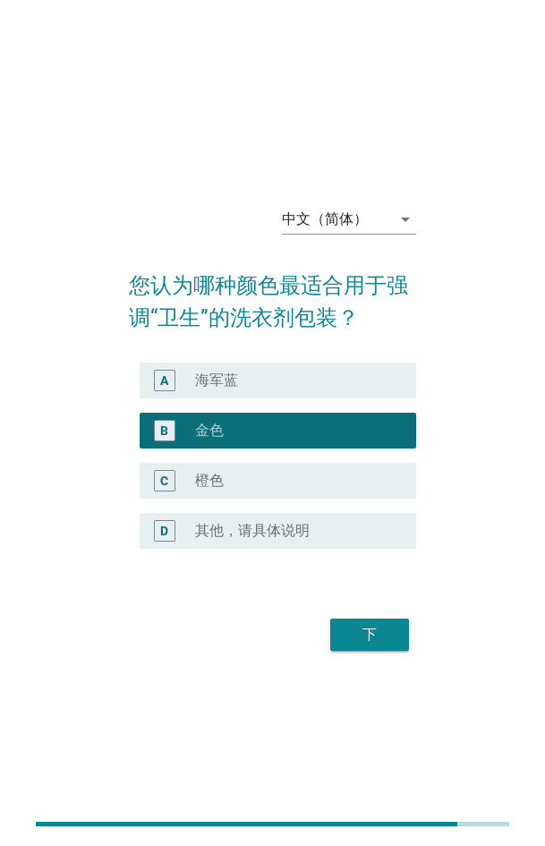
click at [377, 380] on div "下" at bounding box center [370, 634] width 50 height 21
